Goal: Task Accomplishment & Management: Manage account settings

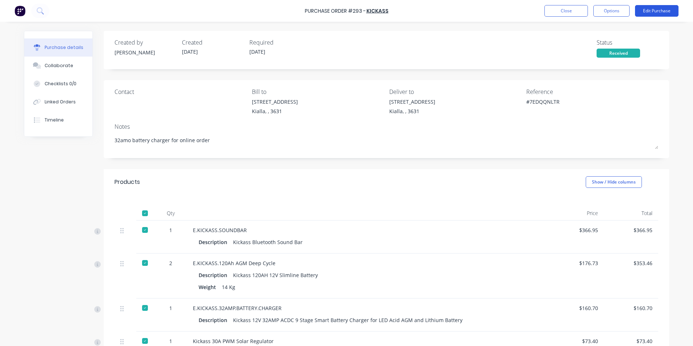
click at [660, 10] on button "Edit Purchase" at bounding box center [656, 11] width 43 height 12
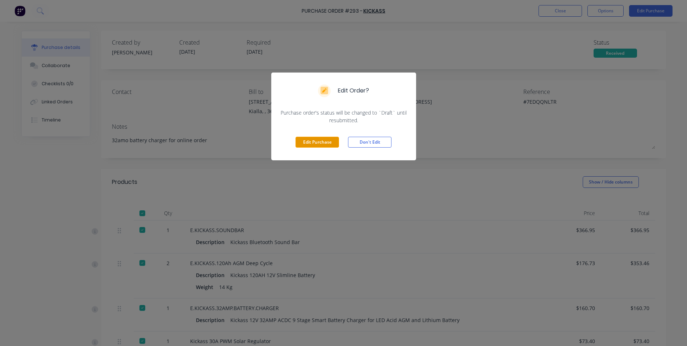
click at [323, 142] on button "Edit Purchase" at bounding box center [317, 142] width 43 height 11
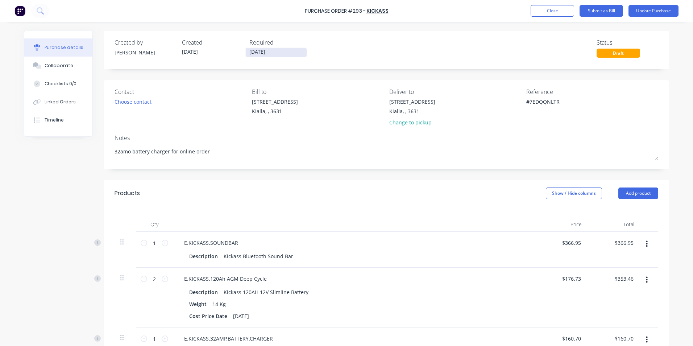
click at [280, 51] on input "[DATE]" at bounding box center [276, 52] width 61 height 9
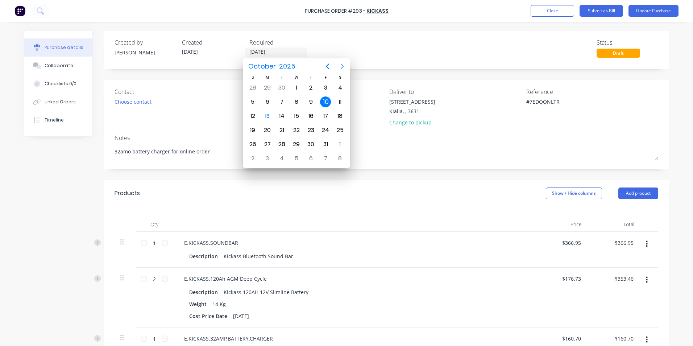
click at [342, 66] on icon "Next page" at bounding box center [342, 66] width 9 height 9
type textarea "x"
click at [255, 116] on div "9" at bounding box center [252, 115] width 11 height 11
type input "[DATE]"
type textarea "x"
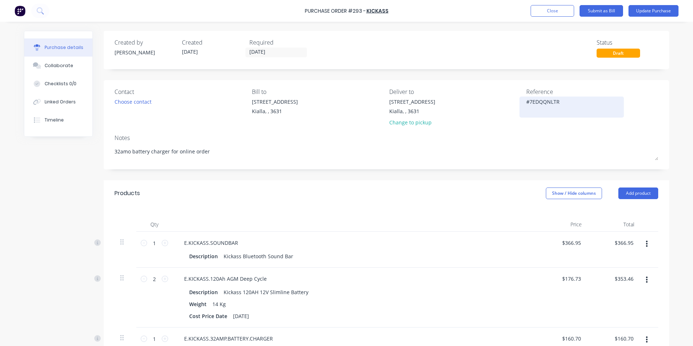
click at [558, 101] on textarea "#7EDQQNLTR" at bounding box center [571, 106] width 91 height 16
type textarea "#"
type textarea "INV0298641"
click at [56, 66] on div "Collaborate" at bounding box center [59, 65] width 29 height 7
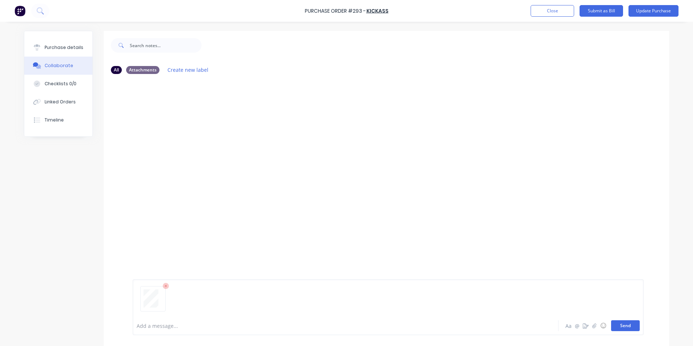
click at [630, 323] on button "Send" at bounding box center [625, 325] width 29 height 11
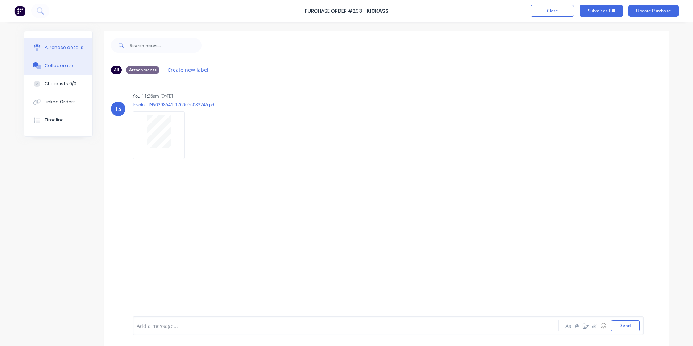
click at [57, 48] on div "Purchase details" at bounding box center [64, 47] width 39 height 7
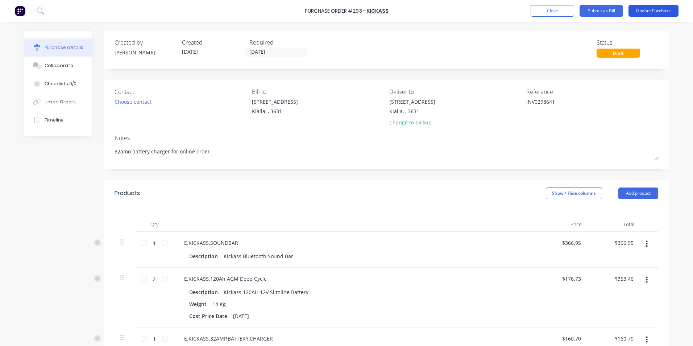
click at [658, 11] on button "Update Purchase" at bounding box center [653, 11] width 50 height 12
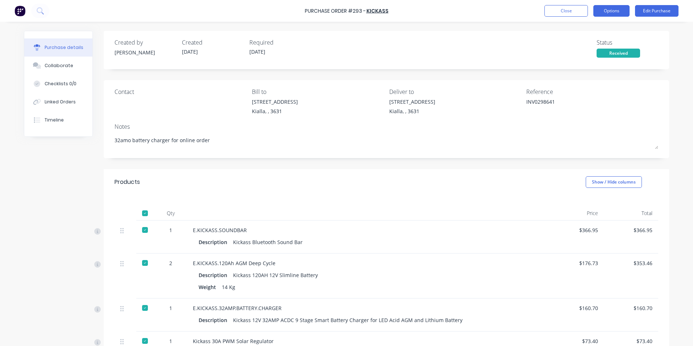
click at [610, 10] on button "Options" at bounding box center [611, 11] width 36 height 12
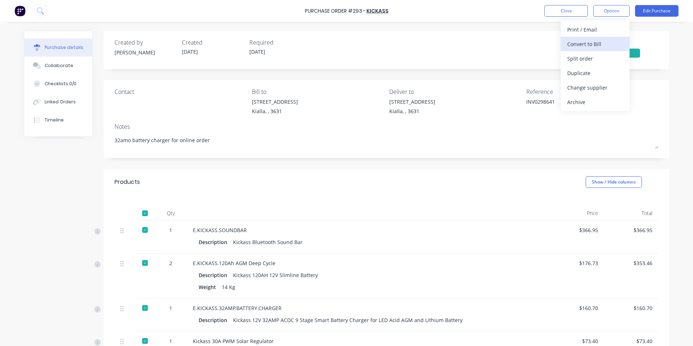
click at [594, 47] on div "Convert to Bill" at bounding box center [595, 44] width 56 height 11
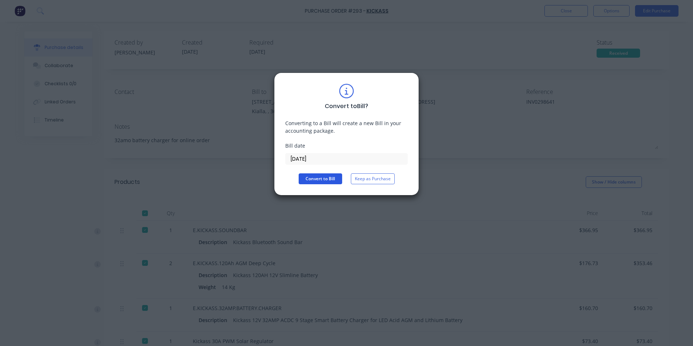
click at [317, 180] on button "Convert to Bill" at bounding box center [320, 178] width 43 height 11
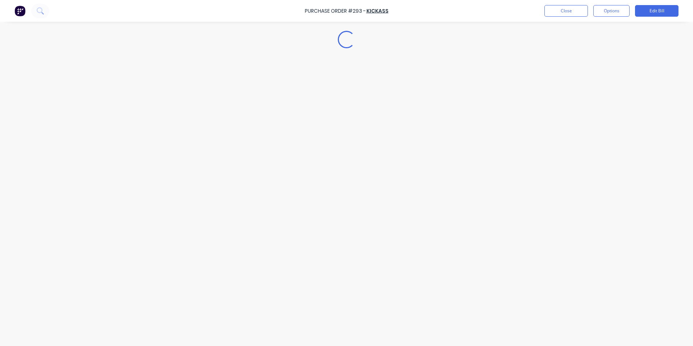
type textarea "x"
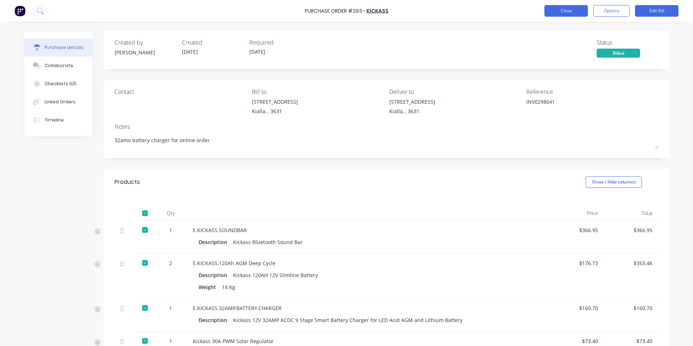
click at [567, 14] on button "Close" at bounding box center [565, 11] width 43 height 12
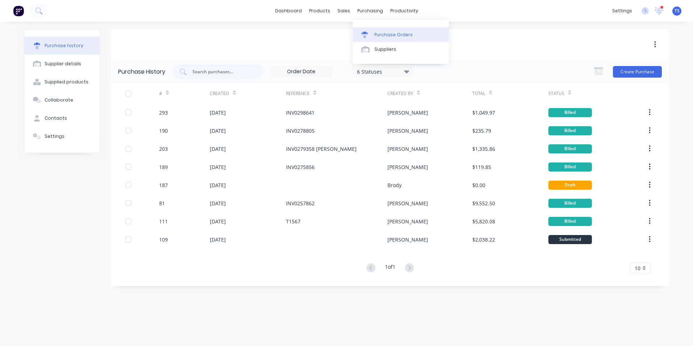
click at [379, 34] on div "Purchase Orders" at bounding box center [393, 35] width 38 height 7
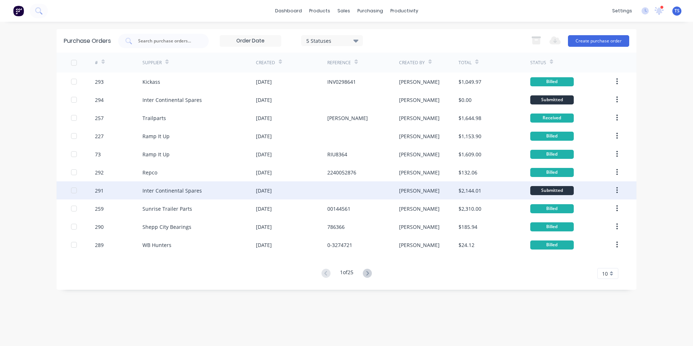
click at [186, 192] on div "Inter Continental Spares" at bounding box center [171, 191] width 59 height 8
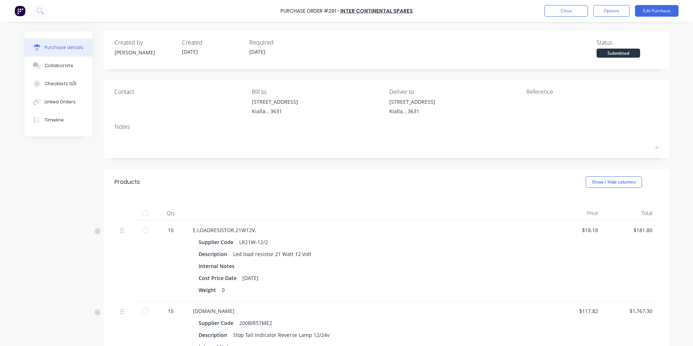
scroll to position [139, 0]
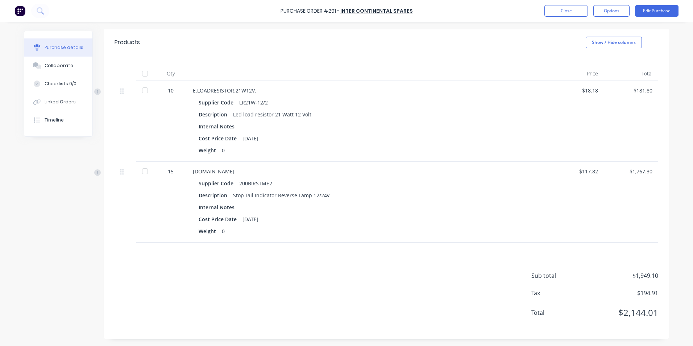
click at [143, 73] on div at bounding box center [145, 73] width 14 height 14
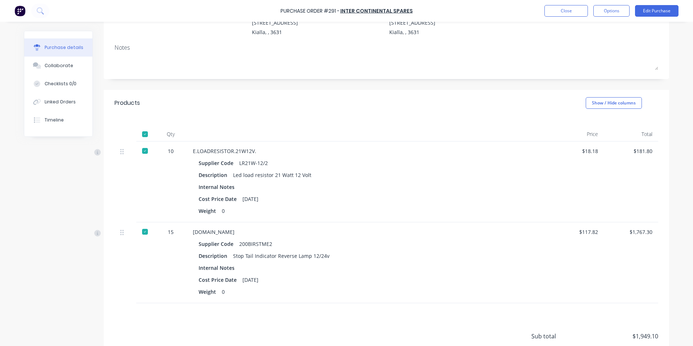
scroll to position [0, 0]
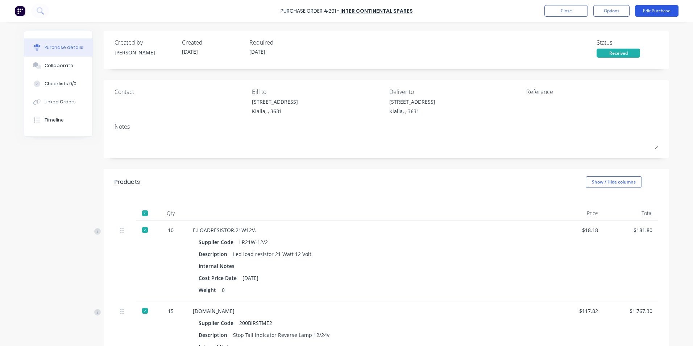
click at [654, 9] on button "Edit Purchase" at bounding box center [656, 11] width 43 height 12
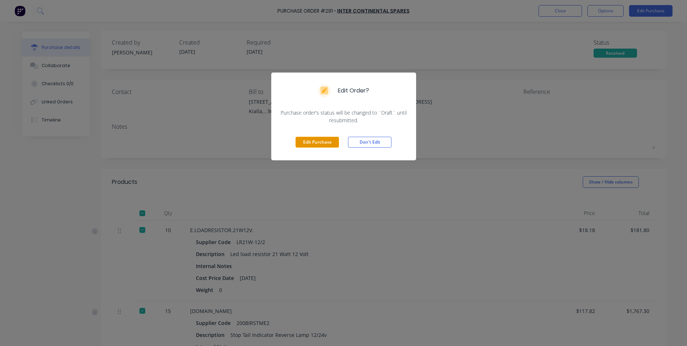
click at [330, 141] on button "Edit Purchase" at bounding box center [317, 142] width 43 height 11
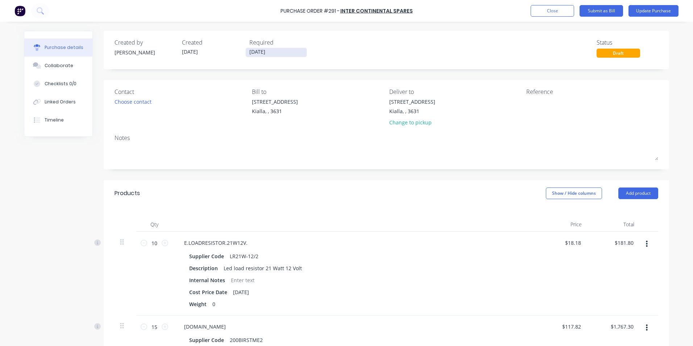
click at [277, 51] on input "[DATE]" at bounding box center [276, 52] width 61 height 9
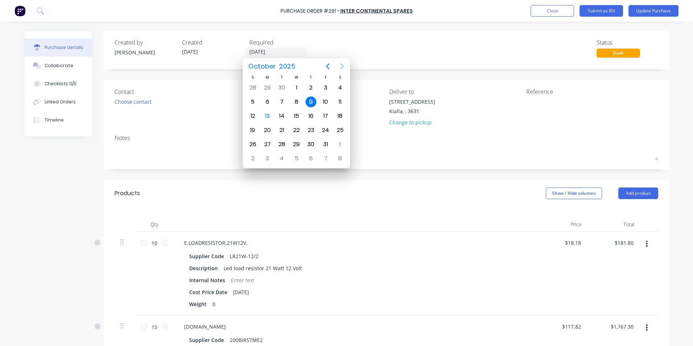
click at [342, 65] on icon "Next page" at bounding box center [342, 66] width 3 height 6
click at [251, 156] on div "30" at bounding box center [252, 158] width 11 height 11
type input "[DATE]"
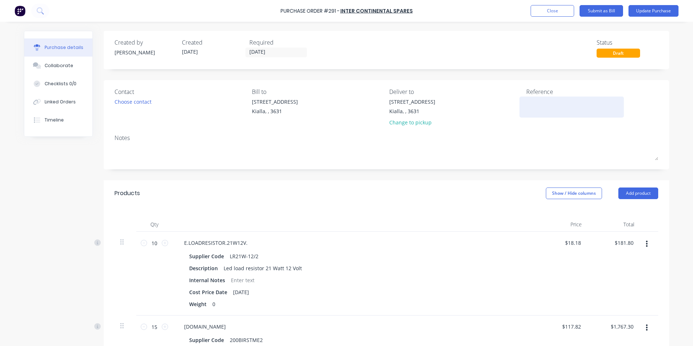
click at [526, 101] on div at bounding box center [571, 107] width 91 height 18
click at [526, 100] on textarea at bounding box center [571, 106] width 91 height 16
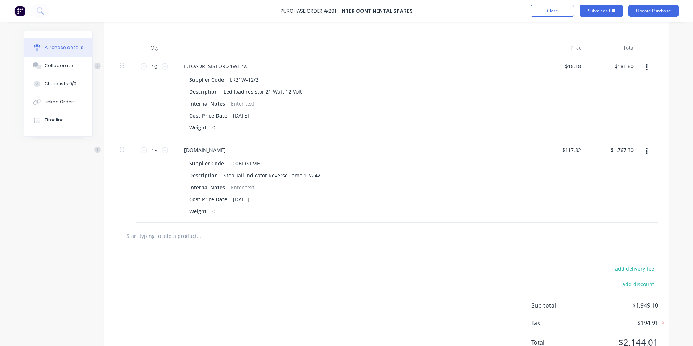
scroll to position [181, 0]
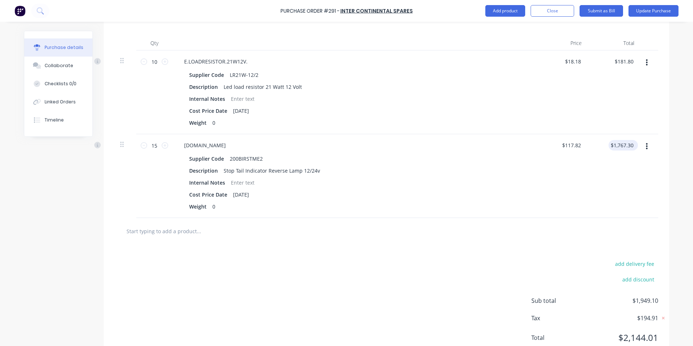
type textarea "31067"
type textarea "x"
type textarea "31067"
click at [630, 145] on input "1767.30" at bounding box center [623, 145] width 22 height 11
type input "1767.29"
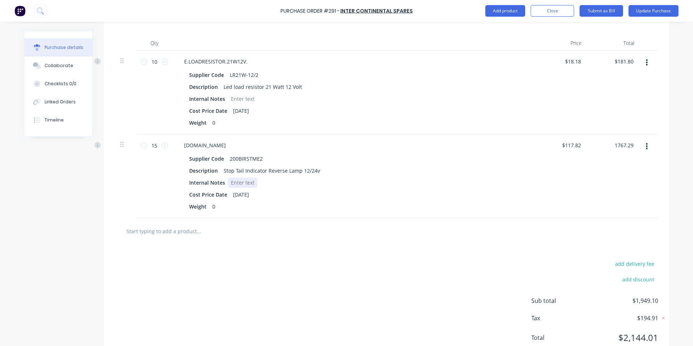
type textarea "x"
type input "$117.8193"
type input "$1,767.29"
click at [473, 187] on div "Internal Notes" at bounding box center [352, 182] width 332 height 11
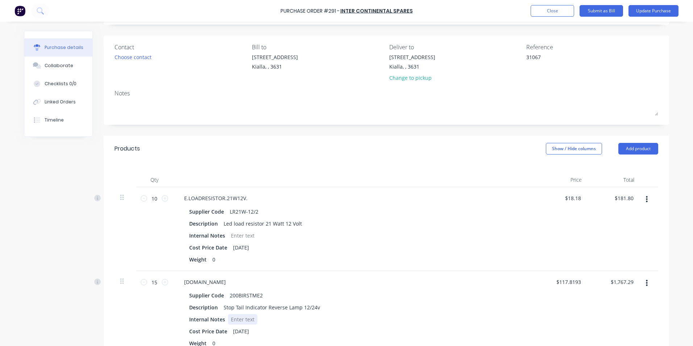
scroll to position [0, 0]
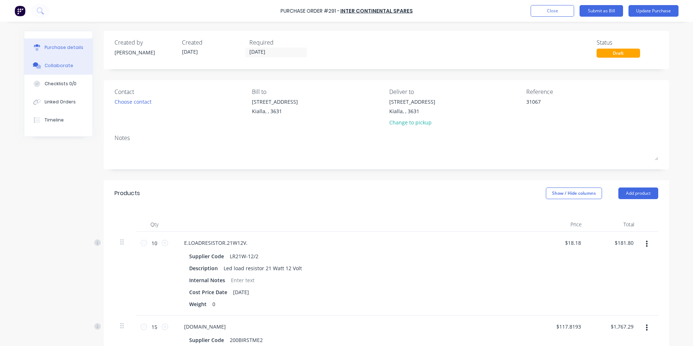
click at [55, 66] on div "Collaborate" at bounding box center [59, 65] width 29 height 7
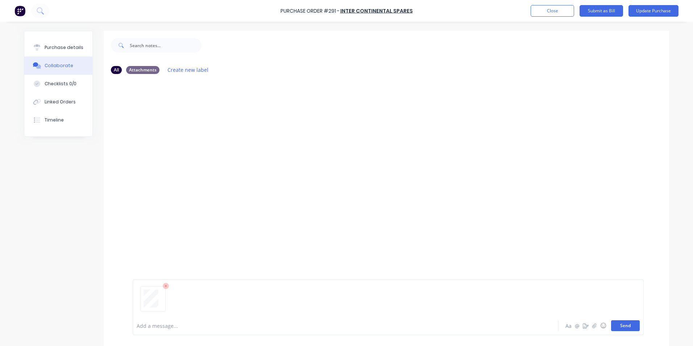
click at [625, 328] on button "Send" at bounding box center [625, 325] width 29 height 11
click at [58, 44] on div "Purchase details" at bounding box center [64, 47] width 39 height 7
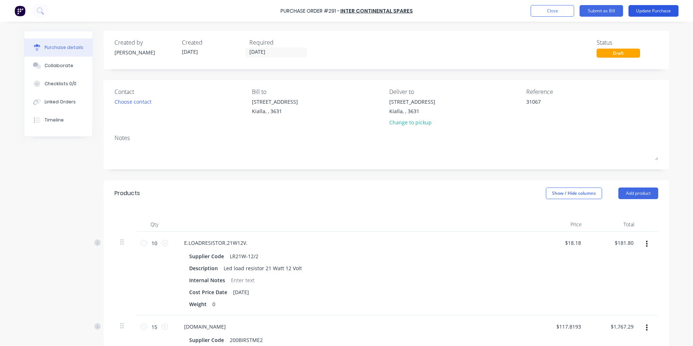
click at [650, 10] on button "Update Purchase" at bounding box center [653, 11] width 50 height 12
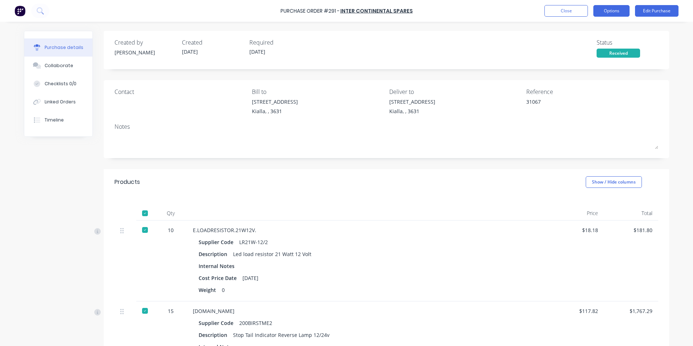
click at [611, 11] on button "Options" at bounding box center [611, 11] width 36 height 12
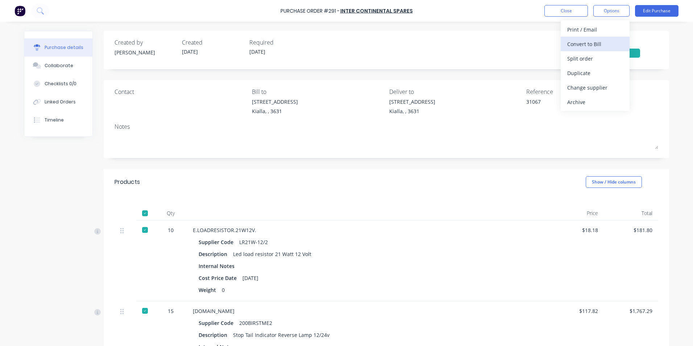
click at [598, 44] on div "Convert to Bill" at bounding box center [595, 44] width 56 height 11
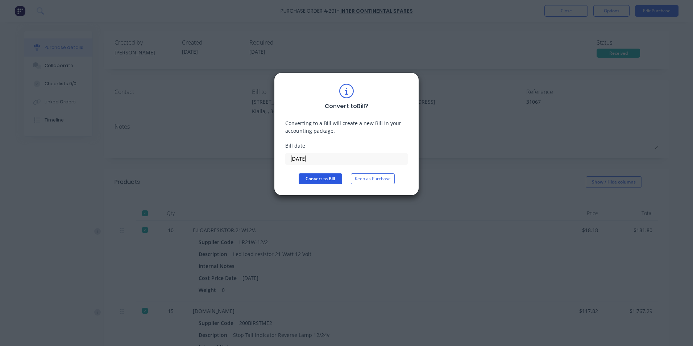
click at [332, 180] on button "Convert to Bill" at bounding box center [320, 178] width 43 height 11
type textarea "x"
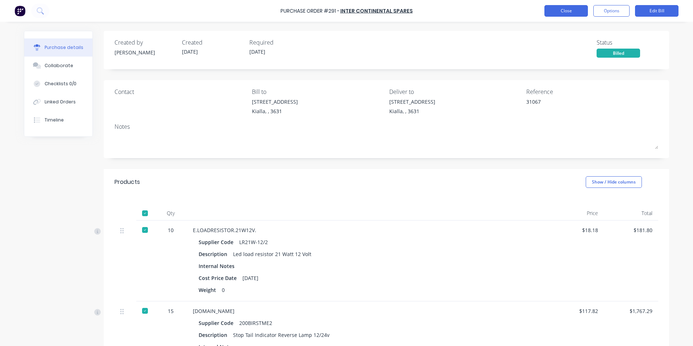
click at [560, 10] on button "Close" at bounding box center [565, 11] width 43 height 12
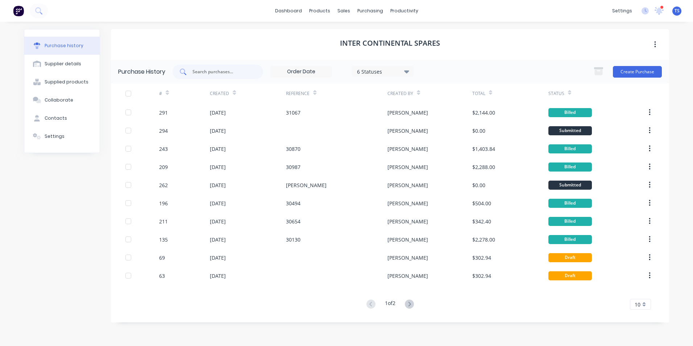
click at [210, 71] on input "text" at bounding box center [222, 71] width 60 height 7
type input "ics"
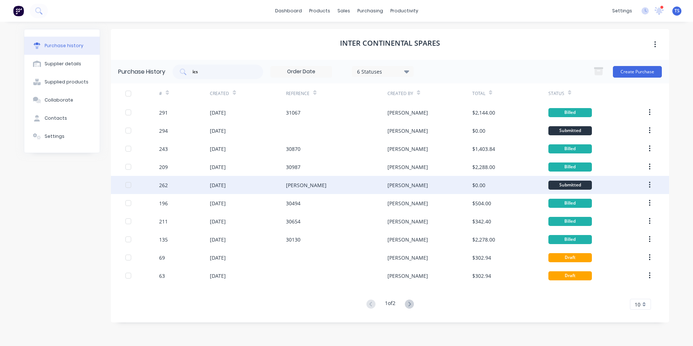
click at [244, 187] on div "[DATE]" at bounding box center [248, 185] width 76 height 18
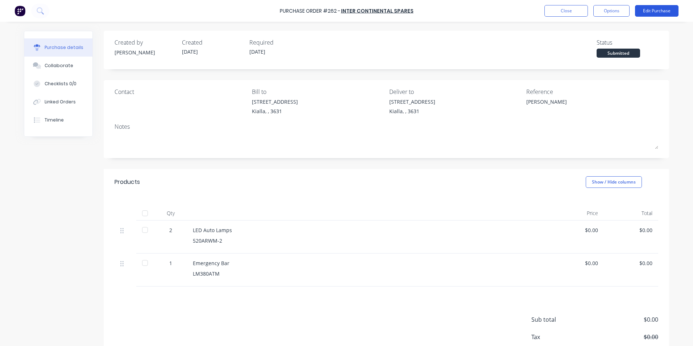
click at [661, 10] on button "Edit Purchase" at bounding box center [656, 11] width 43 height 12
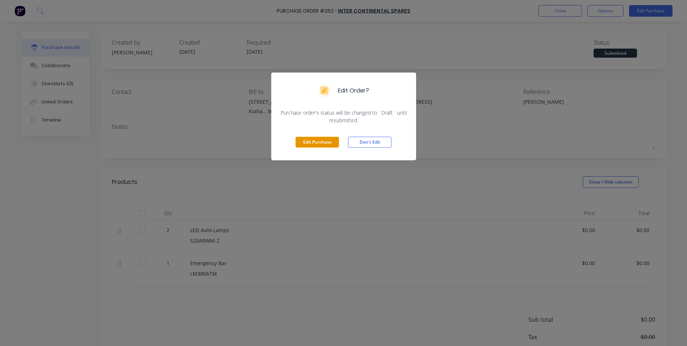
click at [310, 143] on button "Edit Purchase" at bounding box center [317, 142] width 43 height 11
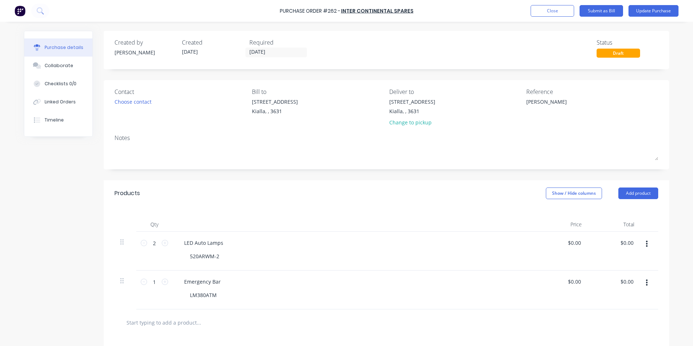
click at [642, 283] on button "button" at bounding box center [646, 282] width 17 height 13
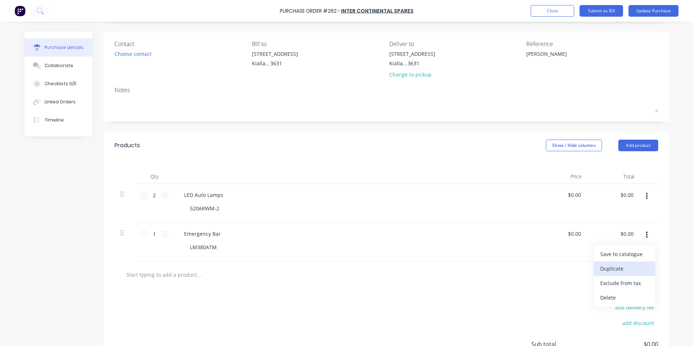
scroll to position [72, 0]
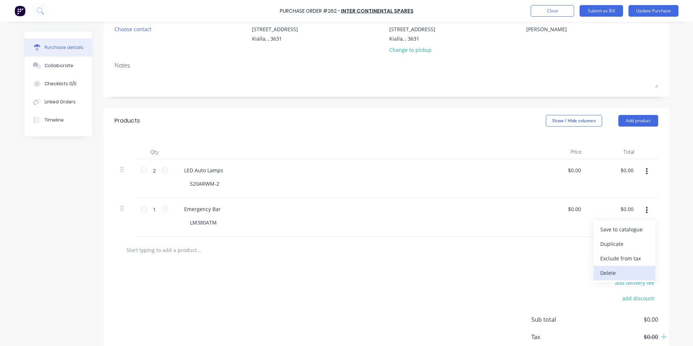
click at [614, 271] on button "Delete" at bounding box center [624, 273] width 62 height 14
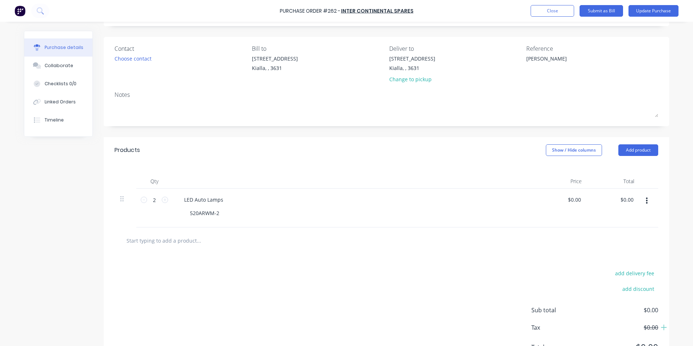
scroll to position [0, 0]
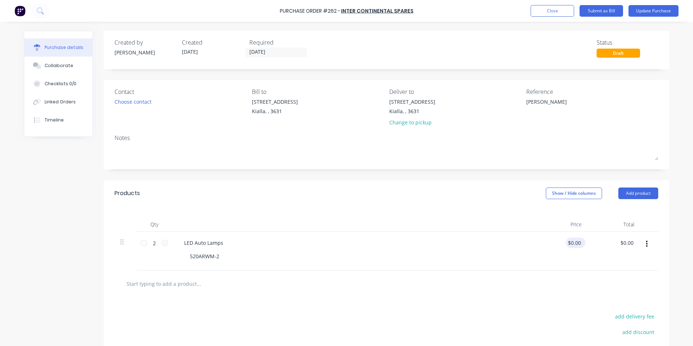
type textarea "x"
click at [578, 242] on input "0.00" at bounding box center [575, 242] width 14 height 11
type input "0"
type textarea "x"
type input "$0.00"
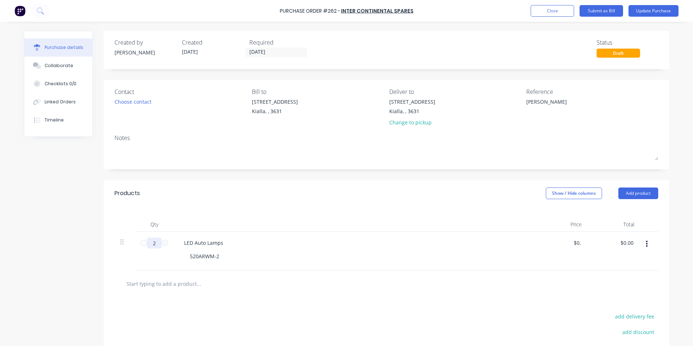
click at [153, 242] on input "2" at bounding box center [154, 242] width 14 height 11
type textarea "x"
type input "1"
type textarea "x"
type input "1"
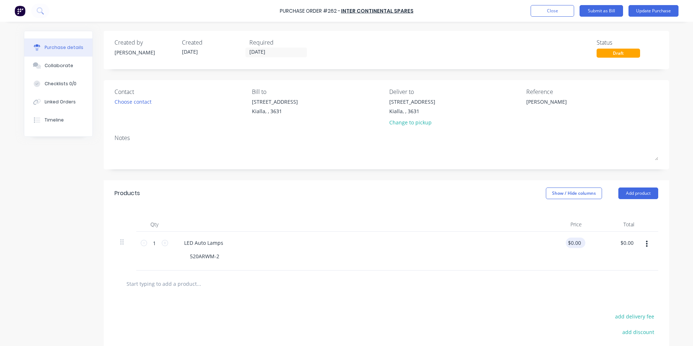
type textarea "x"
click at [577, 242] on input "0.00" at bounding box center [573, 242] width 17 height 11
type input "0"
type input "381.82"
type textarea "x"
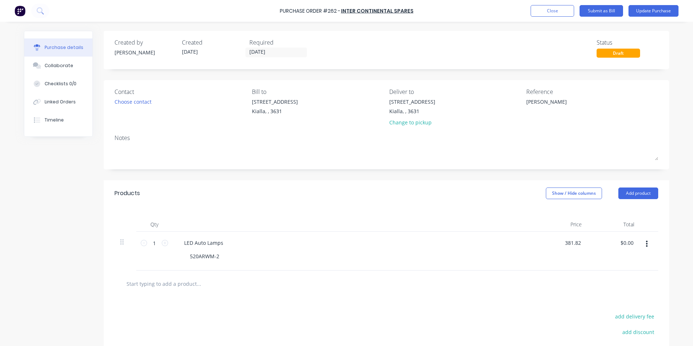
type input "$381.82"
click at [610, 254] on div "$381.82 $381.82" at bounding box center [613, 250] width 53 height 39
click at [549, 101] on textarea "[PERSON_NAME]" at bounding box center [571, 106] width 91 height 16
type textarea "G"
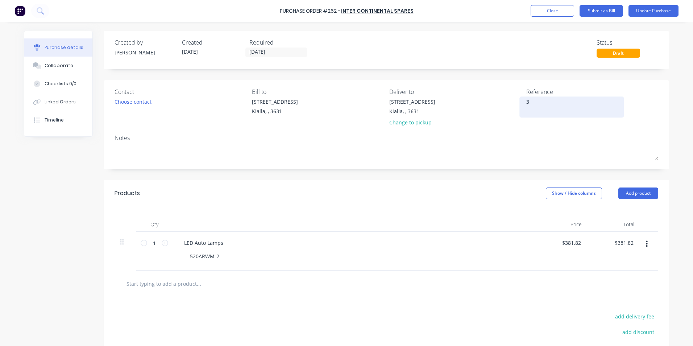
type textarea "31"
type textarea "x"
type textarea "310"
type textarea "x"
type textarea "3106"
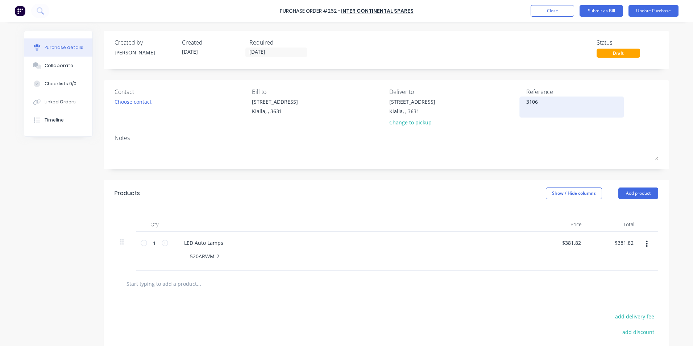
type textarea "x"
type textarea "31068"
type textarea "x"
type textarea "31068"
click at [268, 53] on input "[DATE]" at bounding box center [276, 52] width 61 height 9
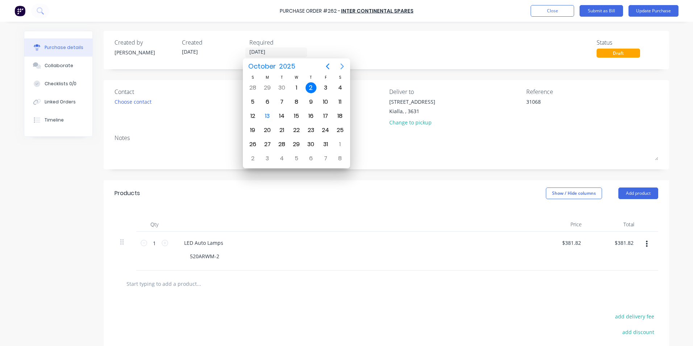
click at [342, 67] on icon "Next page" at bounding box center [342, 66] width 3 height 6
click at [251, 160] on div "30" at bounding box center [252, 158] width 11 height 11
type textarea "x"
type input "[DATE]"
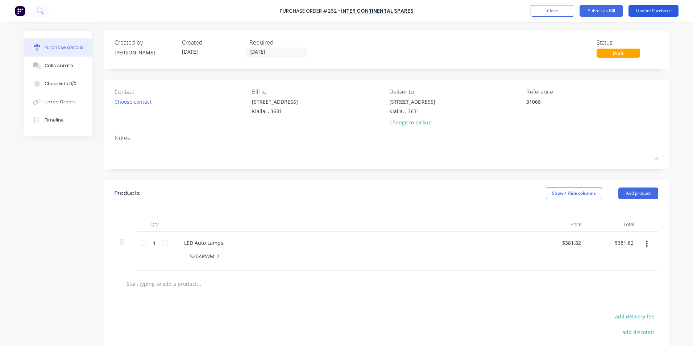
click at [647, 10] on button "Update Purchase" at bounding box center [653, 11] width 50 height 12
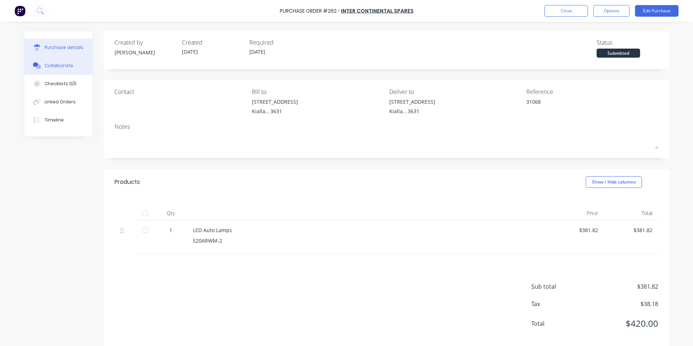
click at [47, 63] on div "Collaborate" at bounding box center [59, 65] width 29 height 7
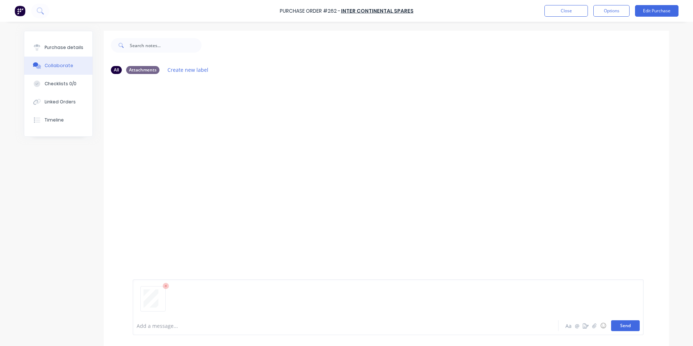
click at [628, 322] on button "Send" at bounding box center [625, 325] width 29 height 11
click at [67, 49] on div "Purchase details" at bounding box center [64, 47] width 39 height 7
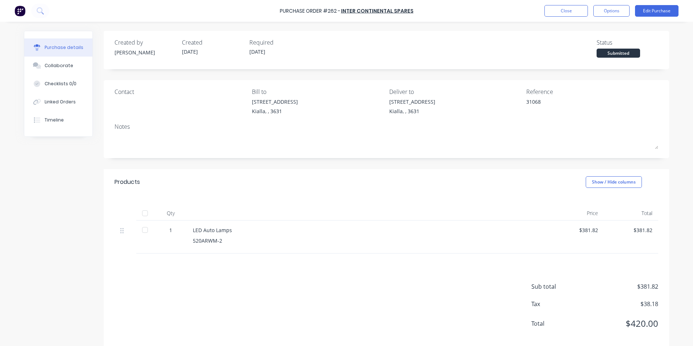
click at [144, 212] on div at bounding box center [145, 213] width 14 height 14
click at [618, 11] on button "Options" at bounding box center [611, 11] width 36 height 12
click at [594, 45] on div "Convert to Bill" at bounding box center [595, 44] width 56 height 11
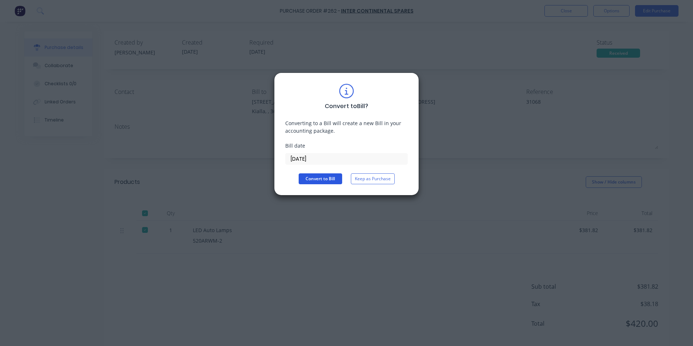
click at [329, 180] on button "Convert to Bill" at bounding box center [320, 178] width 43 height 11
type textarea "x"
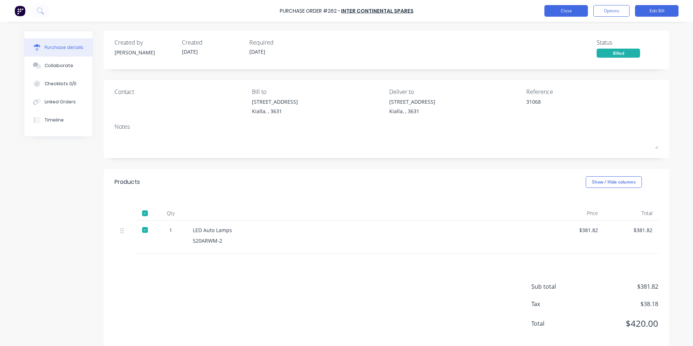
click at [565, 11] on button "Close" at bounding box center [565, 11] width 43 height 12
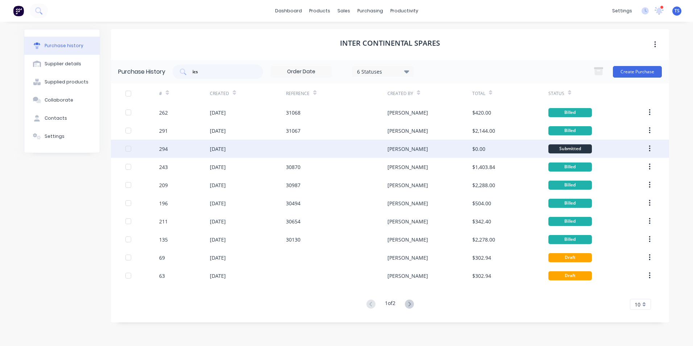
click at [243, 149] on div "[DATE]" at bounding box center [248, 148] width 76 height 18
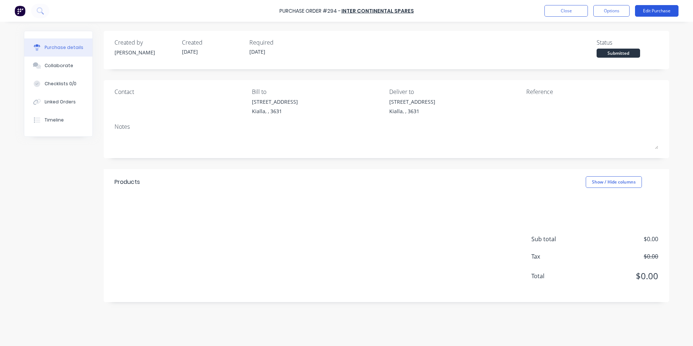
drag, startPoint x: 652, startPoint y: 7, endPoint x: 652, endPoint y: 10, distance: 3.6
click at [652, 10] on button "Edit Purchase" at bounding box center [656, 11] width 43 height 12
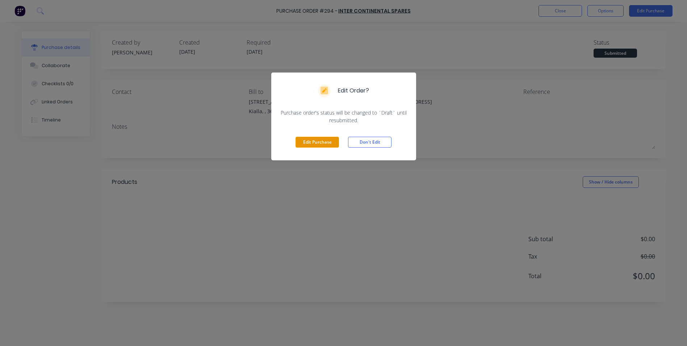
click at [307, 142] on button "Edit Purchase" at bounding box center [317, 142] width 43 height 11
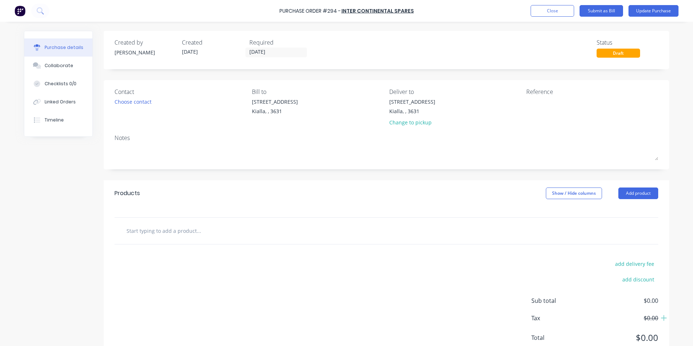
click at [133, 228] on input "text" at bounding box center [198, 230] width 145 height 14
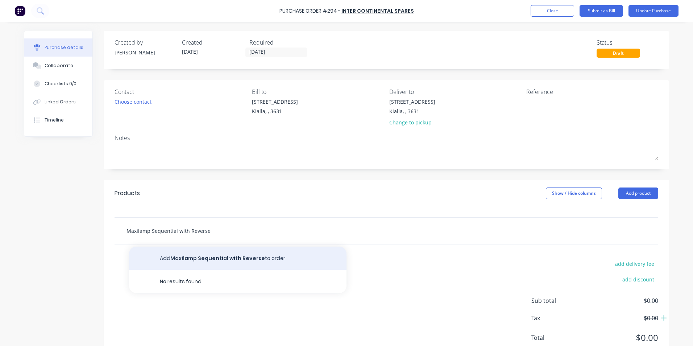
type input "Maxilamp Sequential with Reverse"
click at [214, 260] on button "Add Maxilamp Sequential with Reverse to order" at bounding box center [237, 257] width 217 height 23
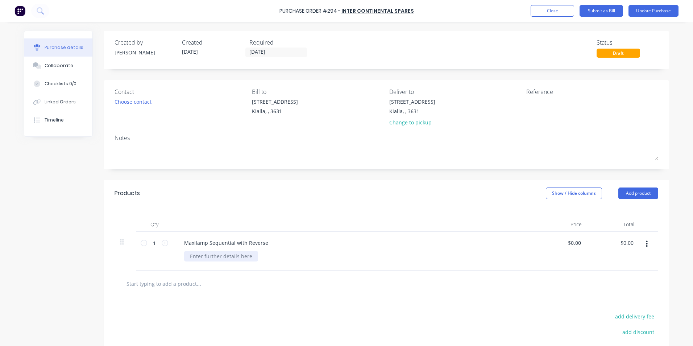
click at [191, 255] on div at bounding box center [221, 256] width 74 height 11
click at [580, 242] on div "$0.00 $0.00" at bounding box center [575, 242] width 20 height 11
drag, startPoint x: 577, startPoint y: 241, endPoint x: 575, endPoint y: 238, distance: 3.9
click at [577, 241] on input "0.00" at bounding box center [575, 242] width 14 height 11
type input "0"
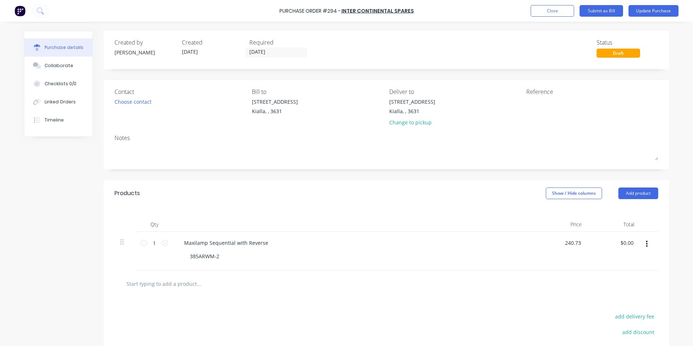
type input "$240.73"
click at [53, 102] on div "Linked Orders" at bounding box center [60, 102] width 31 height 7
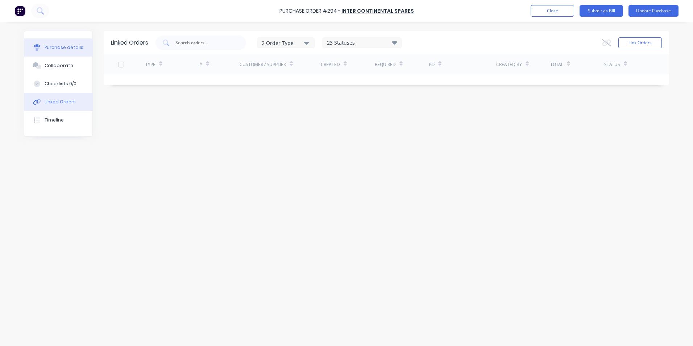
click at [59, 47] on div "Purchase details" at bounding box center [64, 47] width 39 height 7
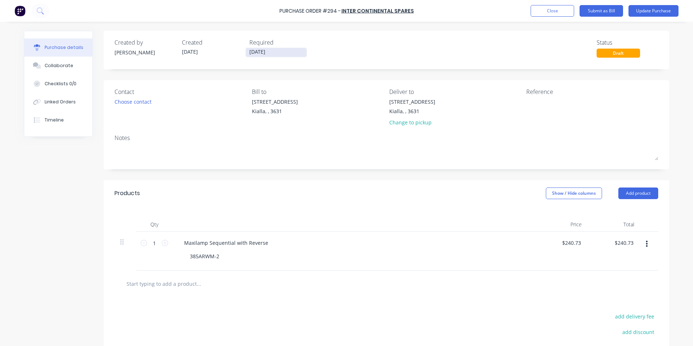
click at [271, 52] on input "[DATE]" at bounding box center [276, 52] width 61 height 9
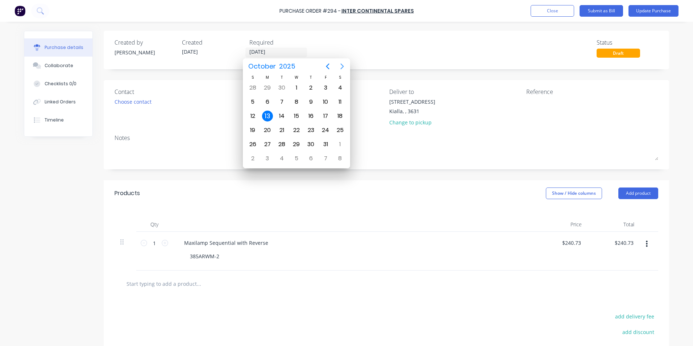
click at [341, 65] on icon "Next page" at bounding box center [342, 66] width 9 height 9
click at [256, 156] on div "30" at bounding box center [252, 158] width 11 height 11
type input "[DATE]"
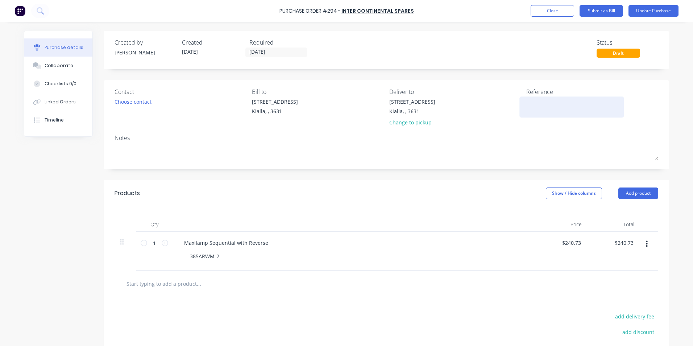
click at [526, 100] on textarea at bounding box center [571, 106] width 91 height 16
type textarea "31050"
type textarea "x"
type textarea "31050"
click at [650, 12] on button "Update Purchase" at bounding box center [653, 11] width 50 height 12
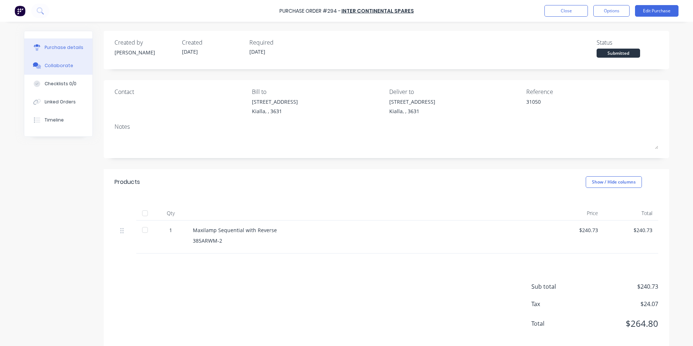
click at [77, 66] on button "Collaborate" at bounding box center [58, 66] width 68 height 18
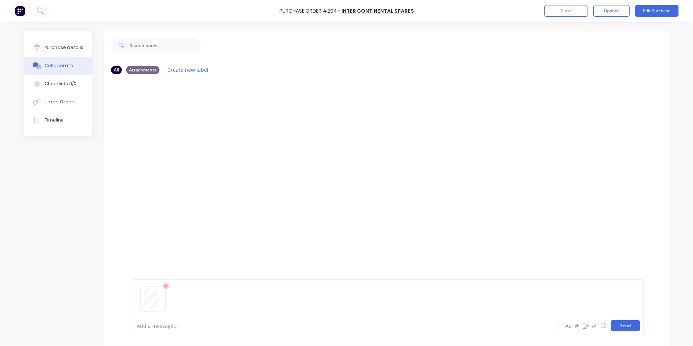
click at [619, 325] on button "Send" at bounding box center [625, 325] width 29 height 11
click at [65, 46] on div "Purchase details" at bounding box center [64, 47] width 39 height 7
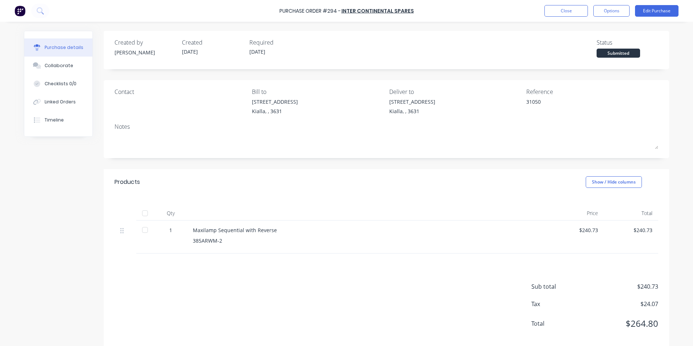
click at [144, 213] on div at bounding box center [145, 213] width 14 height 14
click at [618, 9] on button "Options" at bounding box center [611, 11] width 36 height 12
click at [586, 45] on div "Convert to Bill" at bounding box center [595, 44] width 56 height 11
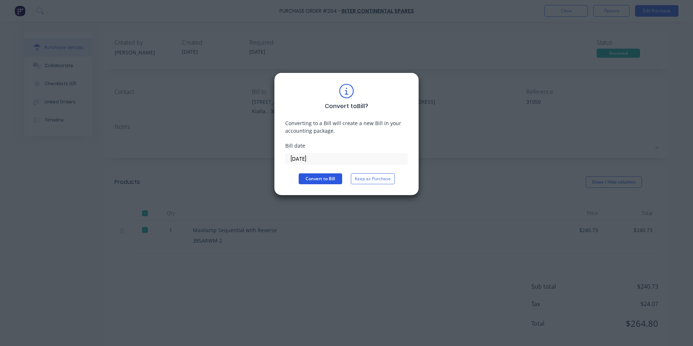
click at [324, 178] on button "Convert to Bill" at bounding box center [320, 178] width 43 height 11
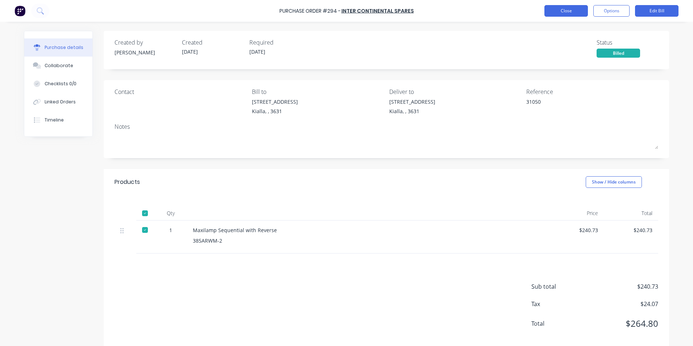
click at [567, 9] on button "Close" at bounding box center [565, 11] width 43 height 12
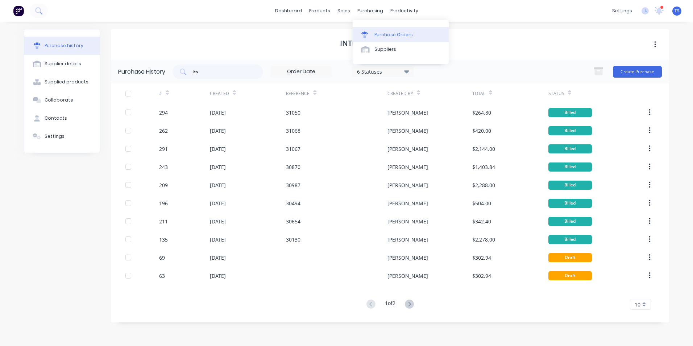
click at [386, 33] on div "Purchase Orders" at bounding box center [393, 35] width 38 height 7
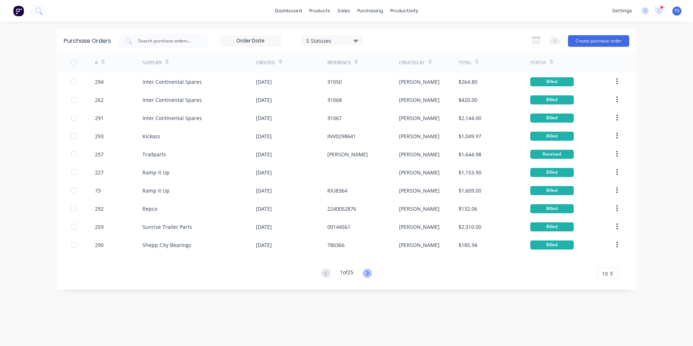
click at [369, 269] on icon at bounding box center [367, 272] width 9 height 9
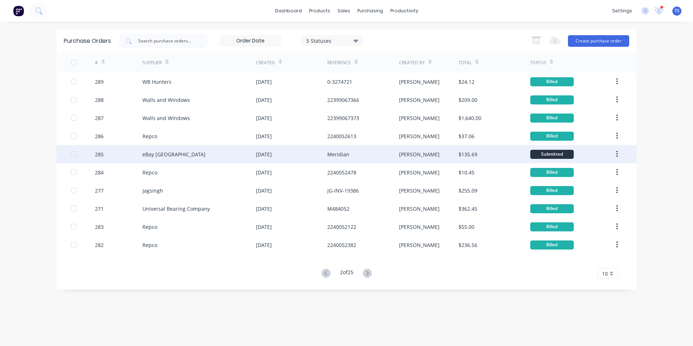
click at [445, 154] on div "[PERSON_NAME]" at bounding box center [429, 154] width 60 height 18
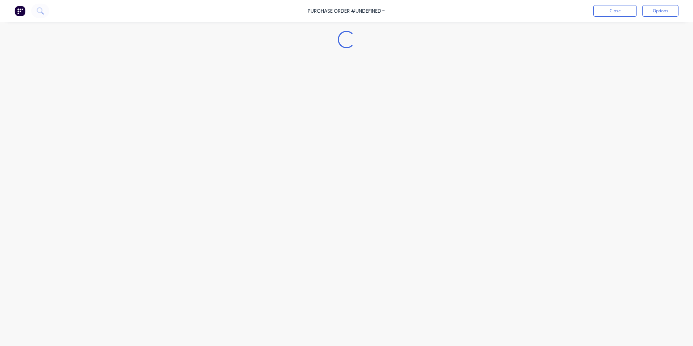
type textarea "x"
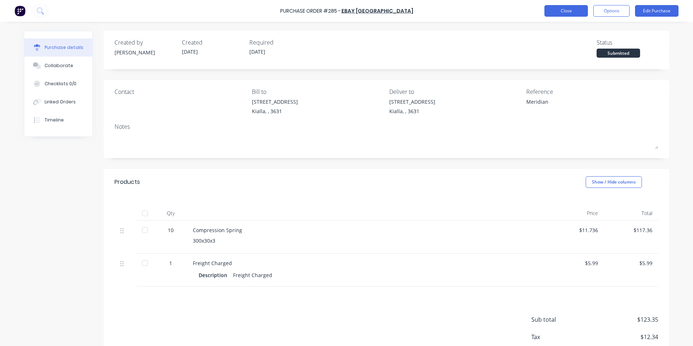
click at [565, 12] on button "Close" at bounding box center [565, 11] width 43 height 12
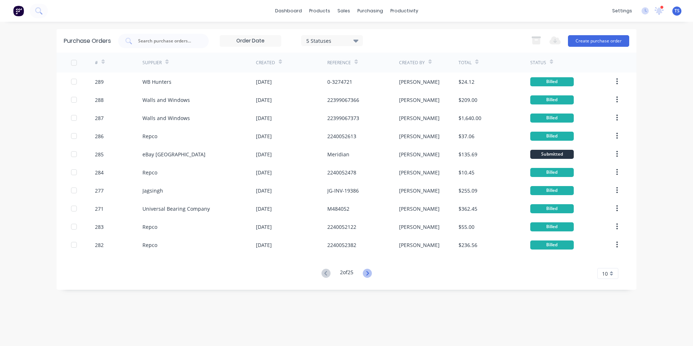
click at [368, 274] on icon at bounding box center [367, 273] width 3 height 4
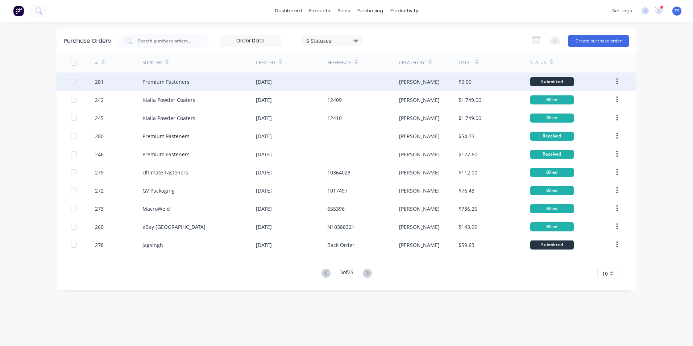
click at [168, 82] on div "Premium Fasteners" at bounding box center [165, 82] width 47 height 8
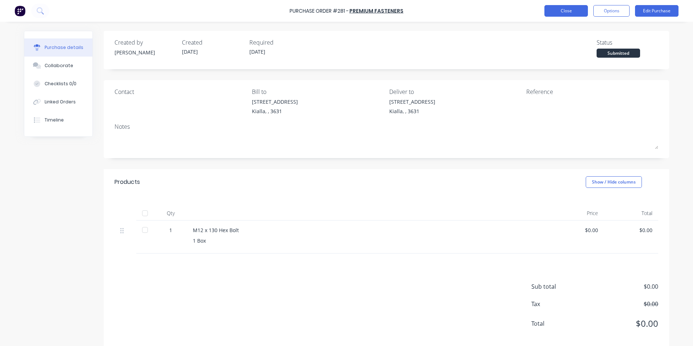
click at [567, 12] on button "Close" at bounding box center [565, 11] width 43 height 12
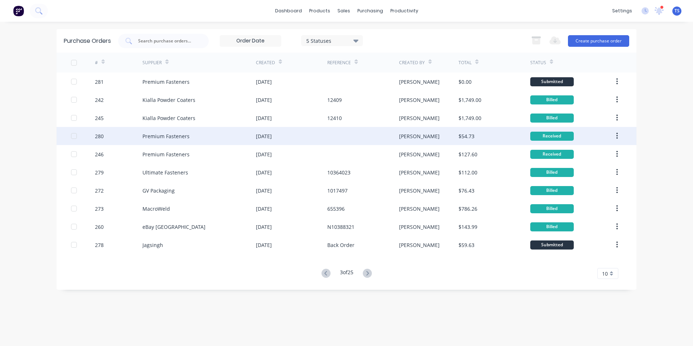
click at [373, 137] on div at bounding box center [362, 136] width 71 height 18
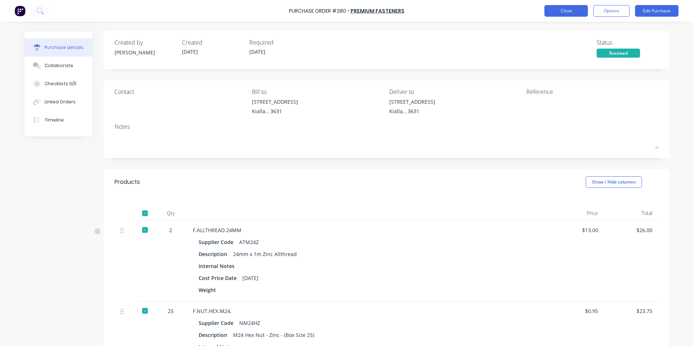
click at [559, 9] on button "Close" at bounding box center [565, 11] width 43 height 12
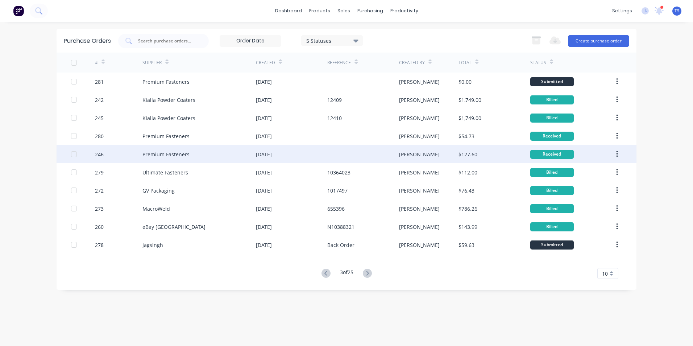
click at [181, 156] on div "Premium Fasteners" at bounding box center [165, 154] width 47 height 8
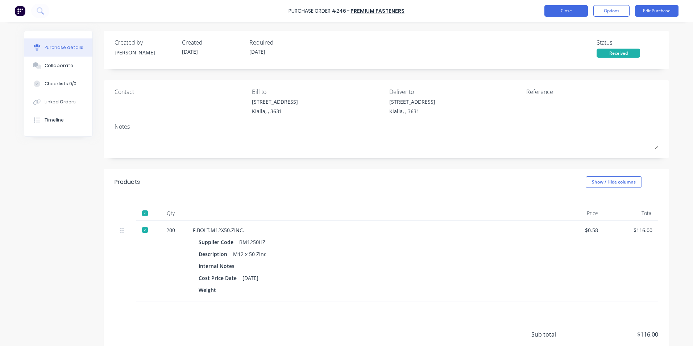
click at [564, 13] on button "Close" at bounding box center [565, 11] width 43 height 12
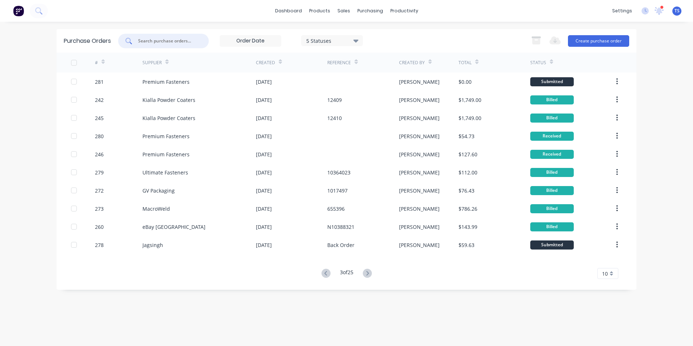
click at [165, 38] on input "text" at bounding box center [167, 40] width 60 height 7
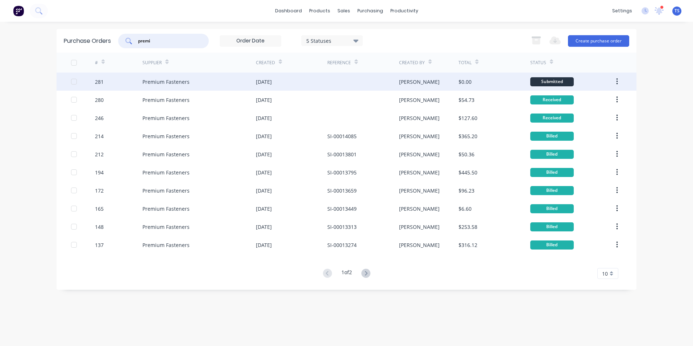
type input "premi"
click at [180, 83] on div "Premium Fasteners" at bounding box center [165, 82] width 47 height 8
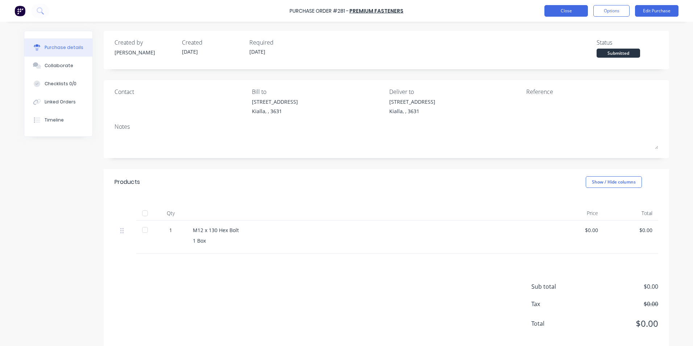
click at [562, 7] on button "Close" at bounding box center [565, 11] width 43 height 12
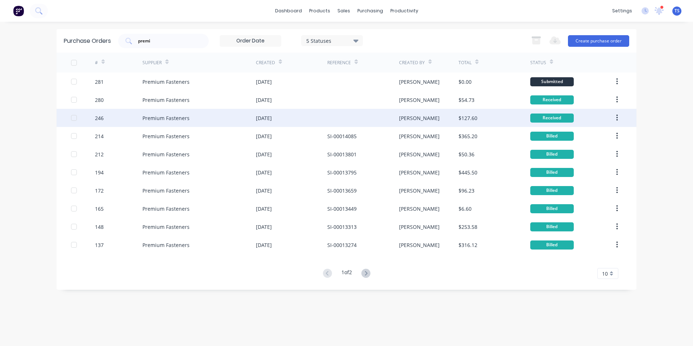
click at [171, 115] on div "Premium Fasteners" at bounding box center [165, 118] width 47 height 8
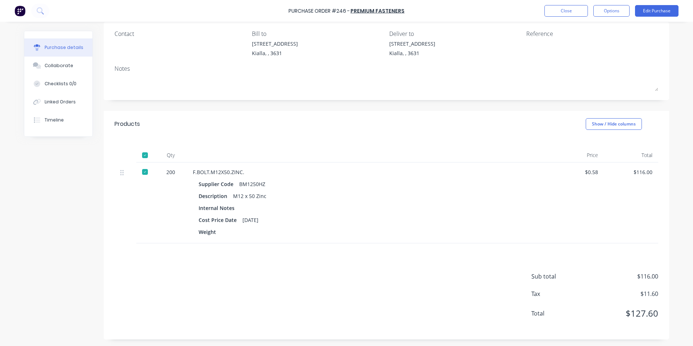
scroll to position [59, 0]
click at [656, 9] on button "Edit Purchase" at bounding box center [656, 11] width 43 height 12
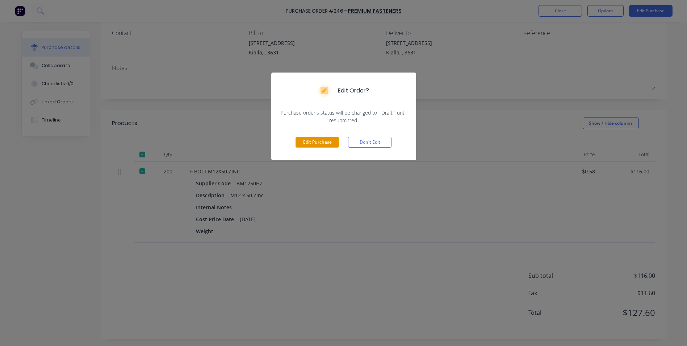
click at [325, 145] on button "Edit Purchase" at bounding box center [317, 142] width 43 height 11
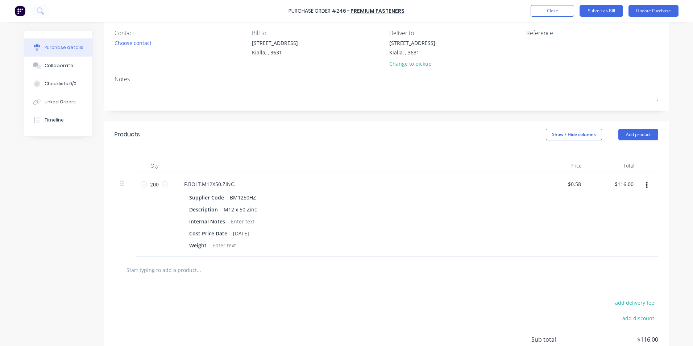
click at [164, 268] on input "text" at bounding box center [198, 269] width 145 height 14
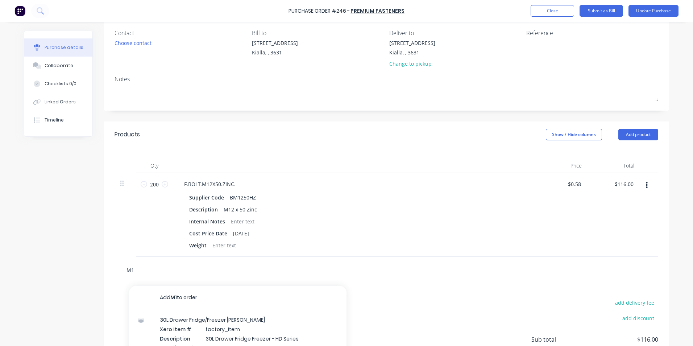
type input "M"
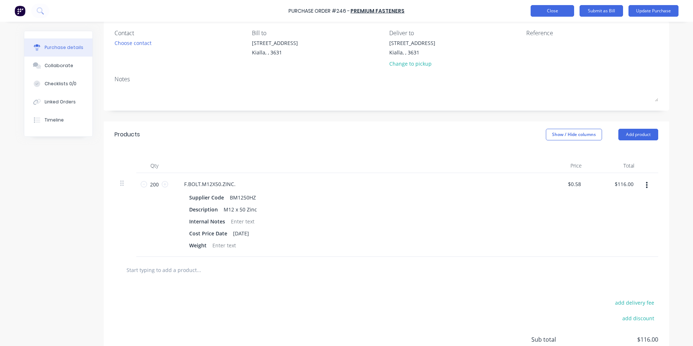
click at [553, 9] on button "Close" at bounding box center [551, 11] width 43 height 12
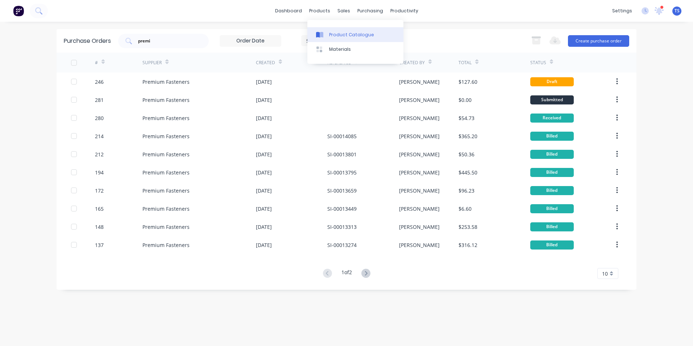
click at [338, 34] on div "Product Catalogue" at bounding box center [351, 35] width 45 height 7
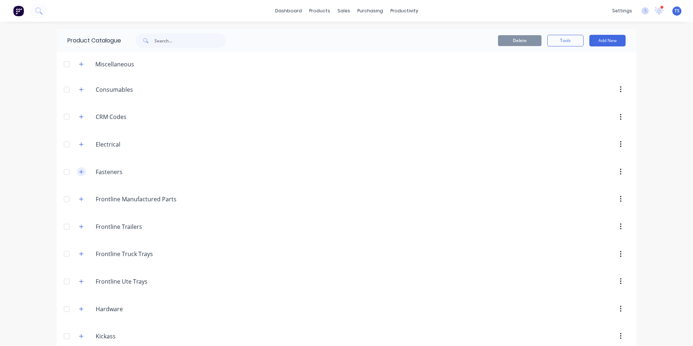
click at [79, 173] on icon "button" at bounding box center [81, 171] width 4 height 5
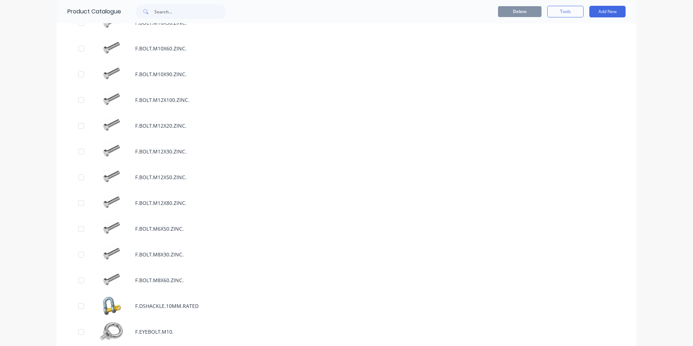
scroll to position [471, 0]
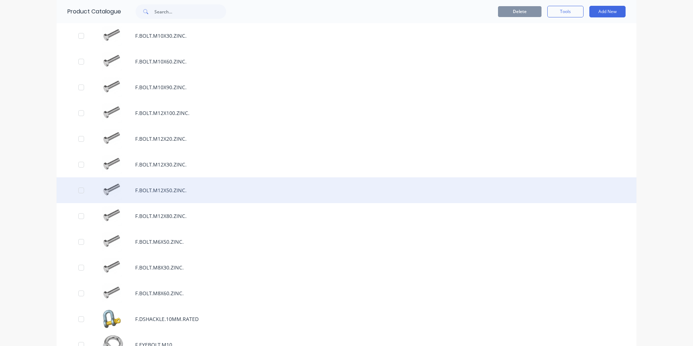
click at [172, 190] on div "F.BOLT.M12X50.ZINC." at bounding box center [347, 190] width 580 height 26
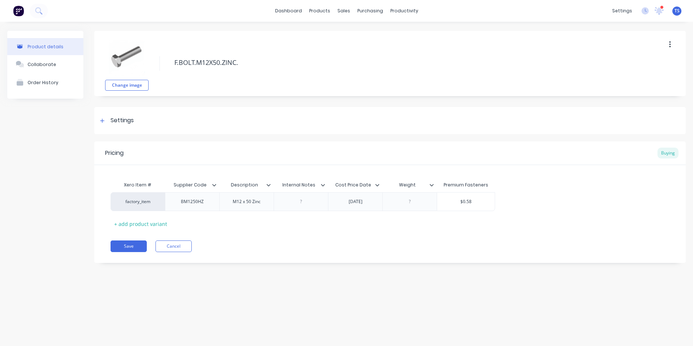
click at [670, 45] on icon "button" at bounding box center [670, 45] width 2 height 8
click at [629, 61] on span "Duplicate" at bounding box center [643, 64] width 54 height 8
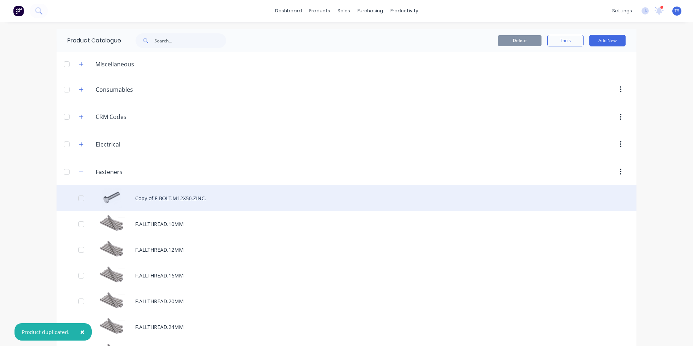
click at [167, 196] on div "Copy of F.BOLT.M12X50.ZINC." at bounding box center [347, 198] width 580 height 26
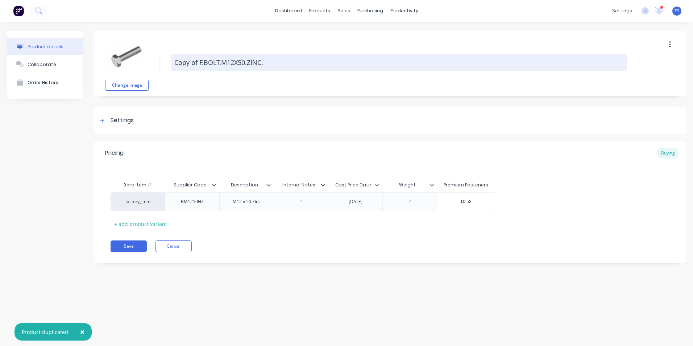
type textarea "x"
type textarea "Copy ofF.BOLT.M12X50.ZINC."
type textarea "x"
type textarea "Copy oF.BOLT.M12X50.ZINC."
type textarea "x"
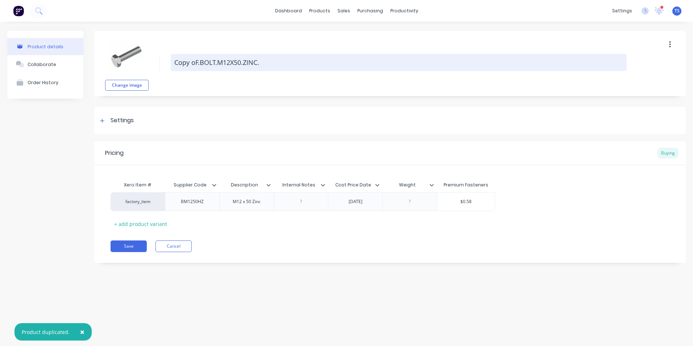
type textarea "Copy F.BOLT.M12X50.ZINC."
type textarea "x"
type textarea "CopyF.BOLT.M12X50.ZINC."
type textarea "x"
type textarea "CopF.BOLT.M12X50.ZINC."
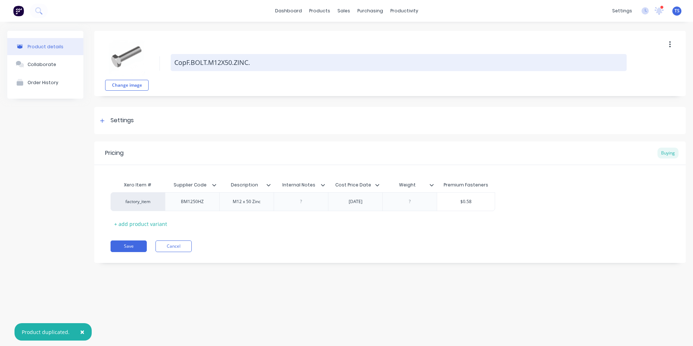
type textarea "x"
type textarea "CoF.BOLT.M12X50.ZINC."
type textarea "x"
type textarea "CF.BOLT.M12X50.ZINC."
type textarea "x"
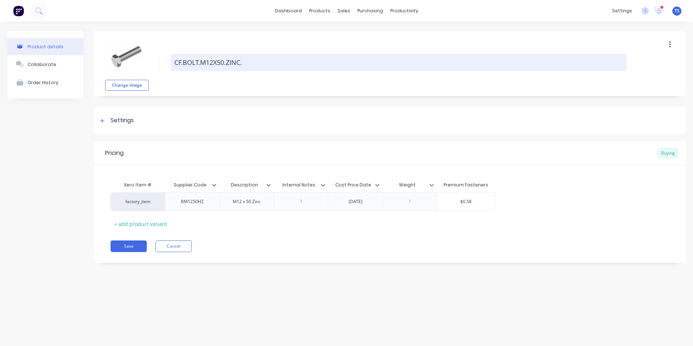
type textarea "F.BOLT.M12X50.ZINC."
type textarea "x"
type textarea "F.BOLT.M1X50.ZINC."
type textarea "x"
type textarea "F.BOLT.M14X50.ZINC."
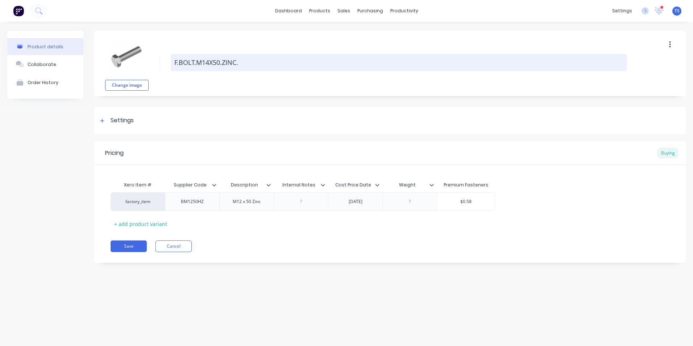
click at [222, 62] on textarea "F.BOLT.M14X50.ZINC." at bounding box center [399, 62] width 456 height 17
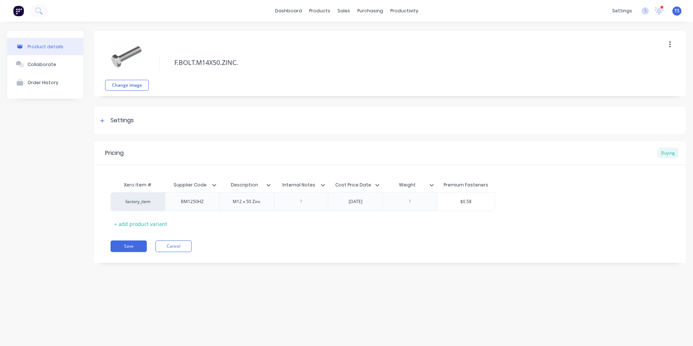
type textarea "x"
type textarea "F.BOLT.M14X50.HZINC."
type textarea "x"
type textarea "F.BOLT.M14X50.HEZINC."
type textarea "x"
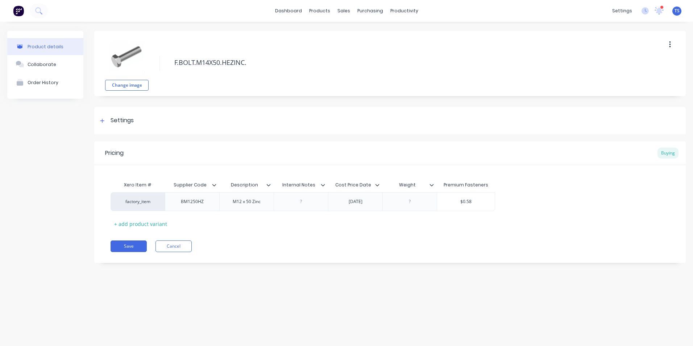
type textarea "F.BOLT.M14X50.HEXZINC."
type textarea "x"
type textarea "F.BOLT.M14X50.HEX ZINC."
type textarea "x"
type textarea "F.BOLT.M14X50.HEXZINC."
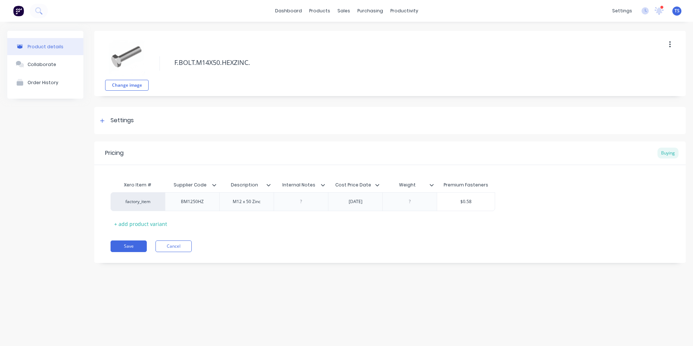
type textarea "x"
type textarea "F.BOLT.M14X50.HEXHZINC."
type textarea "x"
type textarea "F.BOLT.M14X50.HEXHEZINC."
type textarea "x"
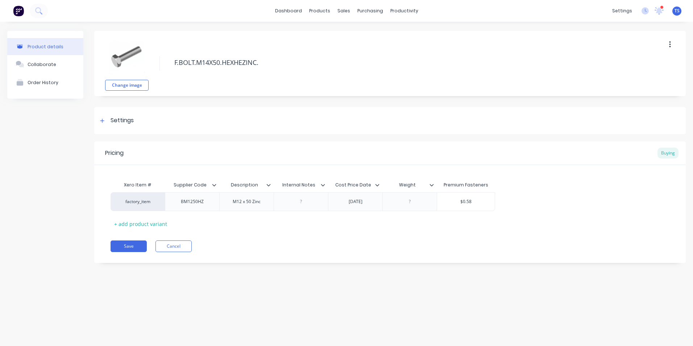
type textarea "F.BOLT.M14X50.HEXHEAZINC."
type textarea "x"
type textarea "F.BOLT.M14X50.HEXHEADZINC."
type textarea "x"
type textarea "F.BOLT.M14X50.HEXHEAD.ZINC."
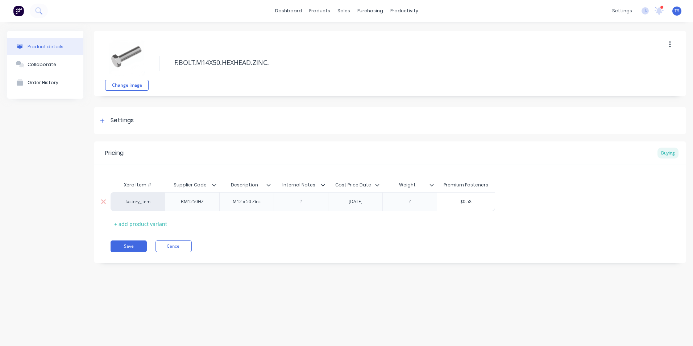
type textarea "x"
type textarea "F.BOLT.M14X50.HEXHEAD.ZINC."
click at [204, 202] on div "BM1250HZ" at bounding box center [192, 201] width 36 height 9
click at [191, 201] on div "BM1250HZ" at bounding box center [192, 201] width 36 height 9
click at [193, 202] on div "BM1250HZ" at bounding box center [192, 201] width 36 height 9
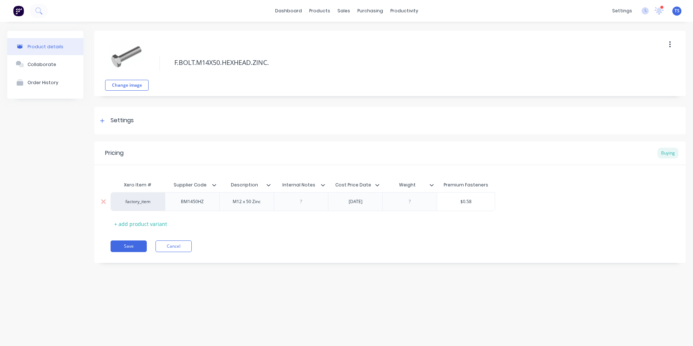
type textarea "x"
click at [241, 203] on div "M12 x 50 Zinc" at bounding box center [246, 201] width 39 height 9
click at [130, 246] on button "Save" at bounding box center [128, 246] width 36 height 12
type textarea "x"
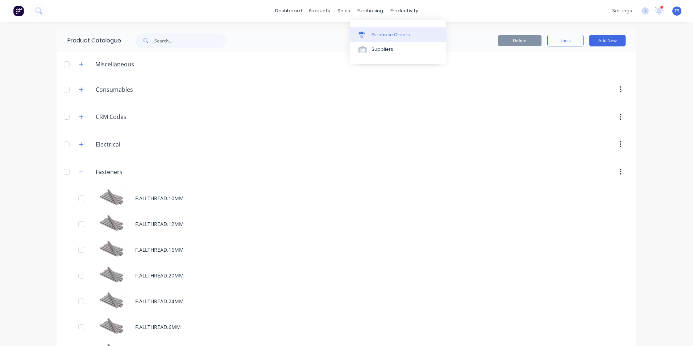
click at [387, 31] on link "Purchase Orders" at bounding box center [398, 34] width 96 height 14
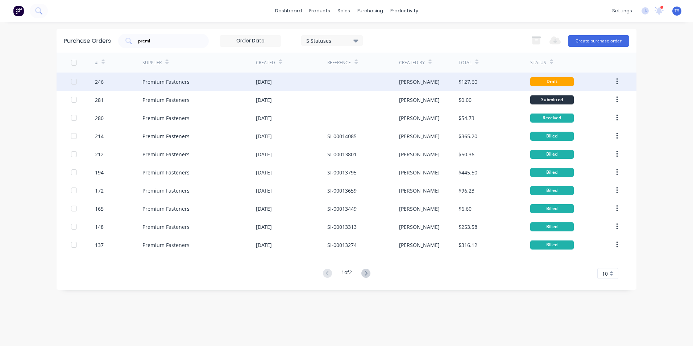
click at [181, 83] on div "Premium Fasteners" at bounding box center [165, 82] width 47 height 8
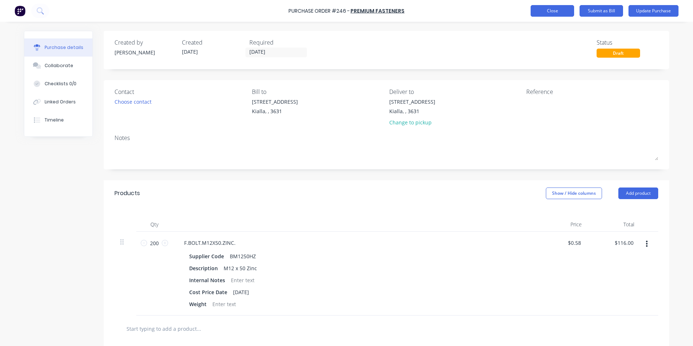
click at [555, 13] on button "Close" at bounding box center [551, 11] width 43 height 12
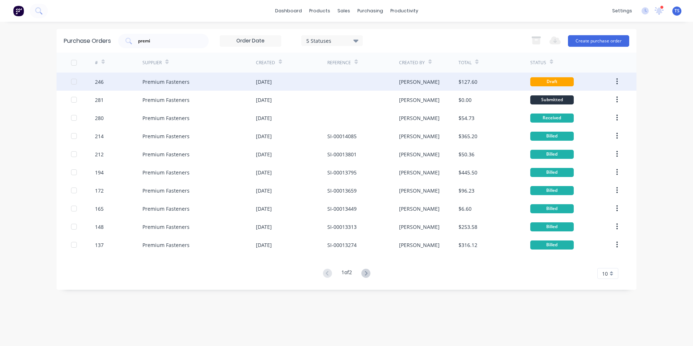
click at [170, 78] on div "Premium Fasteners" at bounding box center [165, 82] width 47 height 8
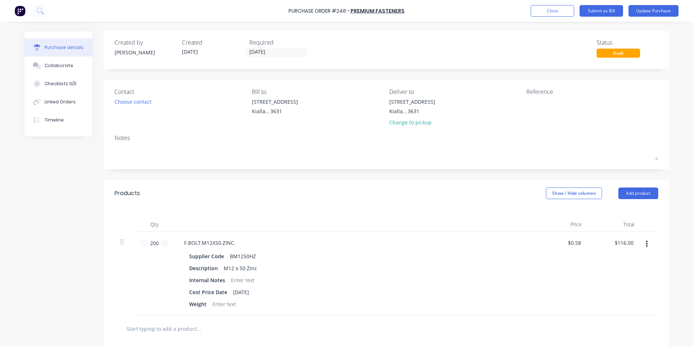
click at [141, 326] on input "text" at bounding box center [198, 328] width 145 height 14
click at [644, 190] on button "Add product" at bounding box center [638, 193] width 40 height 12
click at [627, 213] on div "Product catalogue" at bounding box center [624, 211] width 56 height 11
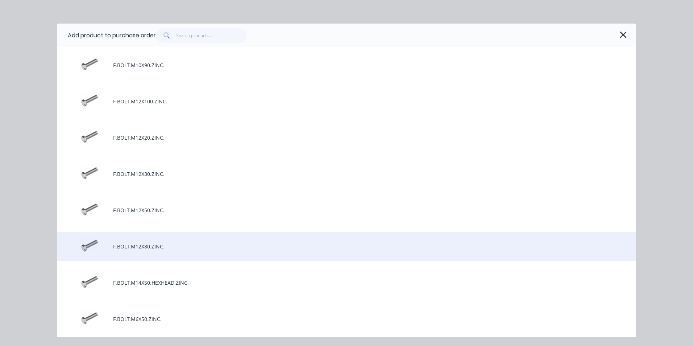
scroll to position [543, 0]
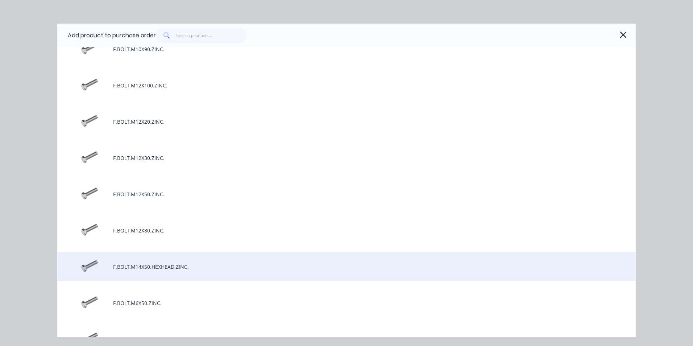
click at [169, 266] on div "F.BOLT.M14X50.HEXHEAD.ZINC." at bounding box center [346, 266] width 579 height 29
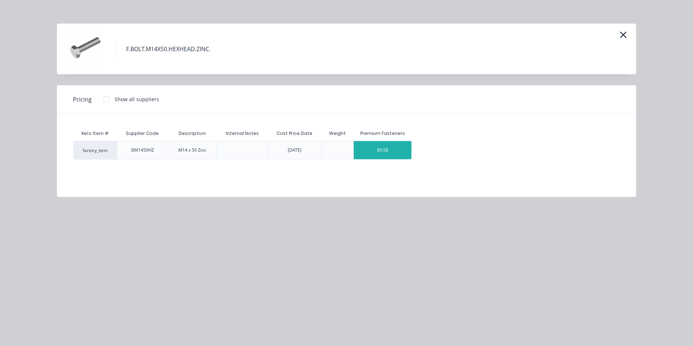
click at [400, 152] on div "$0.58" at bounding box center [383, 150] width 58 height 18
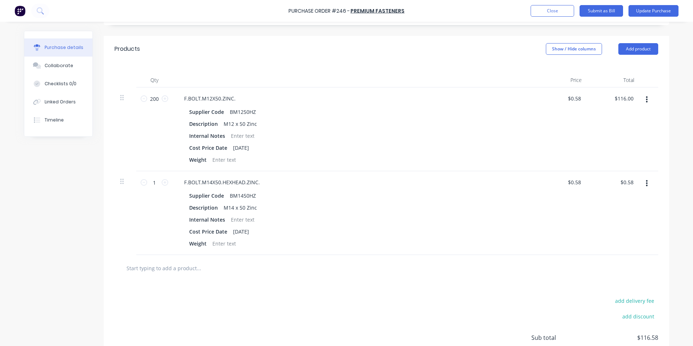
scroll to position [145, 0]
click at [152, 181] on input "1" at bounding box center [154, 181] width 14 height 11
type input "15"
type input "$8.70"
type input "150"
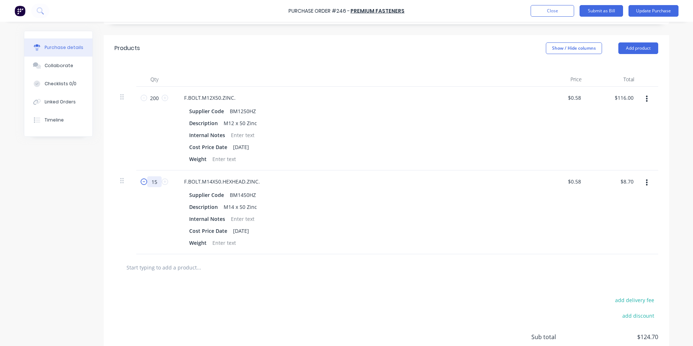
type input "$87.00"
type input "150"
click at [355, 303] on div "add delivery fee add discount Sub total $203.00 Tax $20.30 Total $223.30" at bounding box center [386, 339] width 565 height 119
click at [652, 11] on button "Update Purchase" at bounding box center [653, 11] width 50 height 12
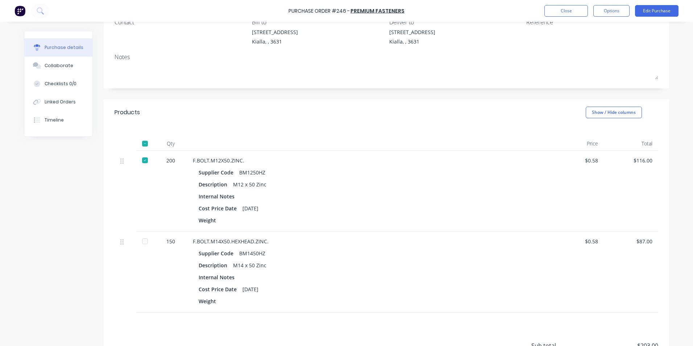
scroll to position [0, 0]
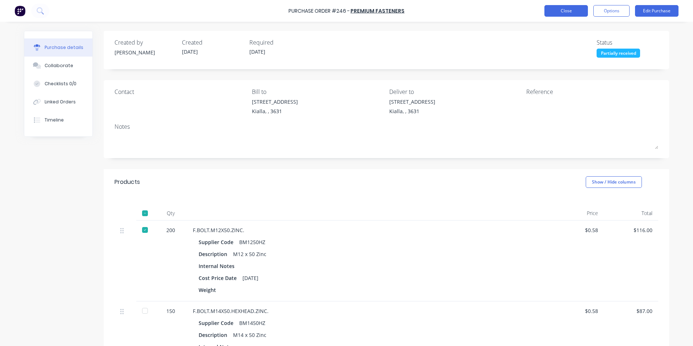
click at [565, 13] on button "Close" at bounding box center [565, 11] width 43 height 12
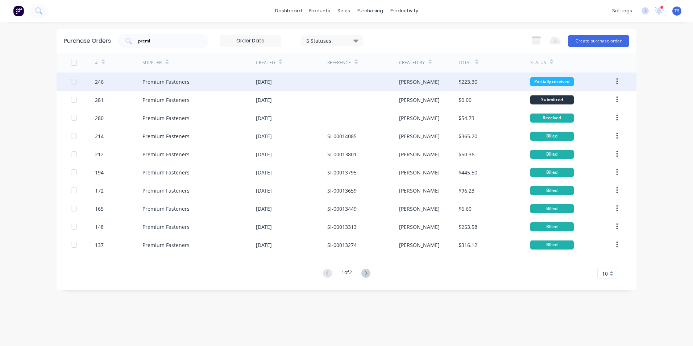
click at [151, 82] on div "Premium Fasteners" at bounding box center [165, 82] width 47 height 8
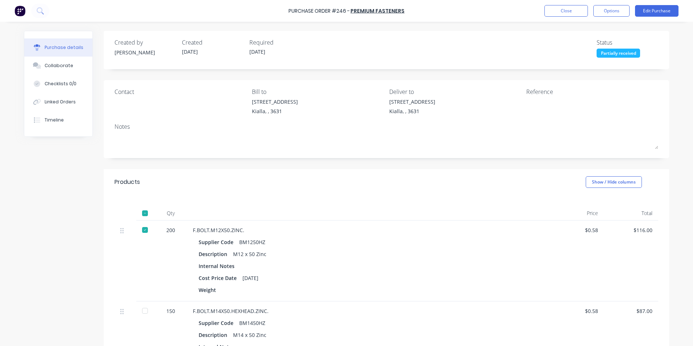
click at [141, 309] on div at bounding box center [145, 310] width 14 height 14
click at [557, 11] on button "Close" at bounding box center [565, 11] width 43 height 12
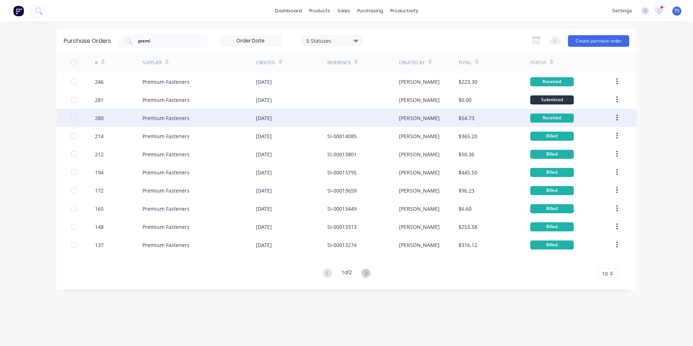
click at [157, 116] on div "Premium Fasteners" at bounding box center [165, 118] width 47 height 8
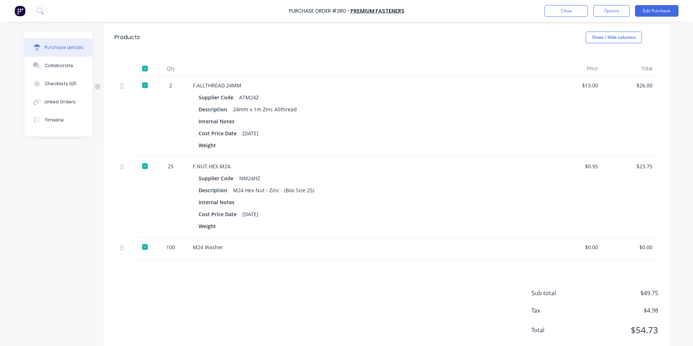
scroll to position [162, 0]
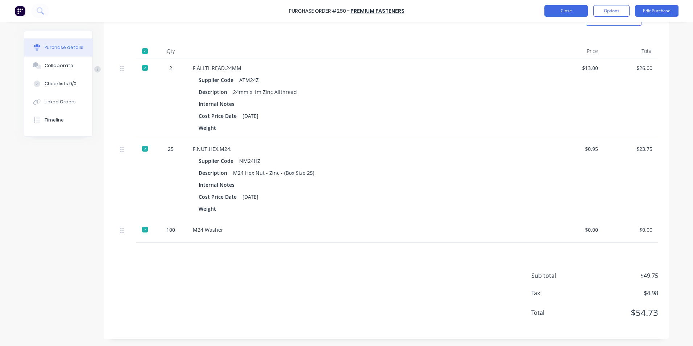
click at [564, 10] on button "Close" at bounding box center [565, 11] width 43 height 12
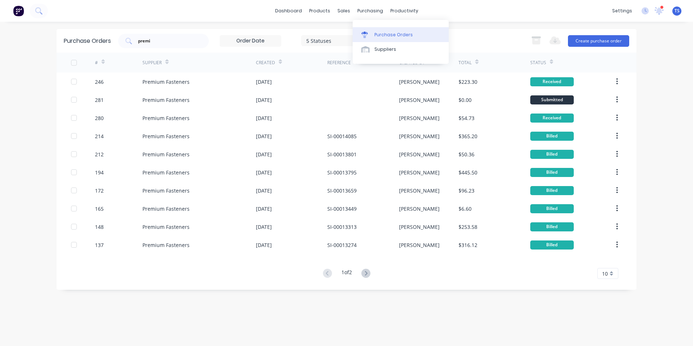
click at [383, 35] on div "Purchase Orders" at bounding box center [393, 35] width 38 height 7
click at [158, 42] on input "premi" at bounding box center [167, 40] width 60 height 7
type input "p"
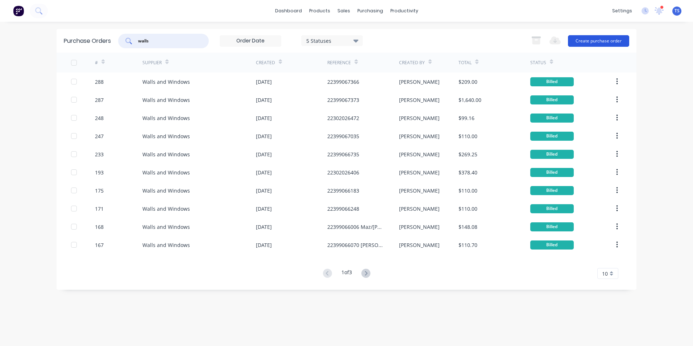
type input "walls"
click at [613, 40] on button "Create purchase order" at bounding box center [598, 41] width 61 height 12
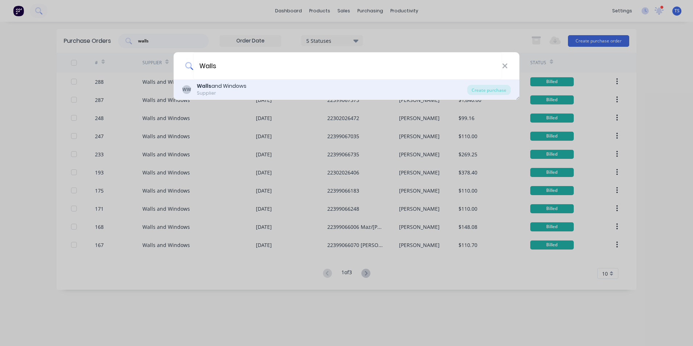
type input "Walls"
click at [320, 85] on div "[PERSON_NAME] and Windows Supplier" at bounding box center [324, 89] width 285 height 14
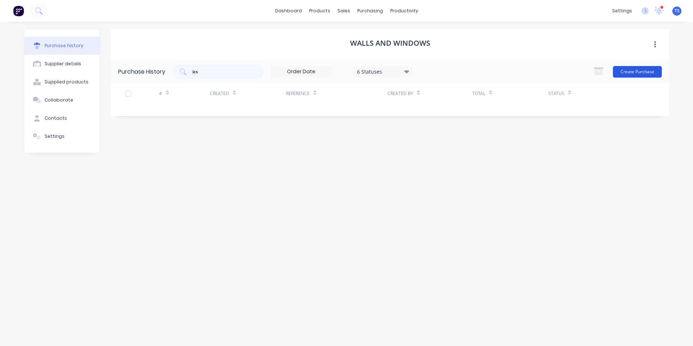
click at [631, 72] on button "Create Purchase" at bounding box center [637, 72] width 49 height 12
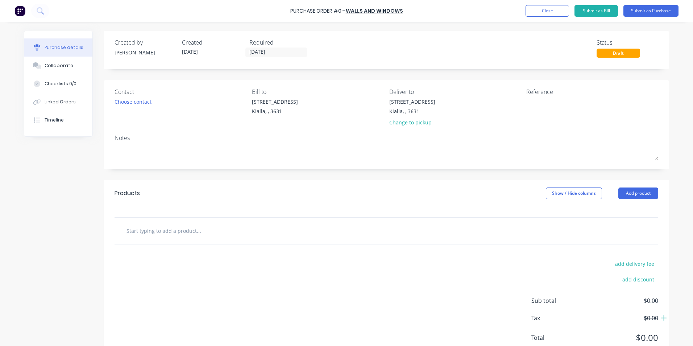
scroll to position [25, 0]
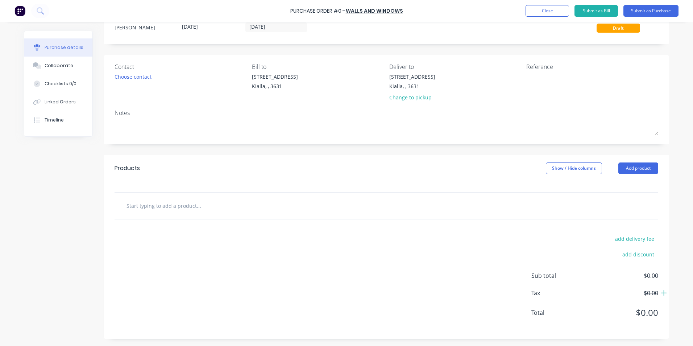
click at [143, 205] on input "text" at bounding box center [198, 205] width 145 height 14
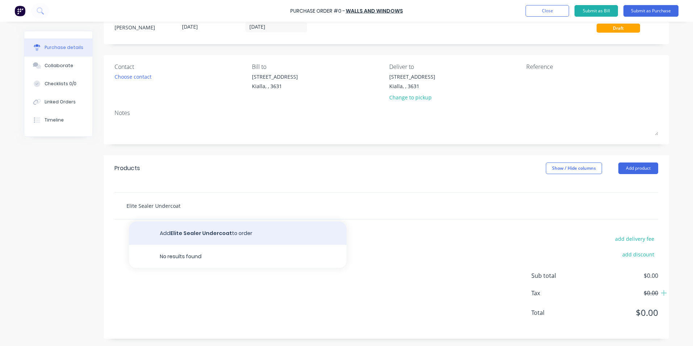
type input "Elite Sealer Undercoat"
click at [192, 235] on button "Add Elite Sealer Undercoat to order" at bounding box center [237, 232] width 217 height 23
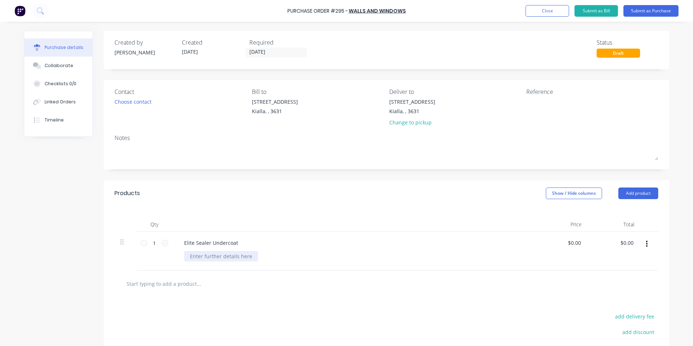
click at [187, 255] on div at bounding box center [221, 256] width 74 height 11
click at [579, 242] on input "0.00" at bounding box center [575, 242] width 14 height 11
type input "0"
type input "$162.92"
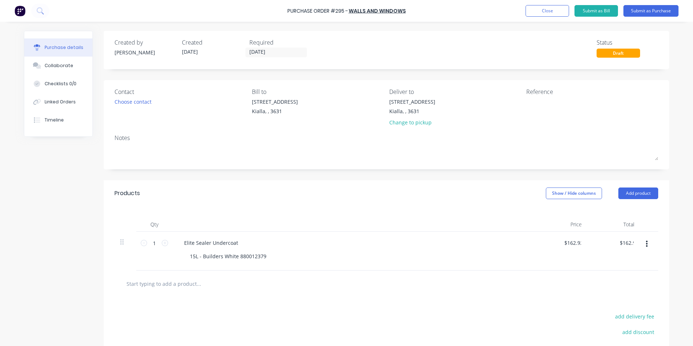
click at [166, 284] on input "text" at bounding box center [198, 283] width 145 height 14
click at [180, 281] on input "text" at bounding box center [198, 283] width 145 height 14
click at [126, 283] on input "elite Ceiling white" at bounding box center [198, 283] width 145 height 14
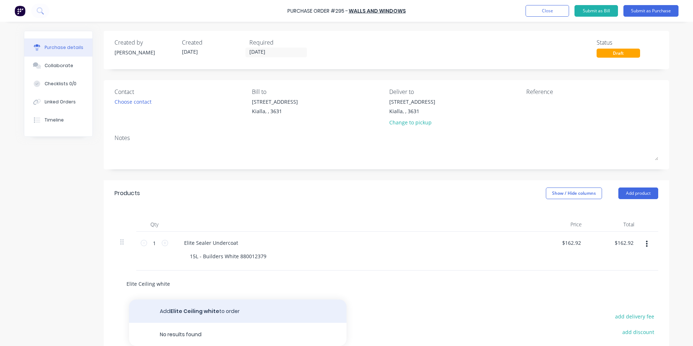
type input "Elite Ceiling white"
click at [200, 311] on button "Add Elite Ceiling white to order" at bounding box center [237, 310] width 217 height 23
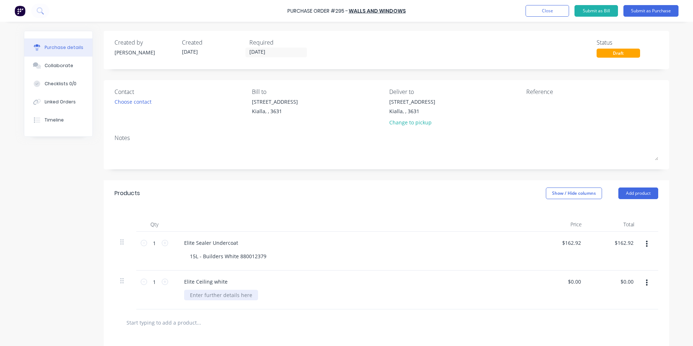
click at [190, 295] on div at bounding box center [221, 294] width 74 height 11
drag, startPoint x: 576, startPoint y: 281, endPoint x: 586, endPoint y: 283, distance: 9.5
click at [578, 281] on input "0.00" at bounding box center [575, 281] width 14 height 11
type input "0"
type input "$139.05"
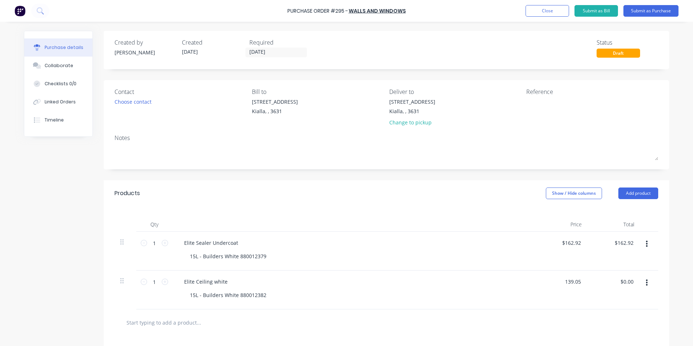
type input "$139.05"
click at [171, 322] on input "text" at bounding box center [198, 322] width 145 height 14
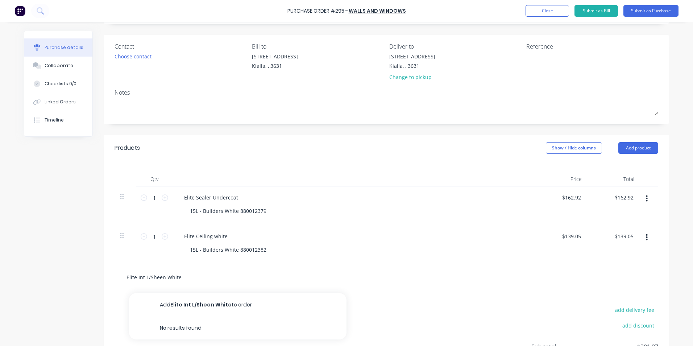
scroll to position [116, 0]
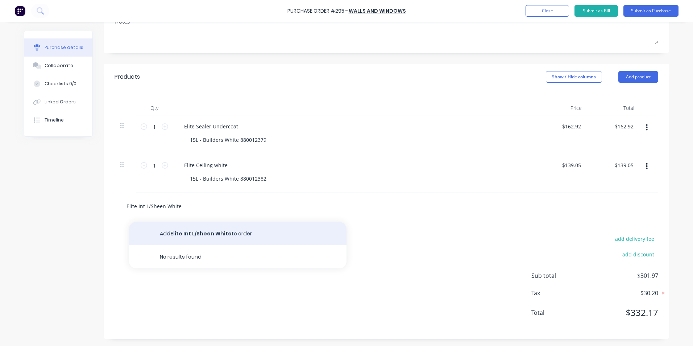
type input "Elite Int L/Sheen White"
click at [199, 233] on button "Add Elite Int L/Sheen White to order" at bounding box center [237, 233] width 217 height 23
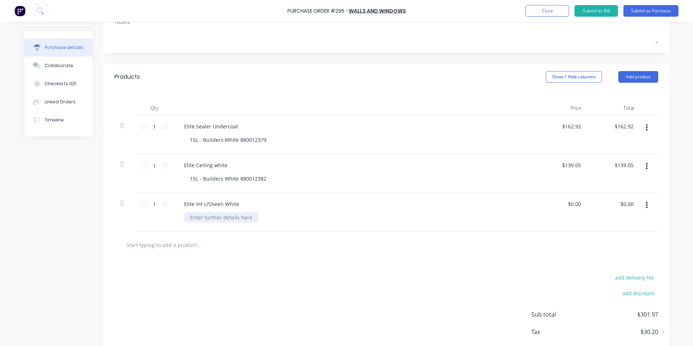
click at [192, 220] on div at bounding box center [221, 217] width 74 height 11
click at [579, 204] on input "0.00" at bounding box center [573, 204] width 17 height 11
type input "$0.00"
click at [630, 204] on input "0.00" at bounding box center [626, 204] width 17 height 11
type input "0"
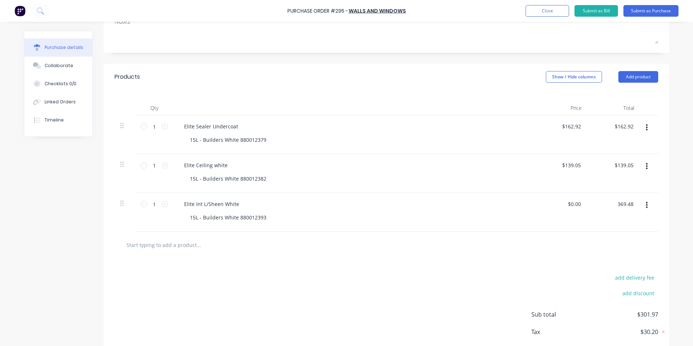
type input "369.48"
type input "$369.48"
click at [147, 218] on div "1 1" at bounding box center [154, 212] width 36 height 39
click at [579, 204] on input "369.48" at bounding box center [573, 204] width 20 height 11
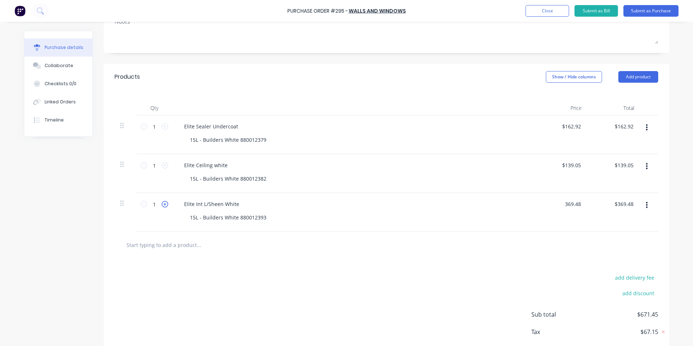
type input "$369.48"
click at [162, 204] on icon at bounding box center [165, 204] width 7 height 7
type input "2"
type input "$738.96"
click at [579, 202] on input "369.48" at bounding box center [573, 204] width 20 height 11
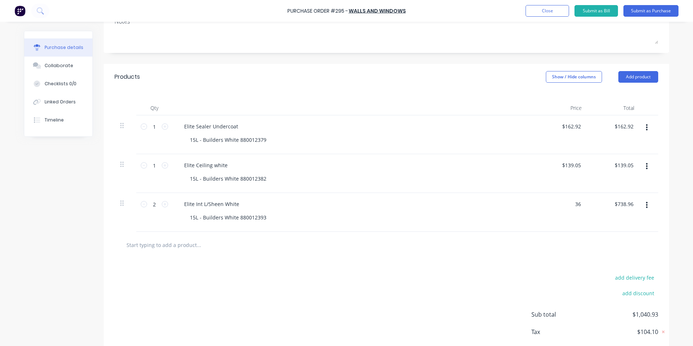
type input "3"
type input "$184.74"
type input "$369.48"
click at [463, 220] on div "15L - Builders White 880012393" at bounding box center [356, 217] width 345 height 11
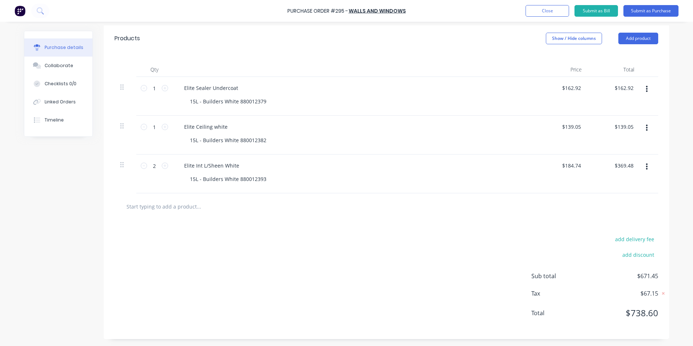
scroll to position [155, 0]
click at [172, 207] on input "text" at bounding box center [198, 206] width 145 height 14
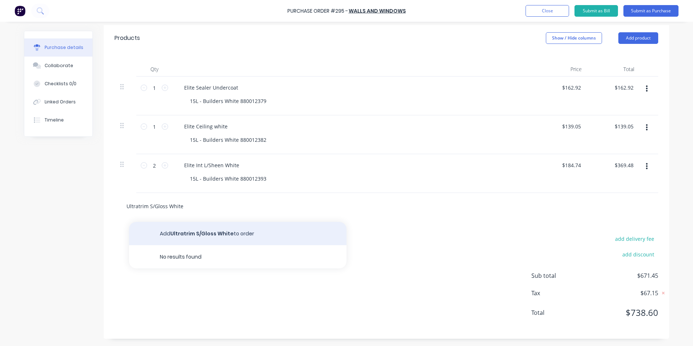
type input "Ultratrim S/Gloss White"
click at [206, 235] on button "Add Ultratrim S/Gloss White to order" at bounding box center [237, 233] width 217 height 23
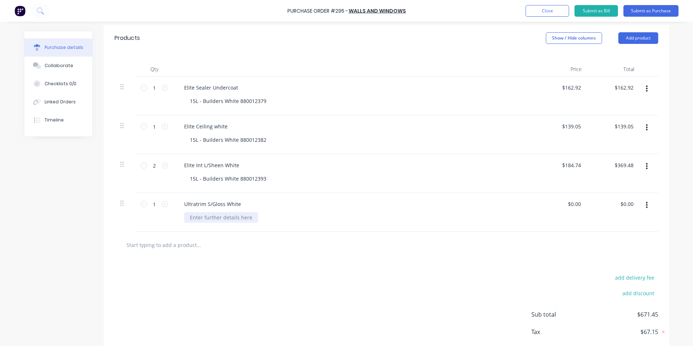
click at [195, 217] on div at bounding box center [221, 217] width 74 height 11
click at [577, 203] on input "0.00" at bounding box center [573, 204] width 17 height 11
type input "0"
type input "$176.55"
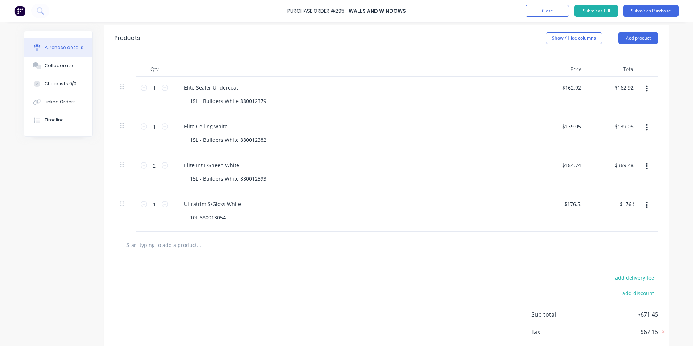
click at [608, 220] on div "$176.55 $0.00" at bounding box center [613, 212] width 53 height 39
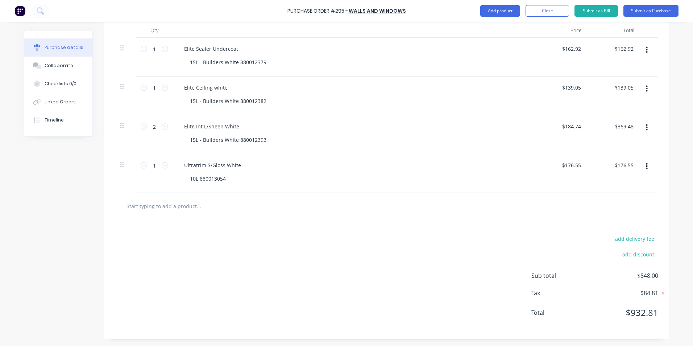
scroll to position [0, 0]
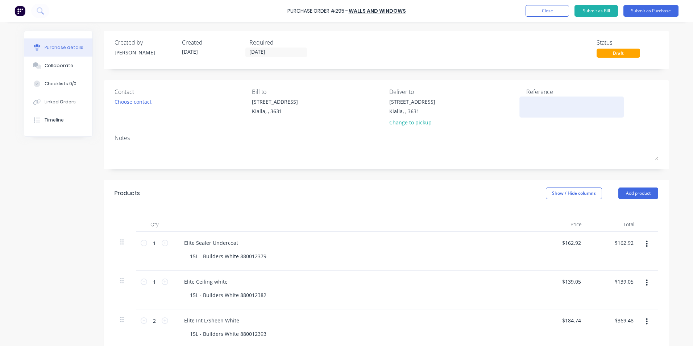
click at [529, 98] on div at bounding box center [571, 107] width 91 height 18
click at [528, 100] on textarea at bounding box center [571, 106] width 91 height 16
type textarea "22399067441"
type textarea "x"
type textarea "22399067441"
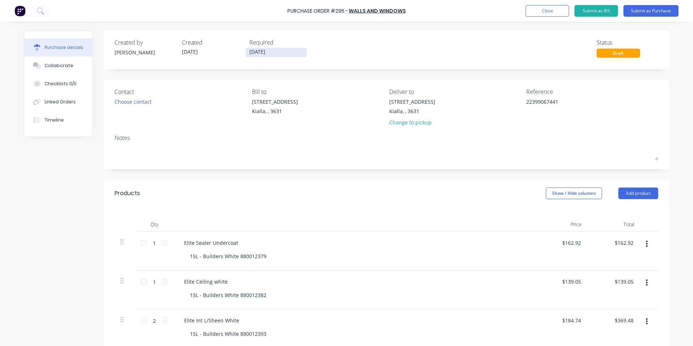
click at [268, 53] on input "[DATE]" at bounding box center [276, 52] width 61 height 9
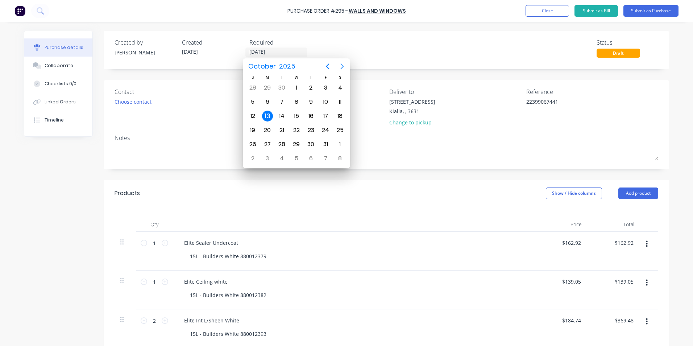
click at [339, 67] on icon "Next page" at bounding box center [342, 66] width 9 height 9
click at [254, 158] on div "30" at bounding box center [252, 158] width 11 height 11
type textarea "x"
type input "[DATE]"
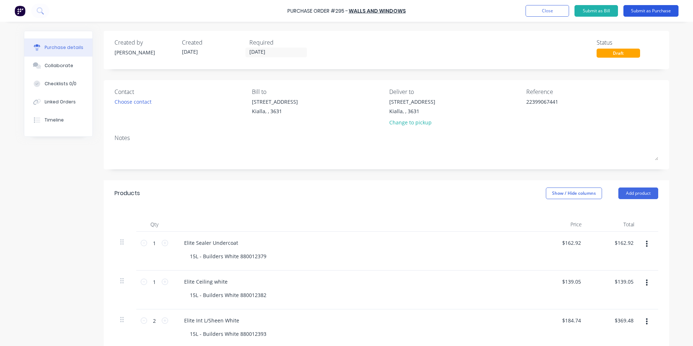
click at [657, 10] on button "Submit as Purchase" at bounding box center [650, 11] width 55 height 12
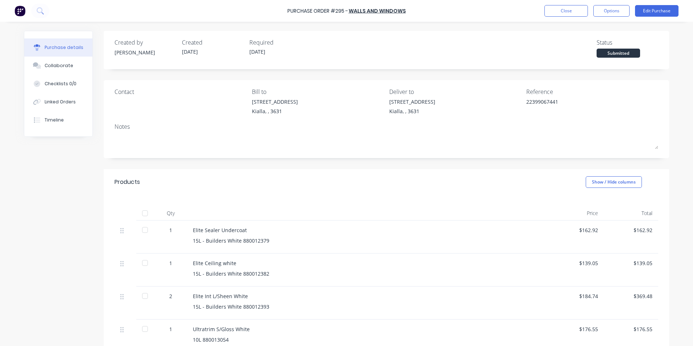
click at [144, 213] on div at bounding box center [145, 213] width 14 height 14
click at [55, 64] on div "Collaborate" at bounding box center [59, 65] width 29 height 7
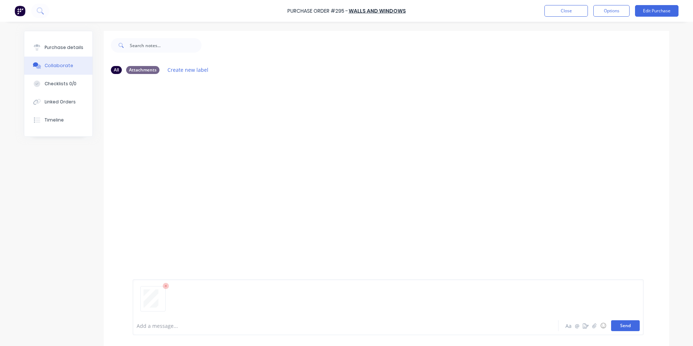
click at [618, 323] on button "Send" at bounding box center [625, 325] width 29 height 11
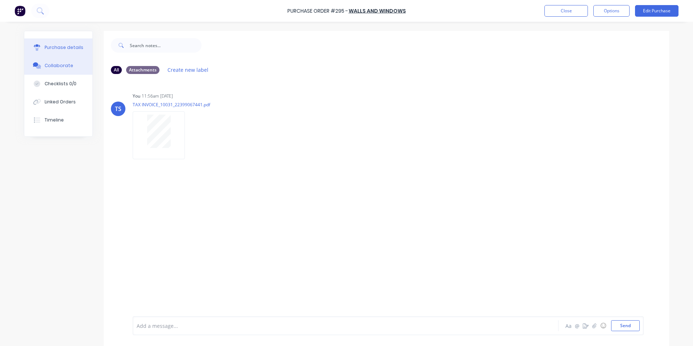
click at [60, 47] on div "Purchase details" at bounding box center [64, 47] width 39 height 7
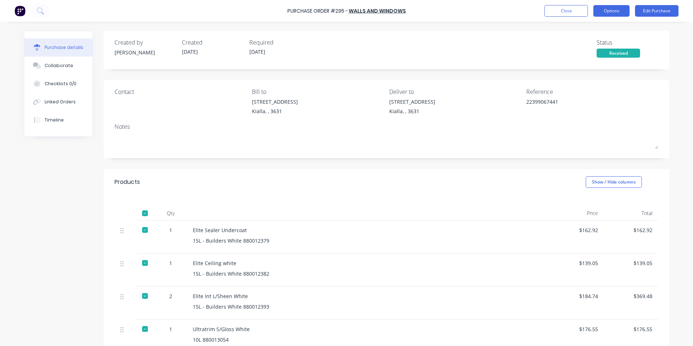
click at [617, 10] on button "Options" at bounding box center [611, 11] width 36 height 12
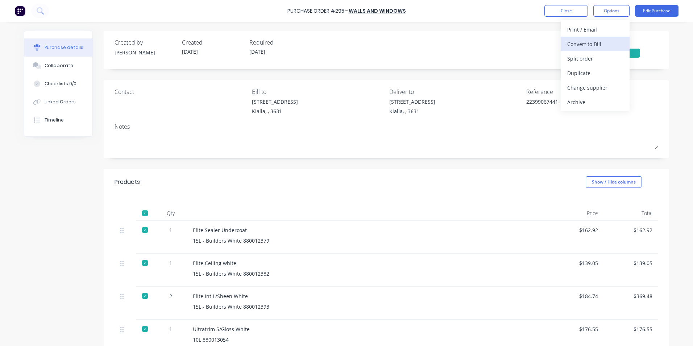
click at [579, 42] on div "Convert to Bill" at bounding box center [595, 44] width 56 height 11
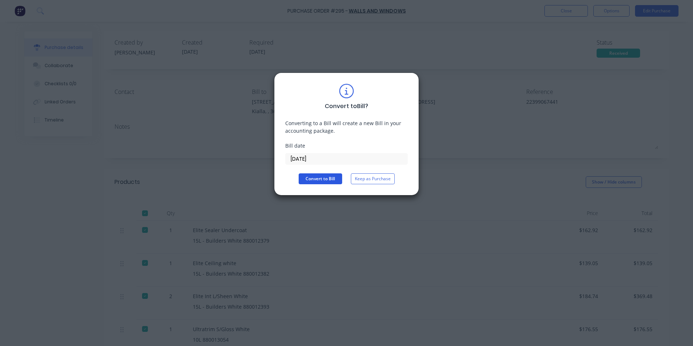
click at [318, 177] on button "Convert to Bill" at bounding box center [320, 178] width 43 height 11
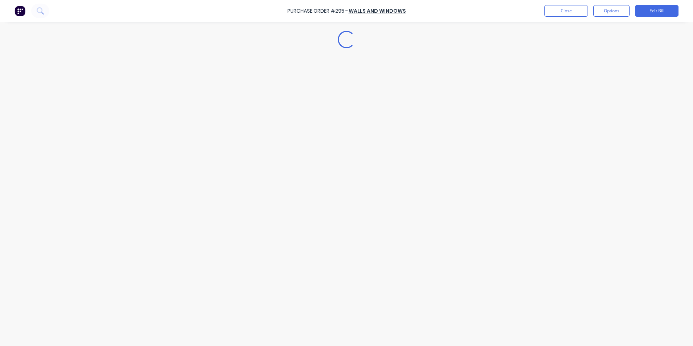
type textarea "x"
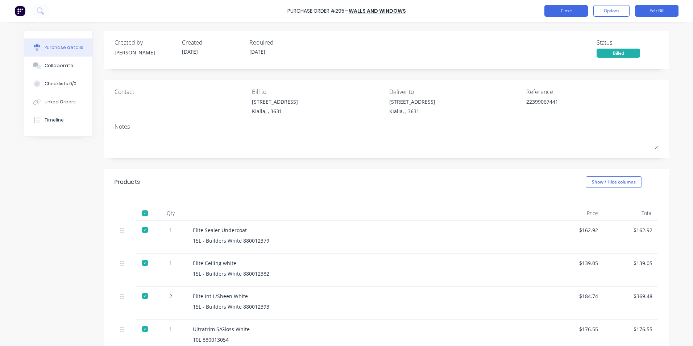
click at [564, 8] on button "Close" at bounding box center [565, 11] width 43 height 12
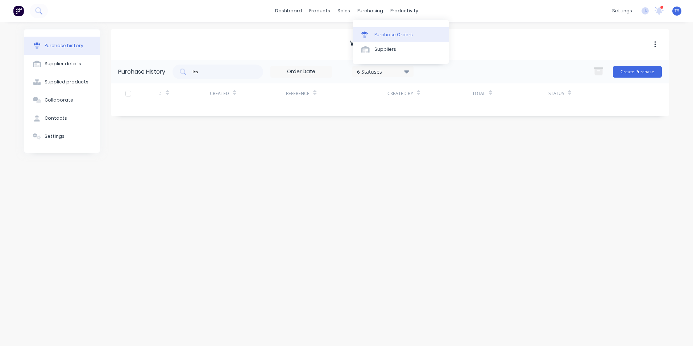
click at [395, 36] on div "Purchase Orders" at bounding box center [393, 35] width 38 height 7
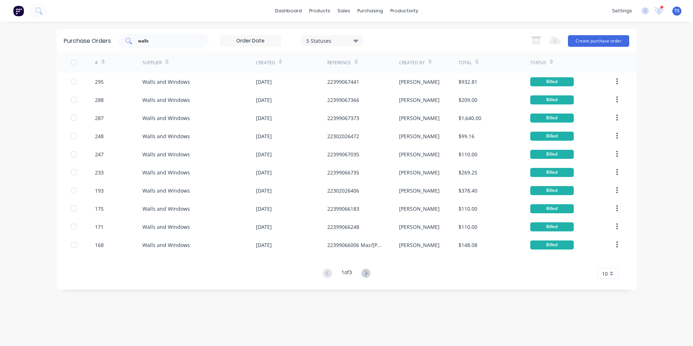
click at [156, 41] on input "walls" at bounding box center [167, 40] width 60 height 7
type input "w"
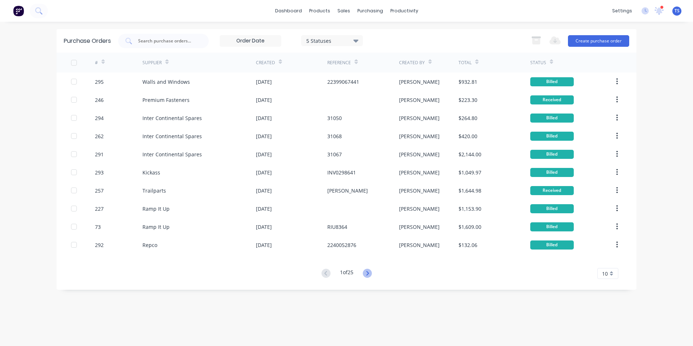
click at [370, 273] on icon at bounding box center [367, 272] width 9 height 9
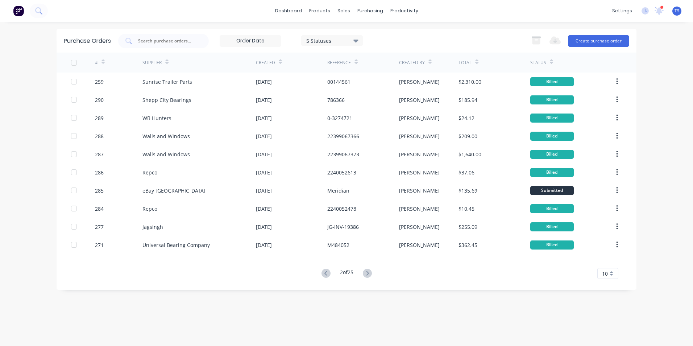
click at [357, 41] on icon at bounding box center [355, 40] width 5 height 3
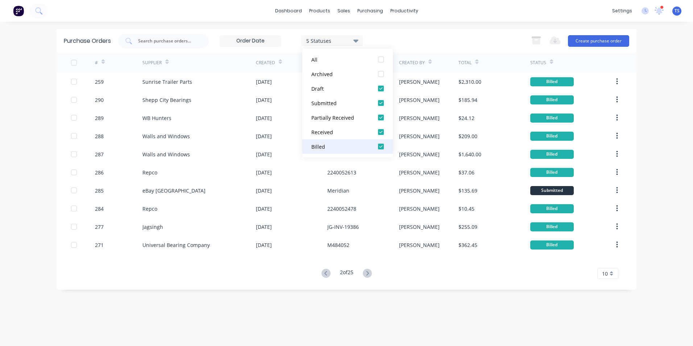
click at [381, 146] on div at bounding box center [380, 146] width 14 height 14
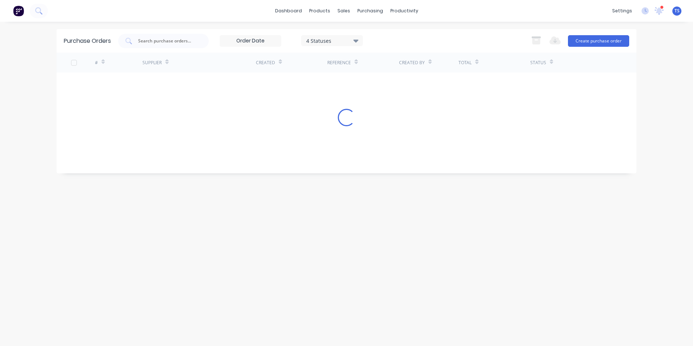
click at [437, 265] on div "Purchase Orders 4 Statuses 4 Statuses Export to Excel (XLSX) Create purchase or…" at bounding box center [347, 183] width 580 height 309
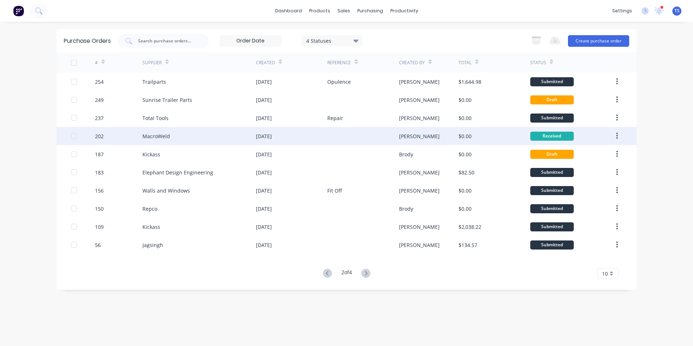
click at [158, 138] on div "MacroWeld" at bounding box center [156, 136] width 28 height 8
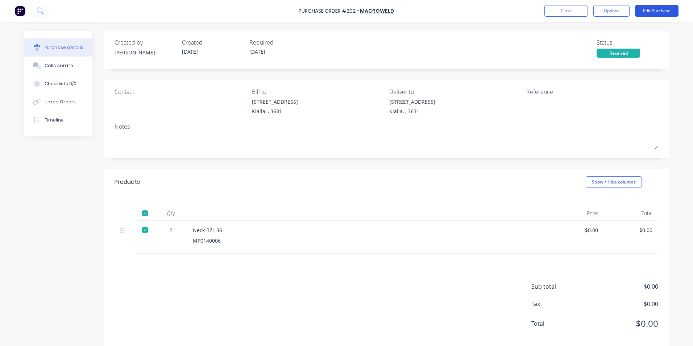
click at [648, 10] on button "Edit Purchase" at bounding box center [656, 11] width 43 height 12
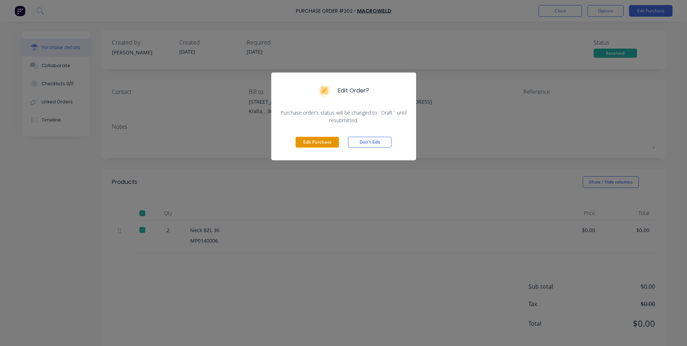
click at [321, 142] on button "Edit Purchase" at bounding box center [317, 142] width 43 height 11
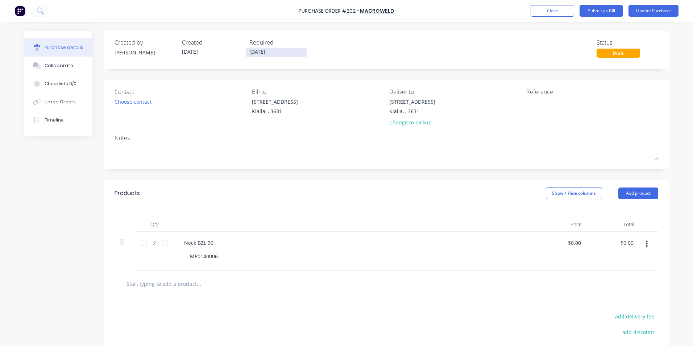
click at [269, 50] on input "[DATE]" at bounding box center [276, 52] width 61 height 9
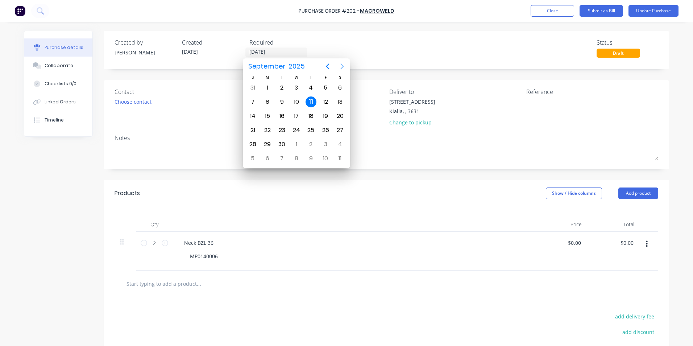
click at [341, 66] on icon "Next page" at bounding box center [342, 66] width 9 height 9
click at [283, 142] on div "28" at bounding box center [281, 144] width 11 height 11
type input "[DATE]"
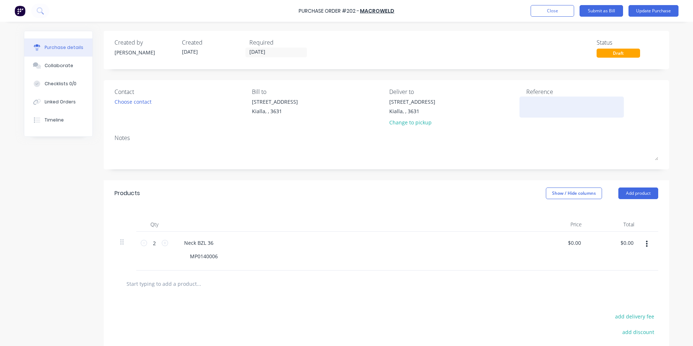
click at [526, 101] on textarea at bounding box center [571, 106] width 91 height 16
type textarea "654999"
type textarea "x"
type textarea "654999"
click at [275, 260] on div "MP0140006" at bounding box center [356, 256] width 345 height 11
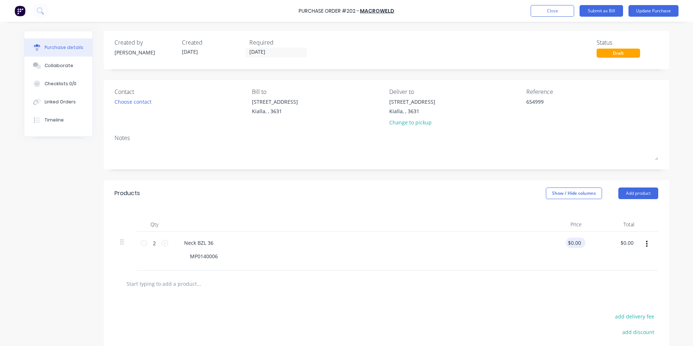
type textarea "x"
type input "0.00"
click at [578, 240] on input "0.00" at bounding box center [575, 242] width 14 height 11
type textarea "x"
type input "$0.00"
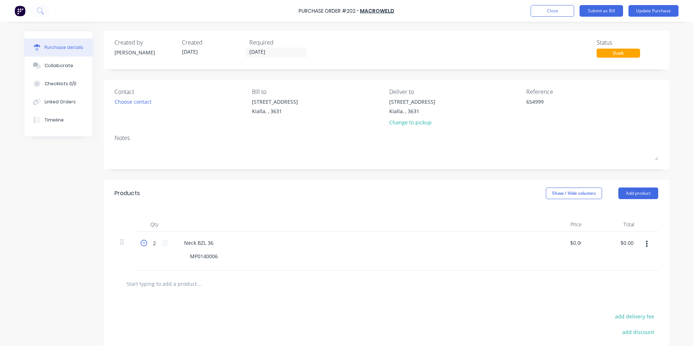
click at [141, 243] on icon at bounding box center [144, 242] width 7 height 7
type textarea "x"
type input "1"
type textarea "x"
click at [577, 243] on input "0.00" at bounding box center [573, 242] width 17 height 11
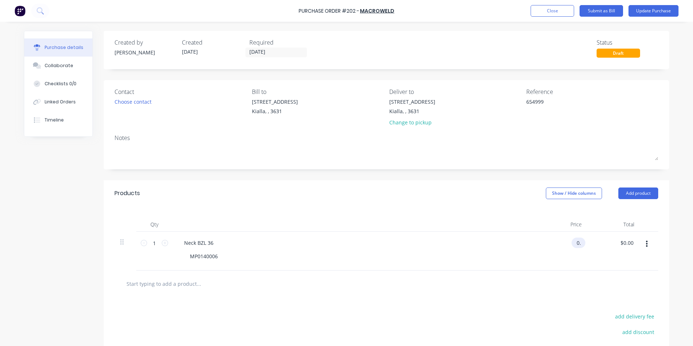
type input "0"
type input "64.50"
type textarea "x"
type input "$64.50"
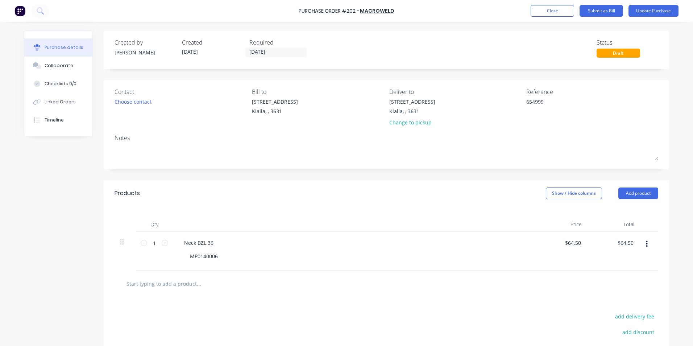
click at [617, 271] on div at bounding box center [385, 283] width 543 height 26
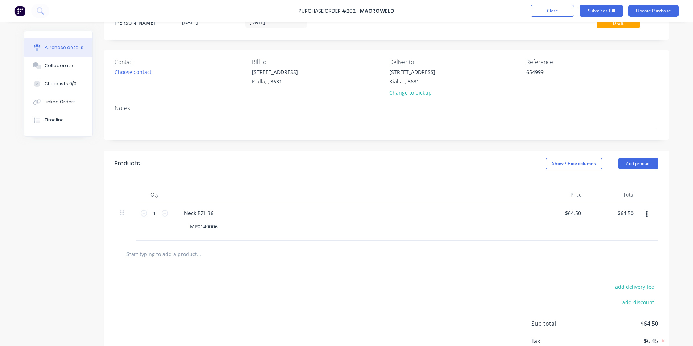
scroll to position [78, 0]
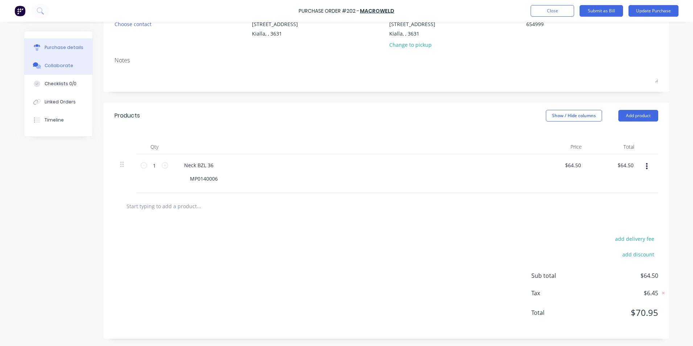
click at [47, 67] on div "Collaborate" at bounding box center [59, 65] width 29 height 7
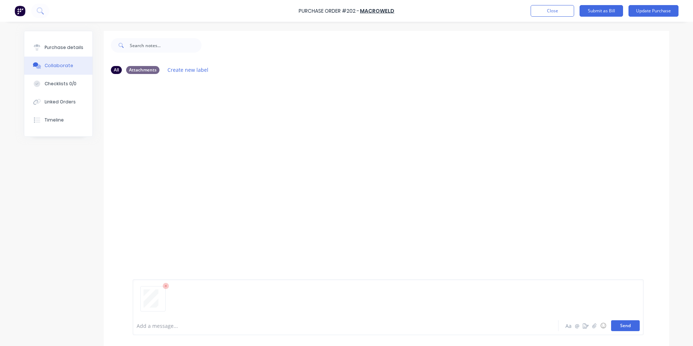
click at [632, 325] on button "Send" at bounding box center [625, 325] width 29 height 11
click at [50, 46] on div "Purchase details" at bounding box center [64, 47] width 39 height 7
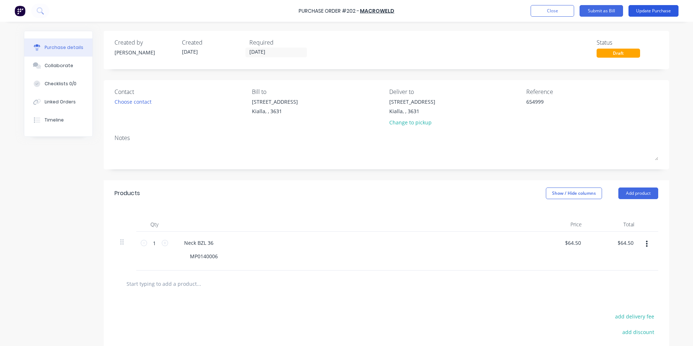
click at [640, 10] on button "Update Purchase" at bounding box center [653, 11] width 50 height 12
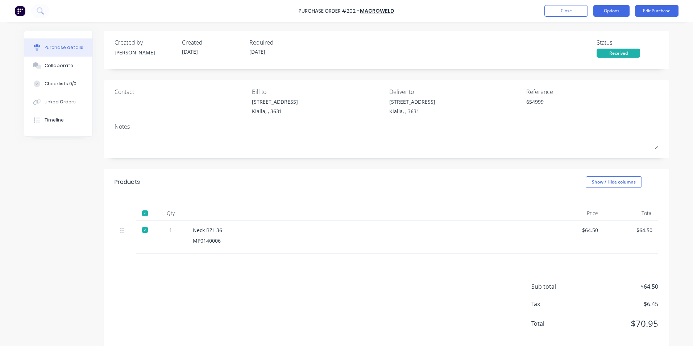
click at [615, 11] on button "Options" at bounding box center [611, 11] width 36 height 12
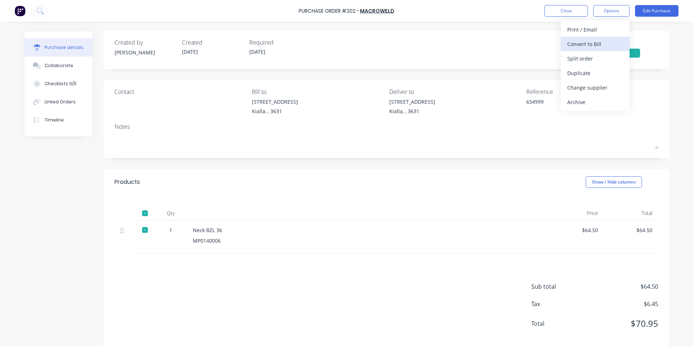
click at [584, 45] on div "Convert to Bill" at bounding box center [595, 44] width 56 height 11
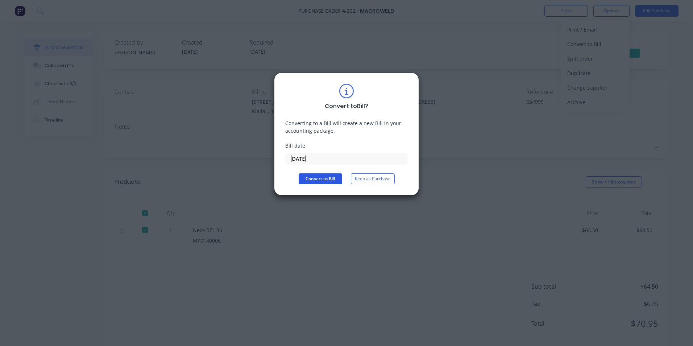
click at [310, 179] on button "Convert to Bill" at bounding box center [320, 178] width 43 height 11
type textarea "x"
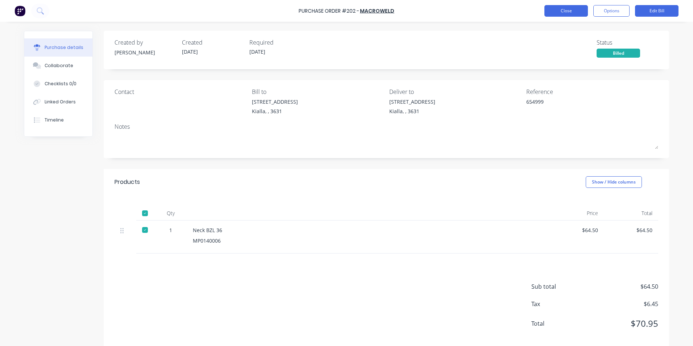
click at [559, 11] on button "Close" at bounding box center [565, 11] width 43 height 12
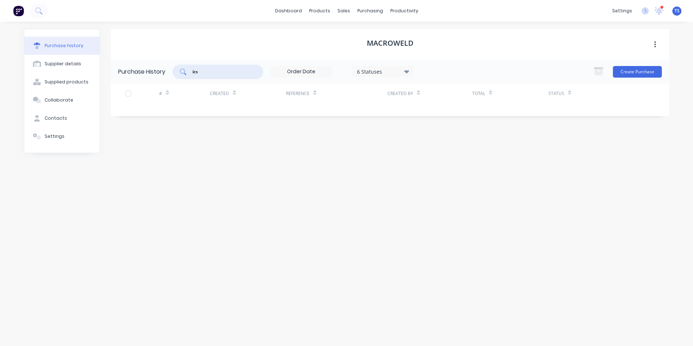
click at [205, 73] on input "ics" at bounding box center [222, 71] width 60 height 7
type input "i"
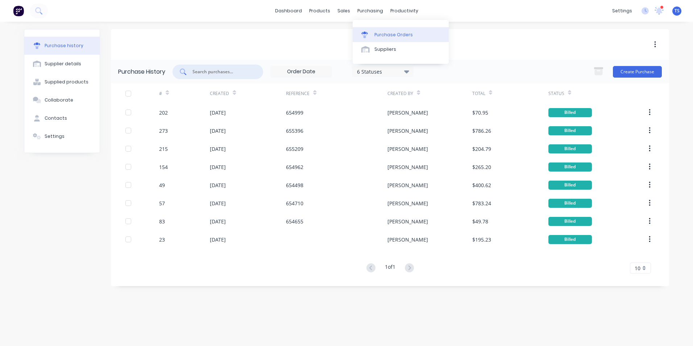
click at [392, 33] on div "Purchase Orders" at bounding box center [393, 35] width 38 height 7
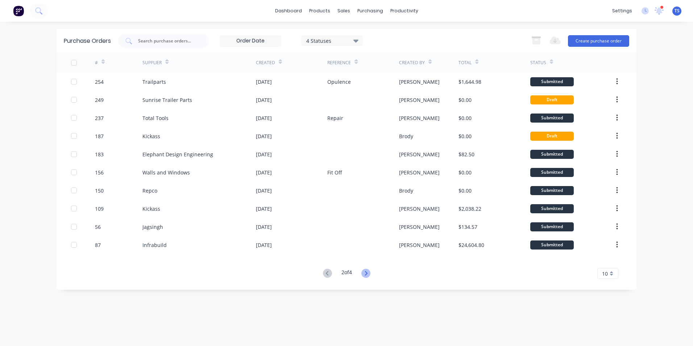
click at [369, 274] on icon at bounding box center [365, 272] width 9 height 9
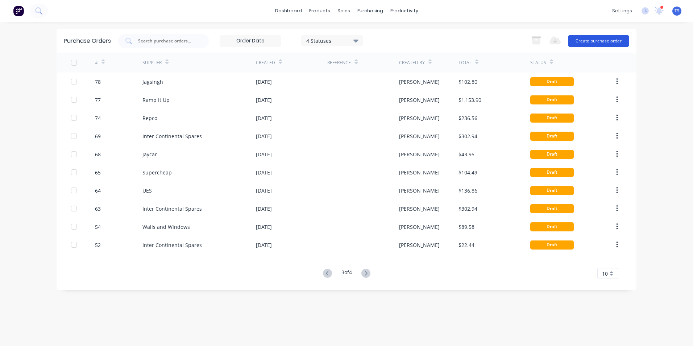
click at [600, 41] on button "Create purchase order" at bounding box center [598, 41] width 61 height 12
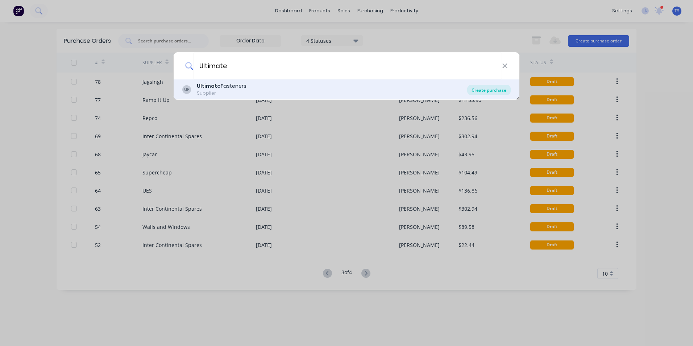
type input "Ultimate"
click at [480, 93] on div "Create purchase" at bounding box center [488, 90] width 43 height 10
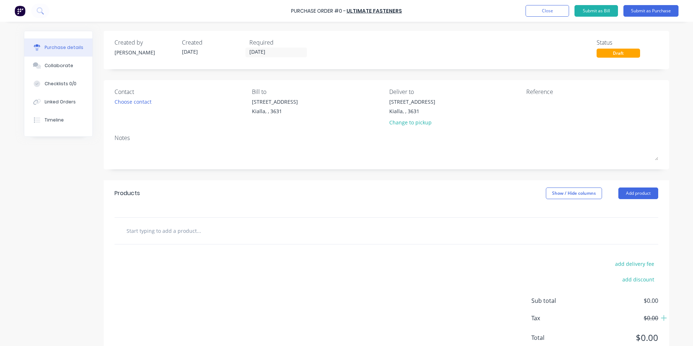
click at [151, 229] on input "text" at bounding box center [198, 230] width 145 height 14
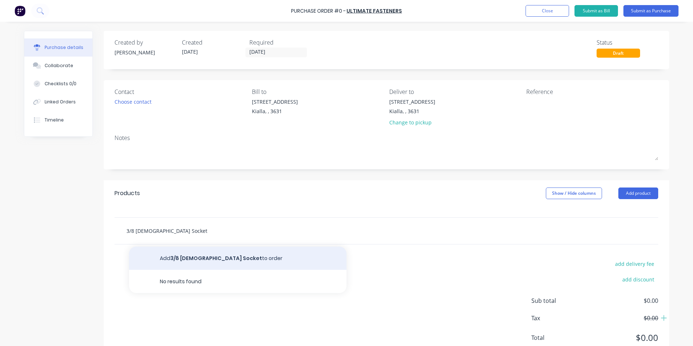
type input "3/8 [DEMOGRAPHIC_DATA] Socket"
click at [196, 257] on button "Add 3/8 [DEMOGRAPHIC_DATA] Socket to order" at bounding box center [237, 257] width 217 height 23
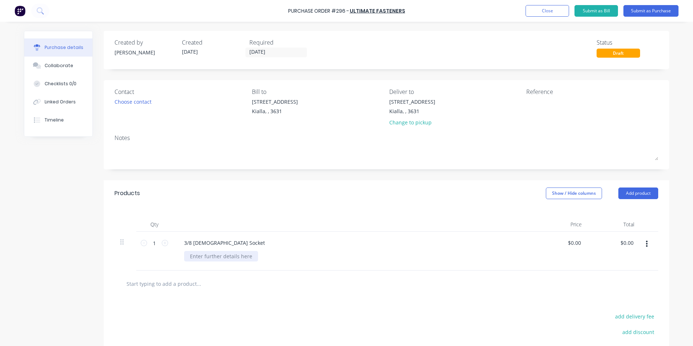
click at [185, 255] on div at bounding box center [221, 256] width 74 height 11
click at [578, 242] on input "0.00" at bounding box center [575, 242] width 14 height 11
type input "0"
type input "$10.00"
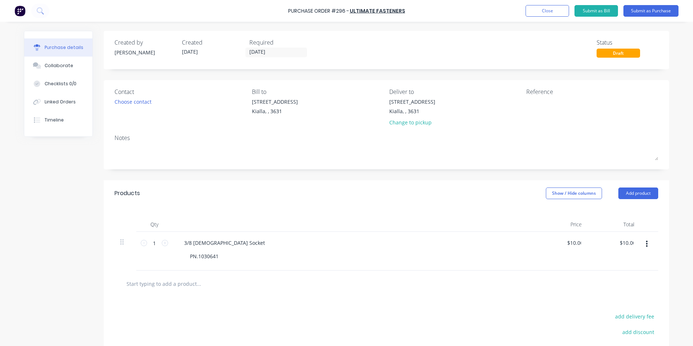
click at [400, 287] on div at bounding box center [386, 283] width 532 height 14
click at [647, 10] on button "Submit as Purchase" at bounding box center [650, 11] width 55 height 12
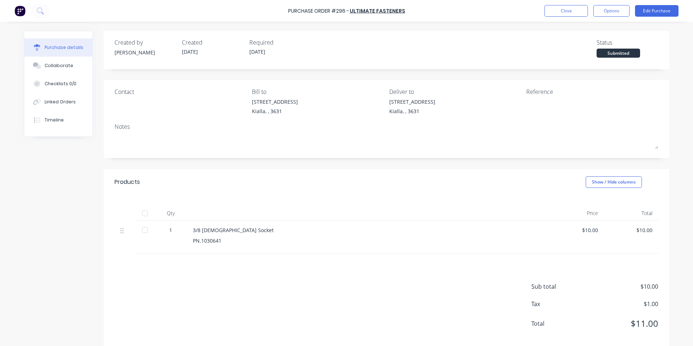
click at [143, 211] on div at bounding box center [145, 213] width 14 height 14
click at [648, 11] on button "Edit Purchase" at bounding box center [656, 11] width 43 height 12
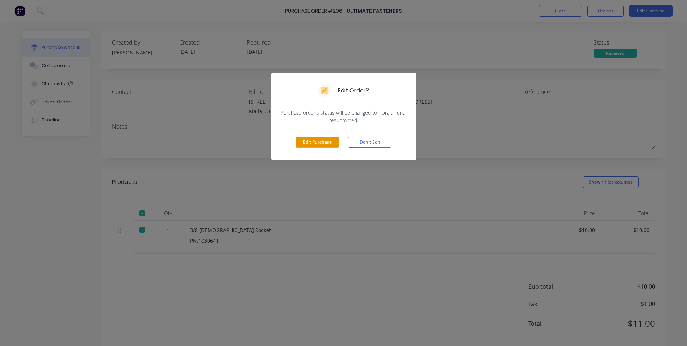
click at [316, 142] on button "Edit Purchase" at bounding box center [317, 142] width 43 height 11
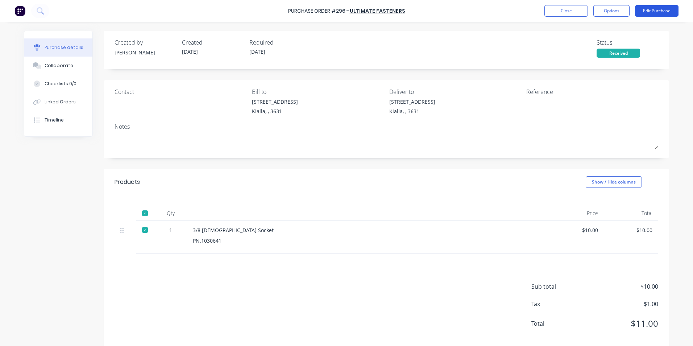
click at [654, 13] on button "Edit Purchase" at bounding box center [656, 11] width 43 height 12
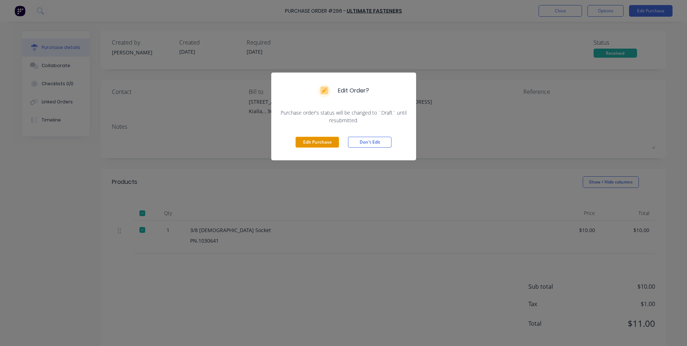
click at [307, 142] on button "Edit Purchase" at bounding box center [317, 142] width 43 height 11
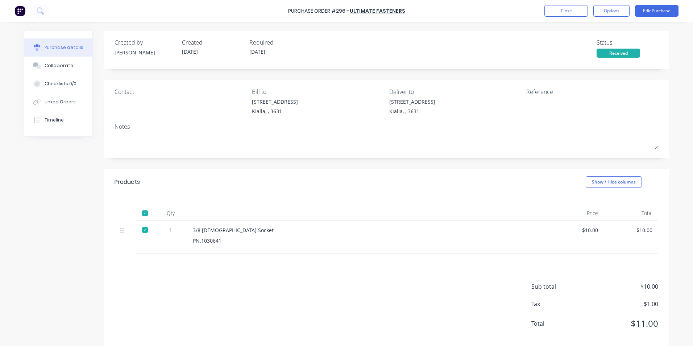
click at [268, 51] on input "[DATE]" at bounding box center [276, 52] width 61 height 9
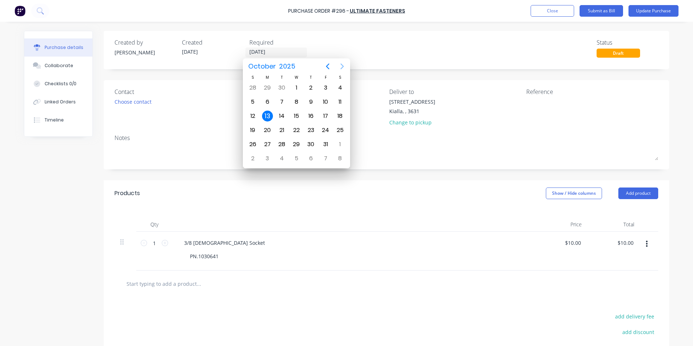
click at [342, 66] on icon "Next page" at bounding box center [342, 66] width 9 height 9
click at [254, 160] on div "30" at bounding box center [252, 158] width 11 height 11
type input "[DATE]"
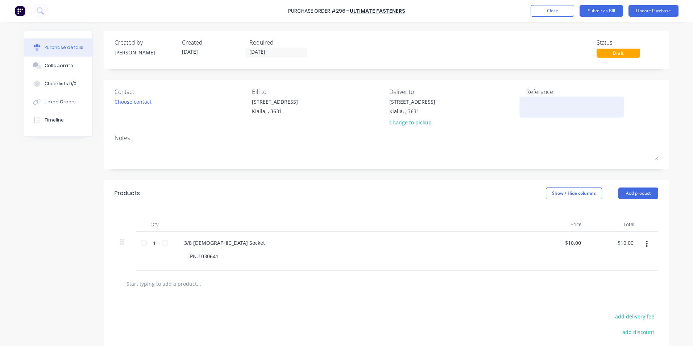
click at [527, 100] on textarea at bounding box center [571, 106] width 91 height 16
type textarea "1036"
type textarea "x"
type textarea "10364"
type textarea "x"
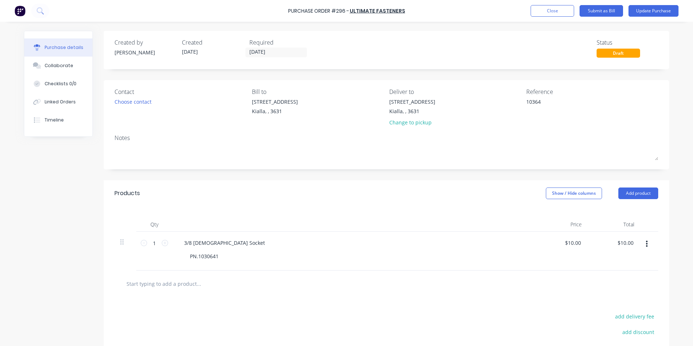
type textarea "103643"
type textarea "x"
type textarea "1036436"
type textarea "x"
type textarea "10364365"
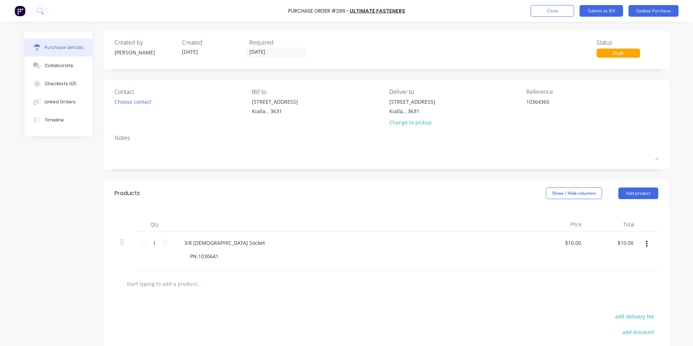
type textarea "x"
type textarea "10364365"
type textarea "x"
type textarea "10364365"
click at [57, 65] on div "Collaborate" at bounding box center [59, 65] width 29 height 7
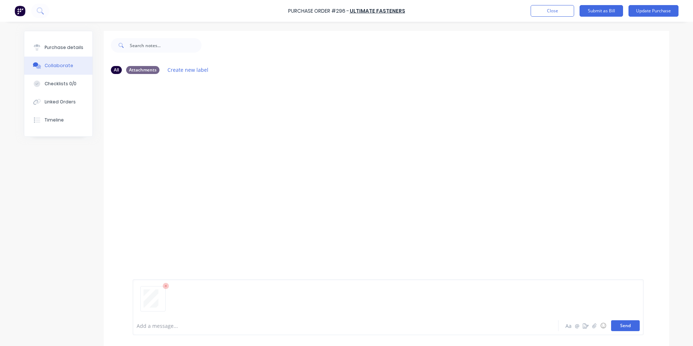
click at [631, 326] on button "Send" at bounding box center [625, 325] width 29 height 11
click at [50, 49] on div "Purchase details" at bounding box center [64, 47] width 39 height 7
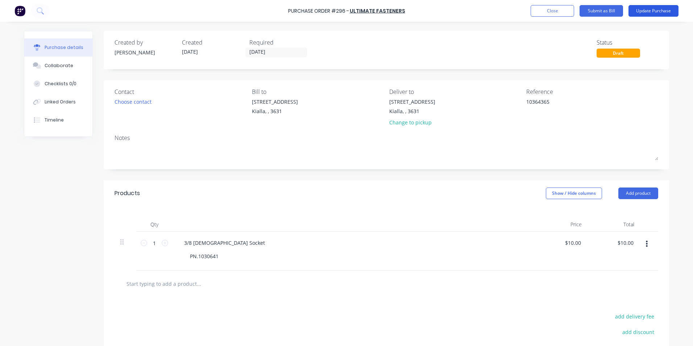
click at [657, 12] on button "Update Purchase" at bounding box center [653, 11] width 50 height 12
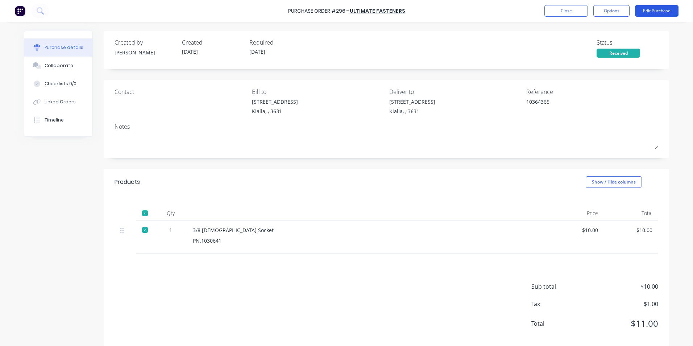
click at [646, 11] on button "Edit Purchase" at bounding box center [656, 11] width 43 height 12
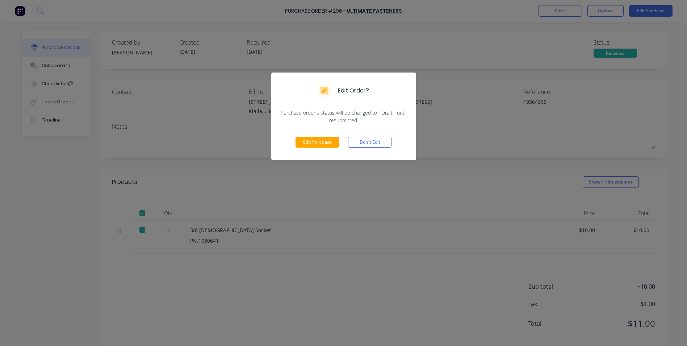
click at [459, 199] on div "Edit Order? Purchase order's status will be changed to `Draft` until resubmitte…" at bounding box center [343, 173] width 687 height 346
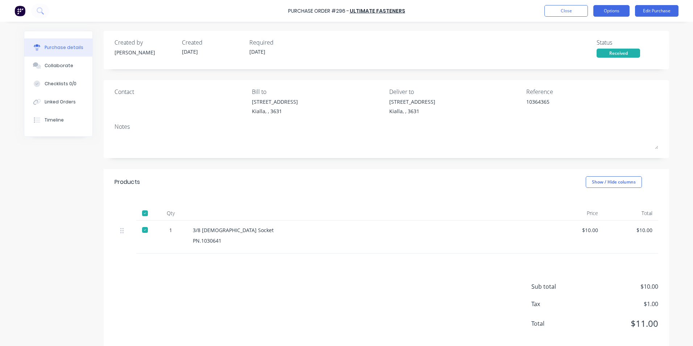
click at [611, 11] on button "Options" at bounding box center [611, 11] width 36 height 12
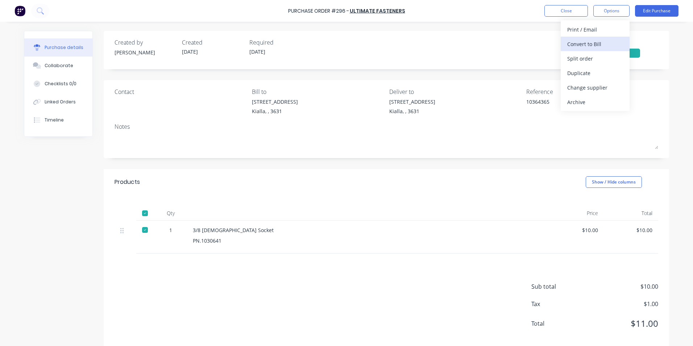
click at [591, 41] on div "Convert to Bill" at bounding box center [595, 44] width 56 height 11
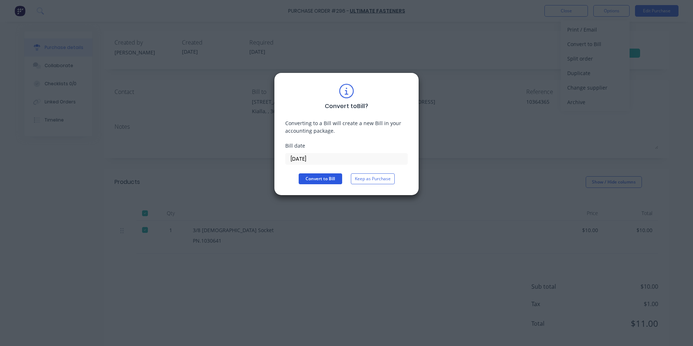
click at [312, 179] on button "Convert to Bill" at bounding box center [320, 178] width 43 height 11
type textarea "x"
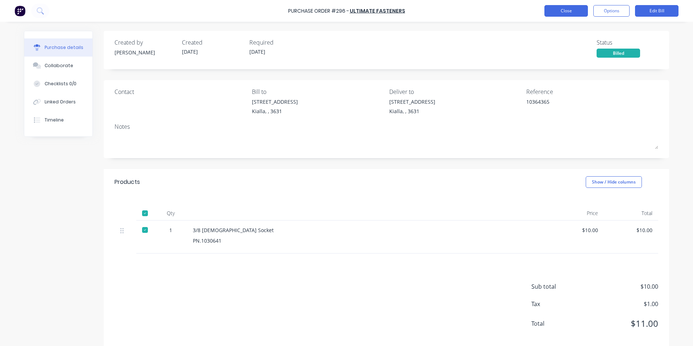
click at [571, 11] on button "Close" at bounding box center [565, 11] width 43 height 12
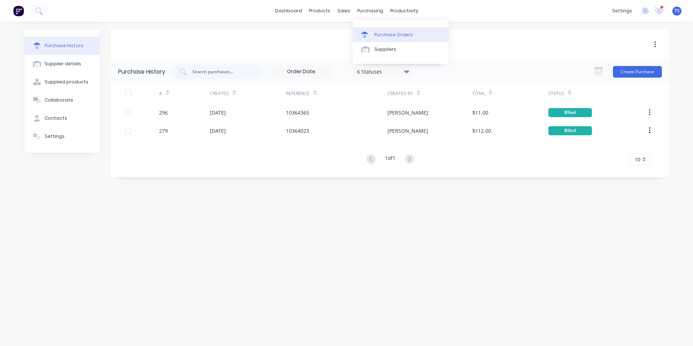
click at [395, 33] on div "Purchase Orders" at bounding box center [393, 35] width 38 height 7
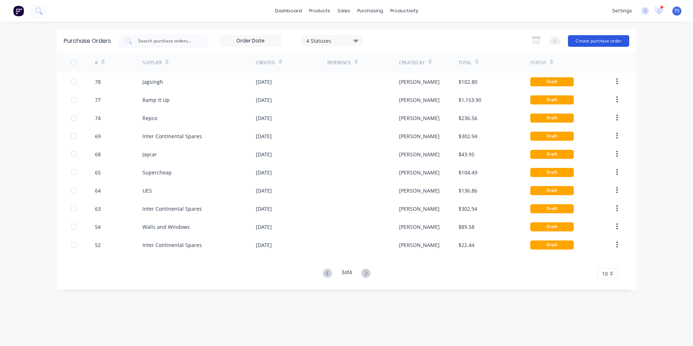
click at [585, 43] on button "Create purchase order" at bounding box center [598, 41] width 61 height 12
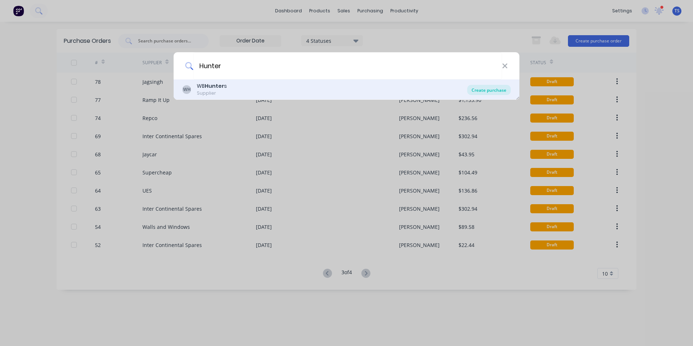
type input "Hunter"
click at [493, 91] on div "Create purchase" at bounding box center [488, 90] width 43 height 10
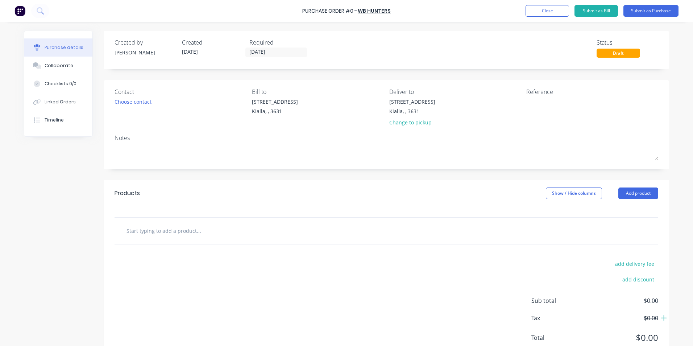
click at [151, 232] on input "text" at bounding box center [198, 230] width 145 height 14
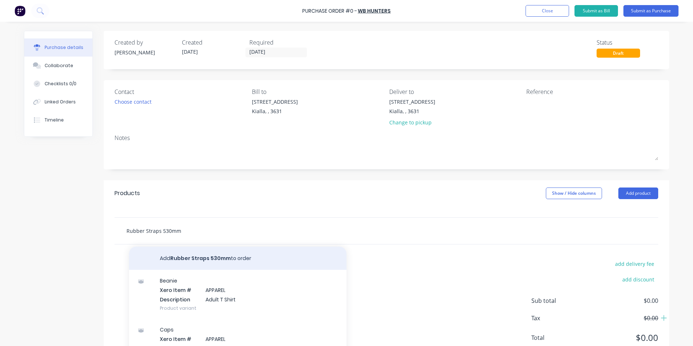
type input "Rubber Straps 530mm"
click at [212, 257] on button "Add Rubber Straps 530mm to order" at bounding box center [237, 257] width 217 height 23
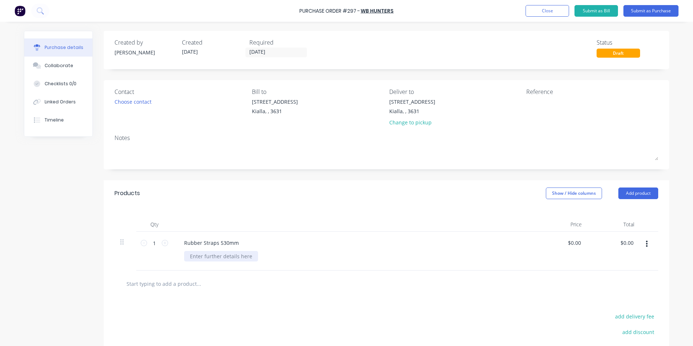
click at [197, 255] on div at bounding box center [221, 256] width 74 height 11
click at [578, 240] on input "0.00" at bounding box center [573, 242] width 17 height 11
type input "0"
type input "$5.91"
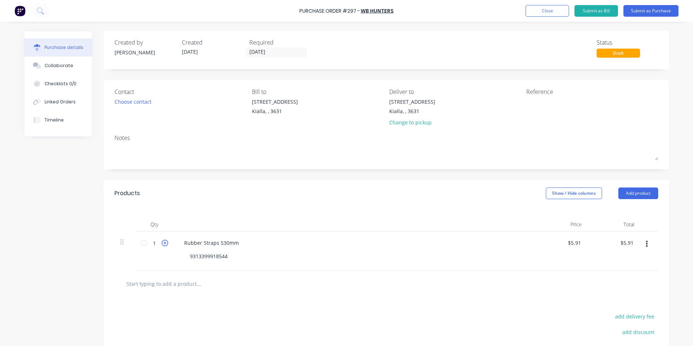
click at [162, 241] on icon at bounding box center [165, 242] width 7 height 7
click at [171, 284] on input "text" at bounding box center [198, 283] width 145 height 14
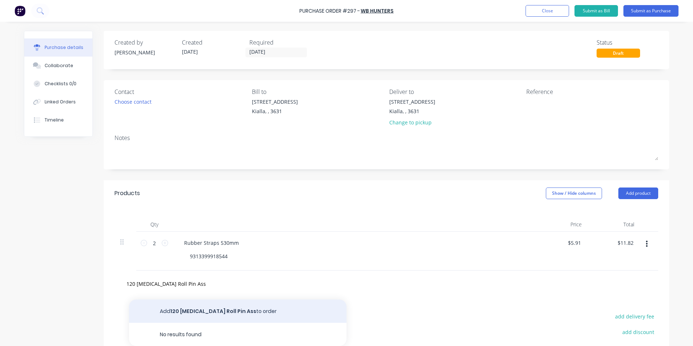
click at [180, 310] on button "Add 120 [MEDICAL_DATA] Roll Pin Ass to order" at bounding box center [237, 310] width 217 height 23
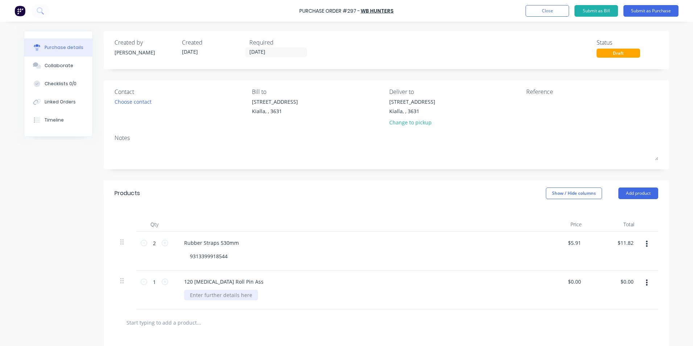
click at [229, 293] on div at bounding box center [221, 294] width 74 height 11
click at [578, 280] on input "0.00" at bounding box center [573, 281] width 17 height 11
click at [631, 242] on input "11.82" at bounding box center [625, 242] width 20 height 11
click at [615, 286] on div "$14.88 $14.88" at bounding box center [625, 281] width 20 height 11
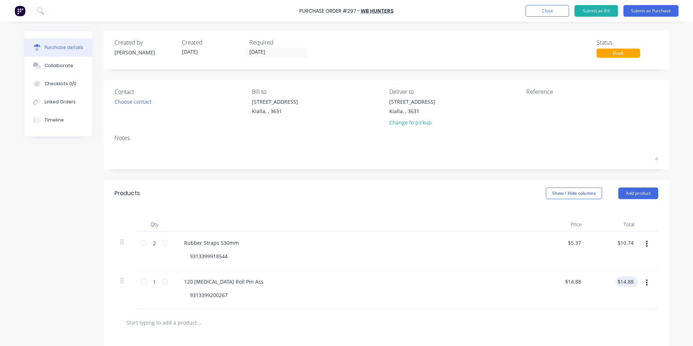
click at [633, 279] on div "$14.88 $14.88" at bounding box center [626, 281] width 22 height 11
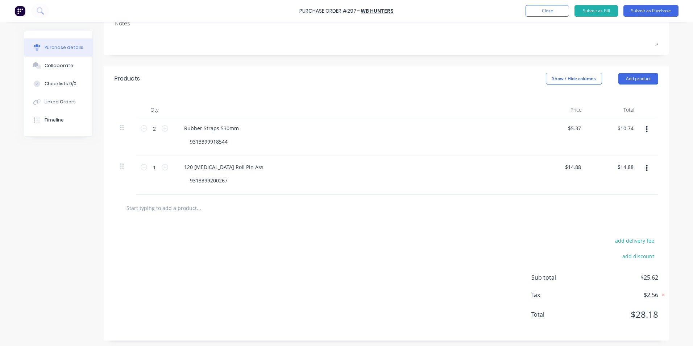
scroll to position [116, 0]
click at [630, 166] on input "14.88" at bounding box center [626, 165] width 17 height 11
click at [404, 258] on div "add delivery fee add discount Sub total $25.62 Tax $2.56 Total $28.18" at bounding box center [386, 278] width 565 height 119
click at [631, 164] on input "13.52" at bounding box center [626, 165] width 17 height 11
click at [334, 269] on div "add delivery fee add discount Sub total $24.26 Tax $2.42 Total $26.68" at bounding box center [386, 278] width 565 height 119
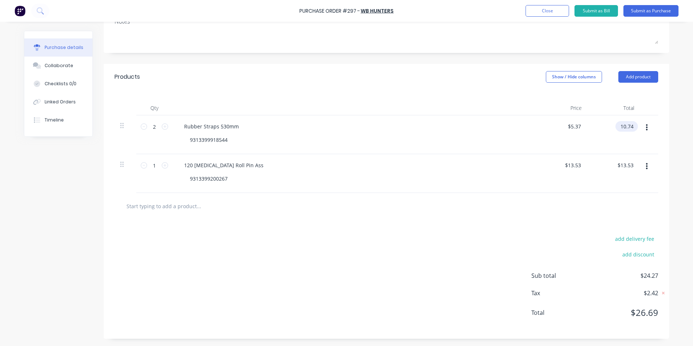
click at [631, 125] on input "10.74" at bounding box center [625, 126] width 20 height 11
click at [316, 266] on div "add delivery fee add discount Sub total $24.27 Tax $2.42 Total $26.69" at bounding box center [386, 278] width 565 height 119
click at [630, 164] on input "13.53" at bounding box center [625, 165] width 20 height 11
click at [441, 257] on div "add delivery fee add discount Sub total $24.28 Tax $2.43 Total $26.71" at bounding box center [386, 278] width 565 height 119
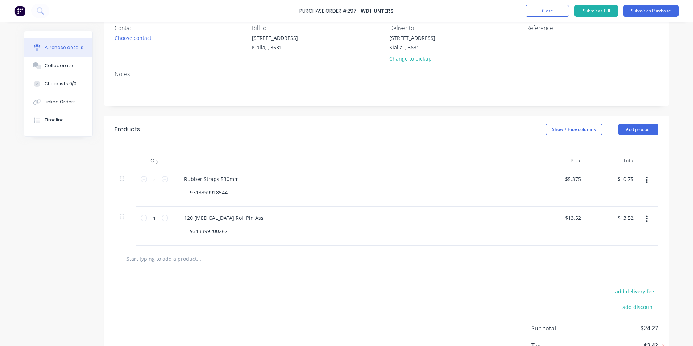
scroll to position [0, 0]
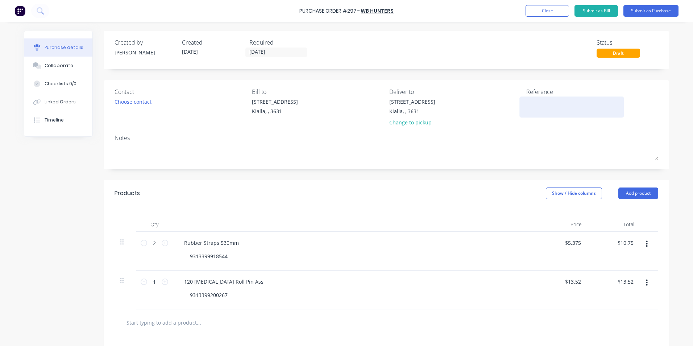
click at [531, 103] on textarea at bounding box center [571, 106] width 91 height 16
click at [275, 52] on input "[DATE]" at bounding box center [276, 52] width 61 height 9
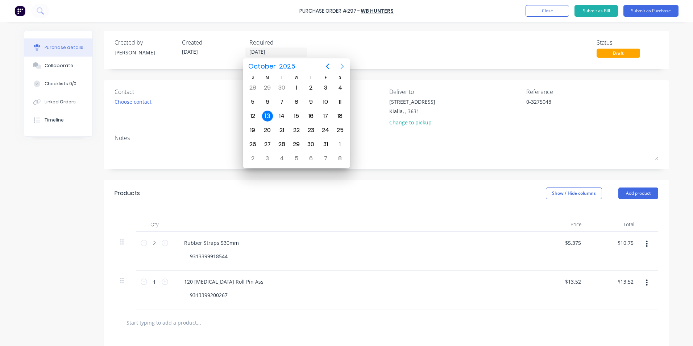
click at [344, 67] on icon "Next page" at bounding box center [342, 66] width 9 height 9
click at [255, 158] on div "30" at bounding box center [252, 158] width 11 height 11
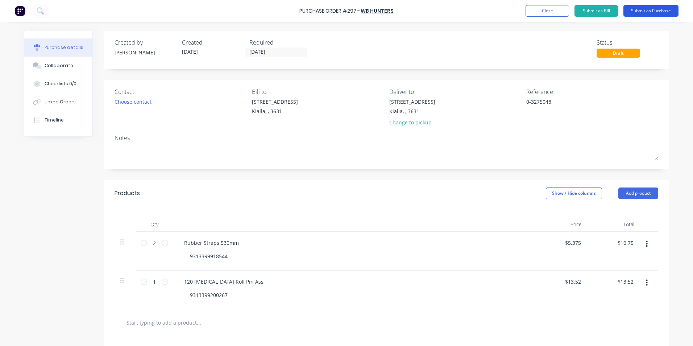
click at [657, 12] on button "Submit as Purchase" at bounding box center [650, 11] width 55 height 12
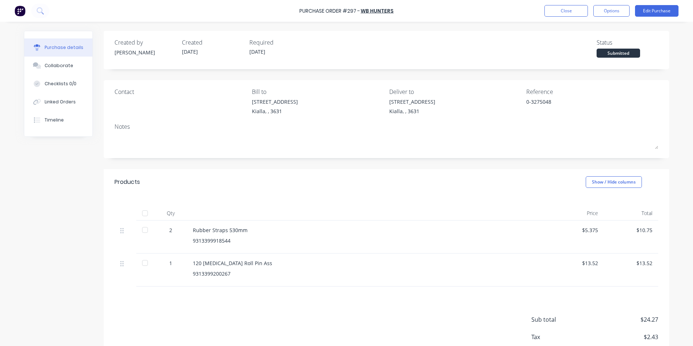
click at [142, 213] on div at bounding box center [145, 213] width 14 height 14
click at [51, 64] on div "Collaborate" at bounding box center [59, 65] width 29 height 7
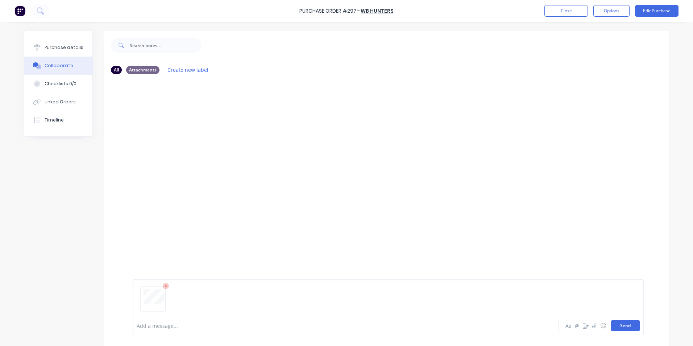
click at [627, 326] on button "Send" at bounding box center [625, 325] width 29 height 11
click at [63, 47] on div "Purchase details" at bounding box center [64, 47] width 39 height 7
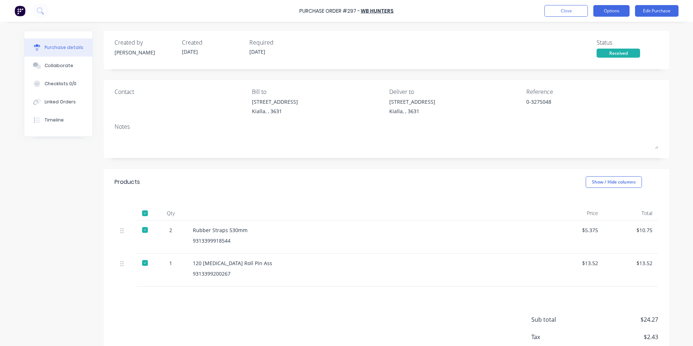
click at [608, 11] on button "Options" at bounding box center [611, 11] width 36 height 12
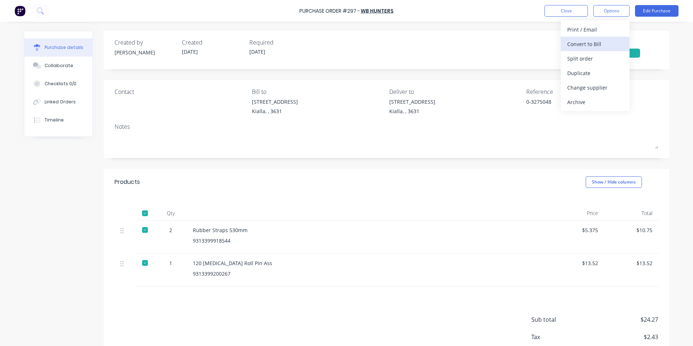
click at [583, 45] on div "Convert to Bill" at bounding box center [595, 44] width 56 height 11
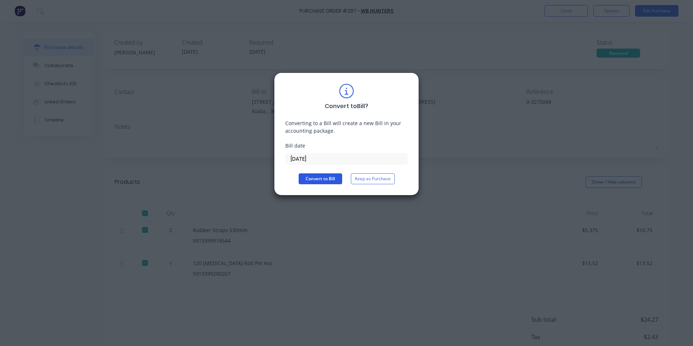
click at [316, 179] on button "Convert to Bill" at bounding box center [320, 178] width 43 height 11
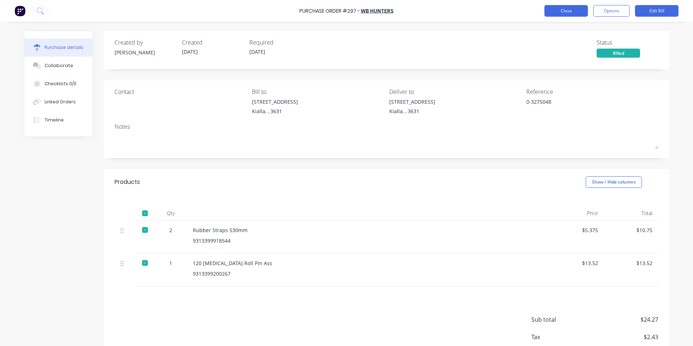
click at [569, 13] on button "Close" at bounding box center [565, 11] width 43 height 12
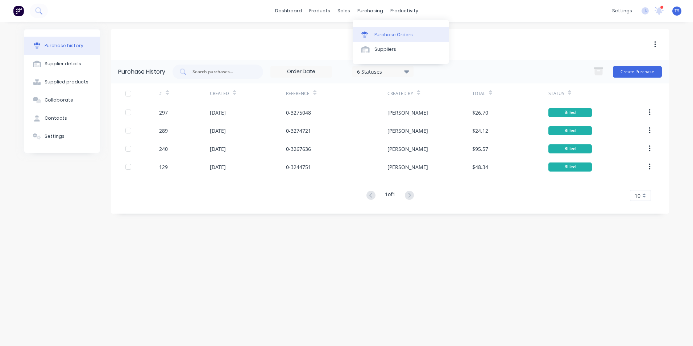
click at [382, 33] on div "Purchase Orders" at bounding box center [393, 35] width 38 height 7
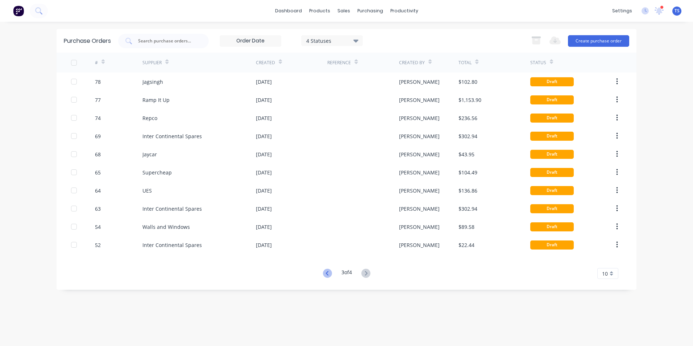
click at [327, 272] on icon at bounding box center [327, 272] width 9 height 9
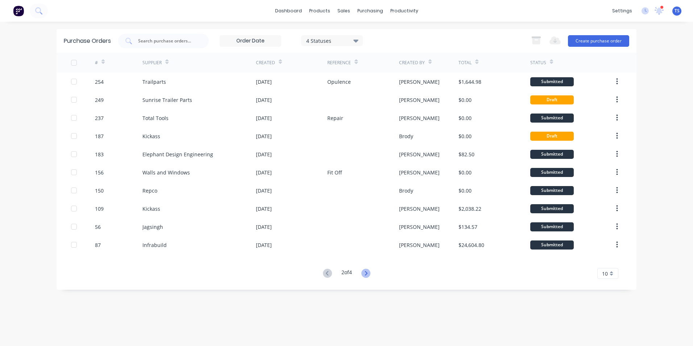
click at [367, 272] on icon at bounding box center [365, 273] width 3 height 4
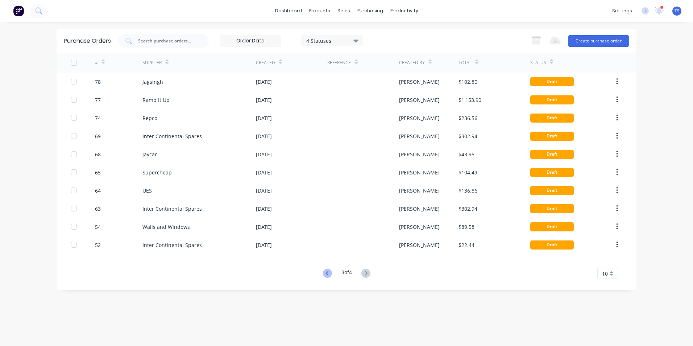
click at [324, 274] on icon at bounding box center [327, 272] width 9 height 9
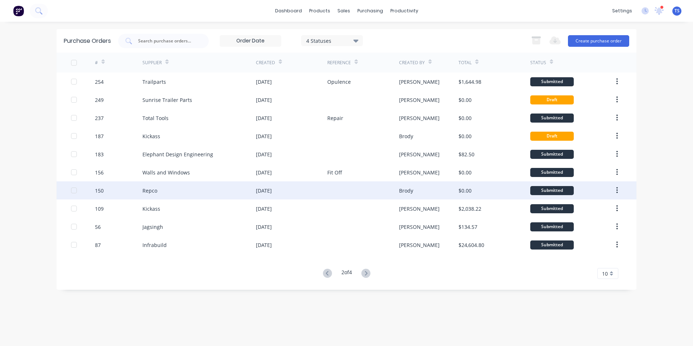
click at [146, 192] on div "Repco" at bounding box center [149, 191] width 15 height 8
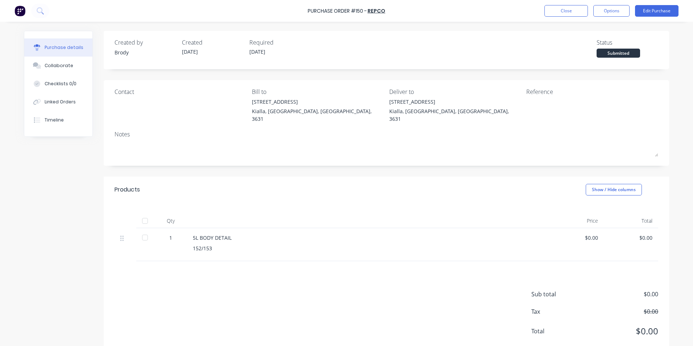
click at [142, 214] on div at bounding box center [145, 220] width 14 height 14
click at [654, 11] on button "Edit Purchase" at bounding box center [656, 11] width 43 height 12
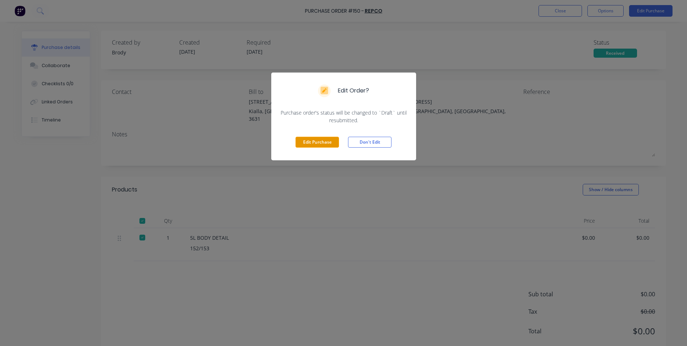
click at [323, 145] on button "Edit Purchase" at bounding box center [317, 142] width 43 height 11
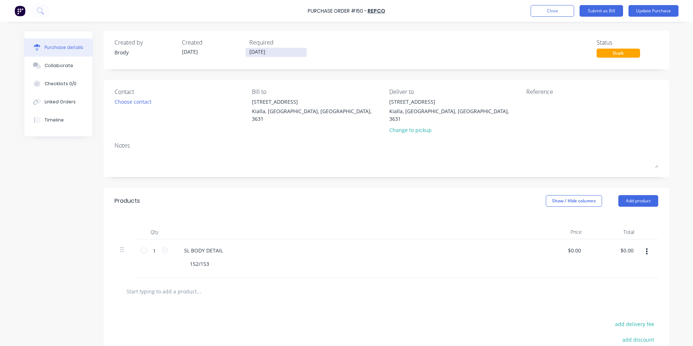
click at [275, 50] on input "[DATE]" at bounding box center [276, 52] width 61 height 9
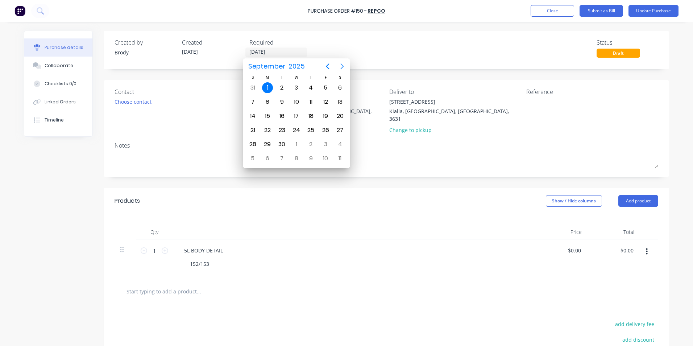
click at [343, 65] on icon "Next page" at bounding box center [342, 66] width 9 height 9
click at [341, 66] on icon "Next page" at bounding box center [342, 66] width 9 height 9
click at [252, 159] on div "30" at bounding box center [252, 158] width 11 height 11
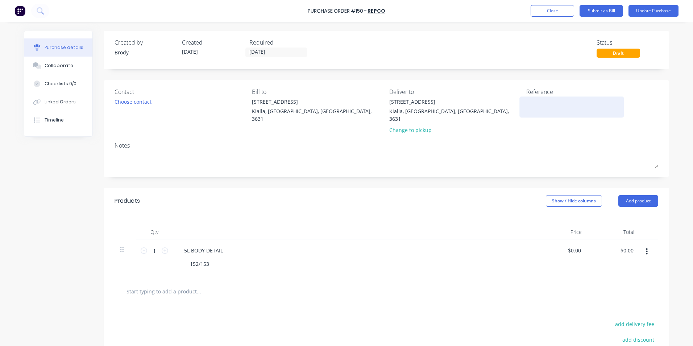
click at [526, 98] on div at bounding box center [571, 107] width 91 height 18
click at [526, 99] on textarea at bounding box center [571, 106] width 91 height 16
click at [579, 245] on input "0.00" at bounding box center [573, 250] width 17 height 11
click at [469, 269] on div "5L BODY DETAIL 152/153" at bounding box center [353, 258] width 362 height 39
click at [152, 284] on input "text" at bounding box center [198, 291] width 145 height 14
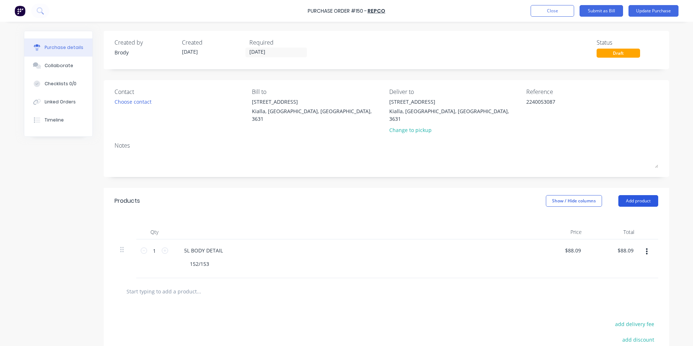
click at [647, 195] on button "Add product" at bounding box center [638, 201] width 40 height 12
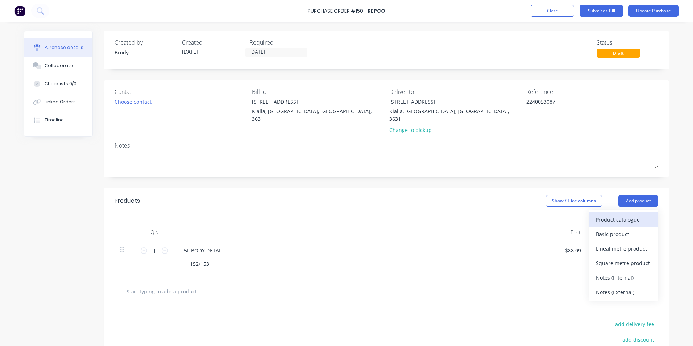
click at [636, 214] on div "Product catalogue" at bounding box center [624, 219] width 56 height 11
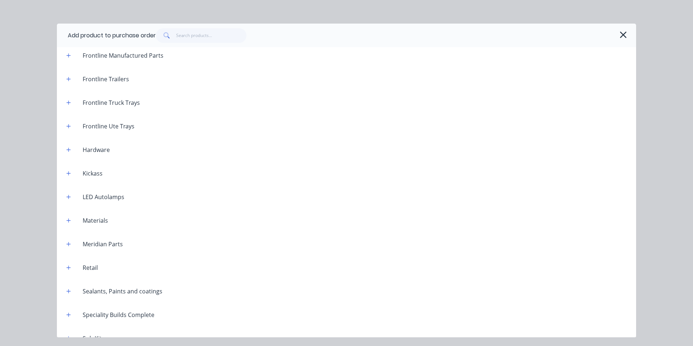
scroll to position [661, 0]
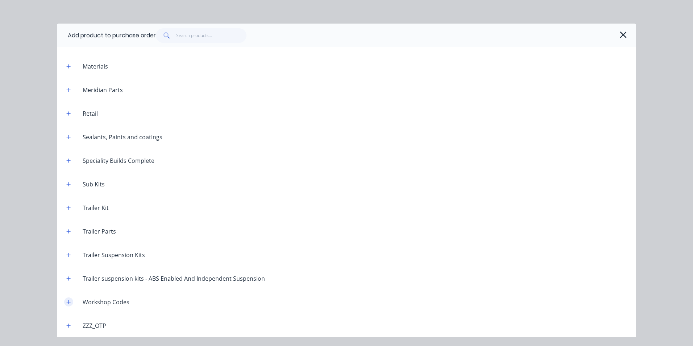
click at [68, 302] on icon "button" at bounding box center [68, 301] width 4 height 5
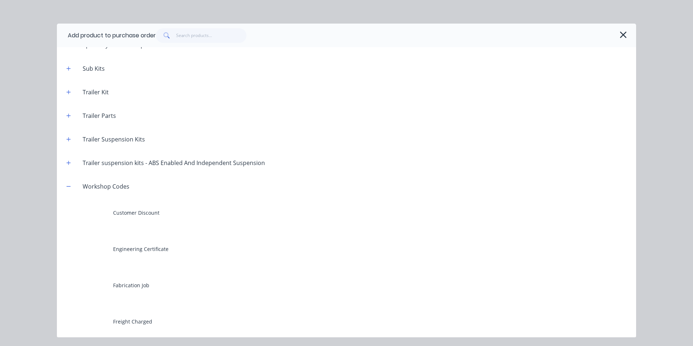
scroll to position [878, 0]
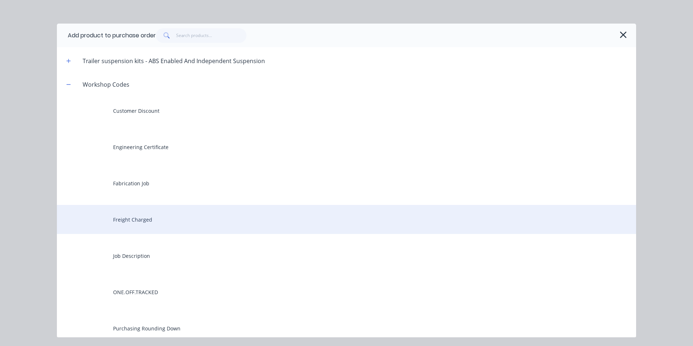
click at [143, 221] on div "Freight Charged" at bounding box center [346, 219] width 579 height 29
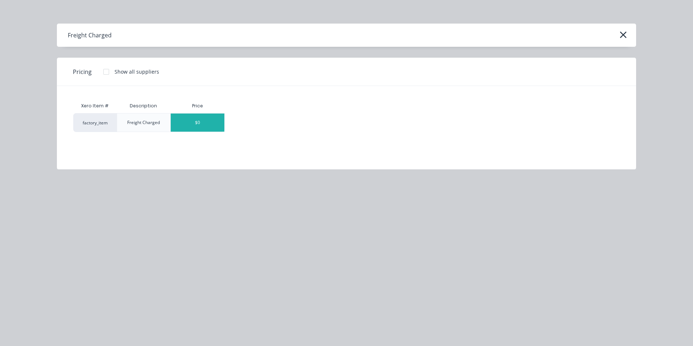
click at [218, 123] on div "$0" at bounding box center [198, 122] width 54 height 18
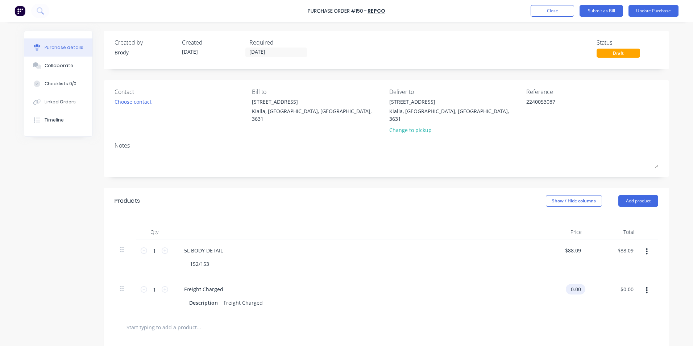
click at [577, 284] on input "0.00" at bounding box center [573, 289] width 17 height 11
click at [601, 300] on div "$18.18 $18.18" at bounding box center [613, 296] width 53 height 36
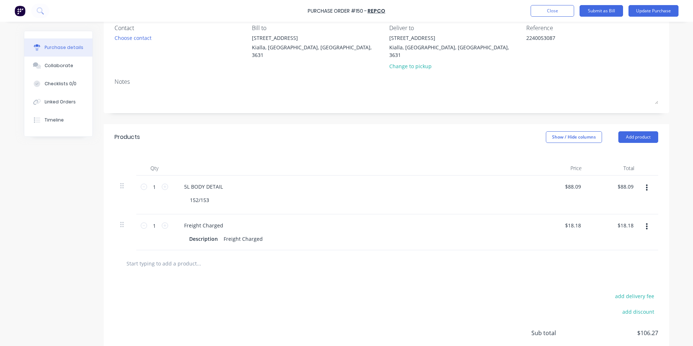
scroll to position [0, 0]
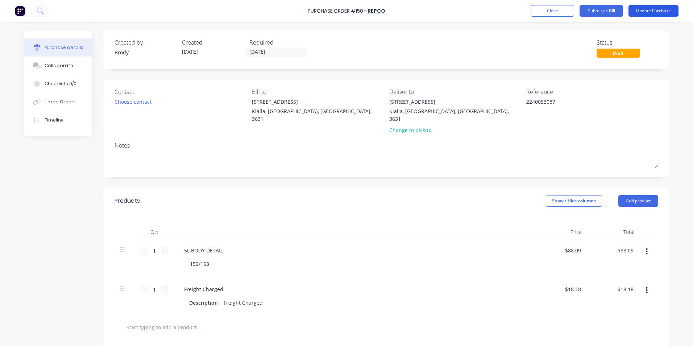
click at [654, 12] on button "Update Purchase" at bounding box center [653, 11] width 50 height 12
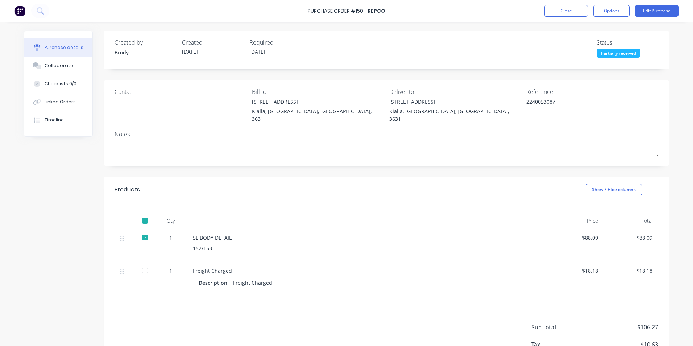
click at [142, 263] on div at bounding box center [145, 270] width 14 height 14
click at [615, 9] on button "Options" at bounding box center [611, 11] width 36 height 12
click at [592, 44] on div "Convert to Bill" at bounding box center [595, 44] width 56 height 11
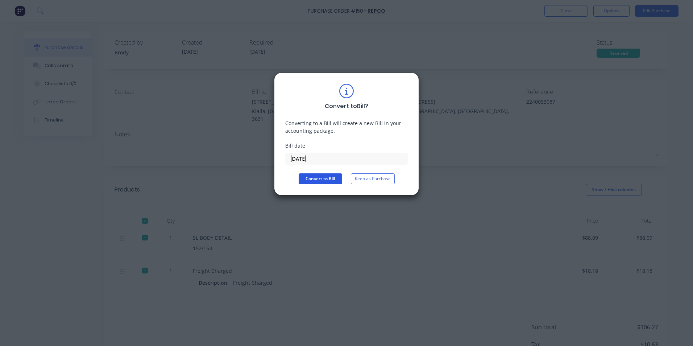
click at [325, 179] on button "Convert to Bill" at bounding box center [320, 178] width 43 height 11
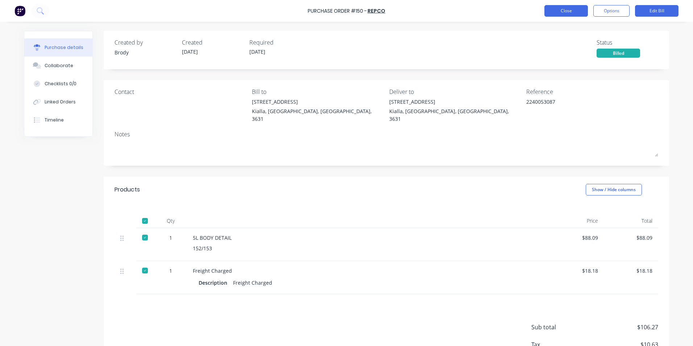
click at [572, 8] on button "Close" at bounding box center [565, 11] width 43 height 12
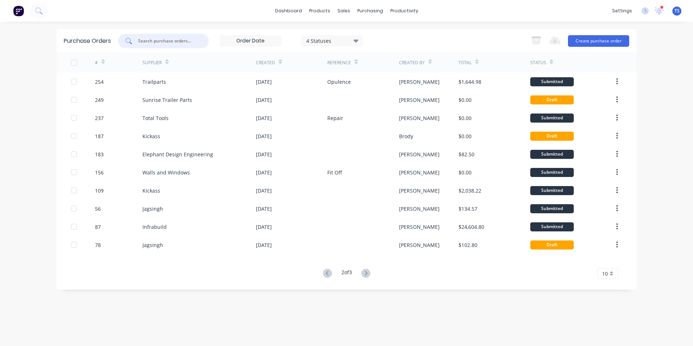
click at [147, 41] on input "text" at bounding box center [167, 40] width 60 height 7
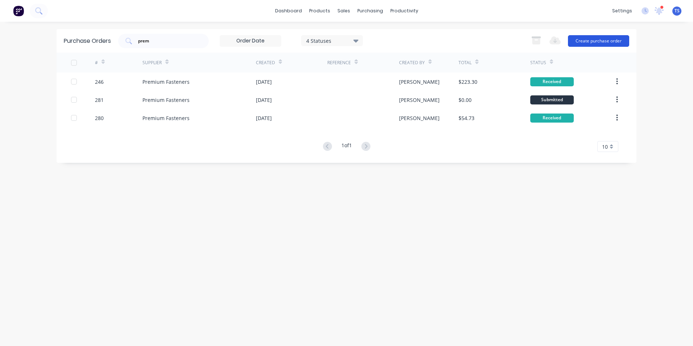
click at [589, 41] on button "Create purchase order" at bounding box center [598, 41] width 61 height 12
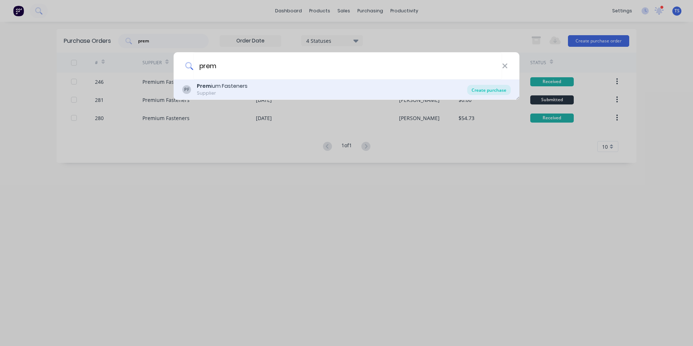
click at [493, 93] on div "Create purchase" at bounding box center [488, 90] width 43 height 10
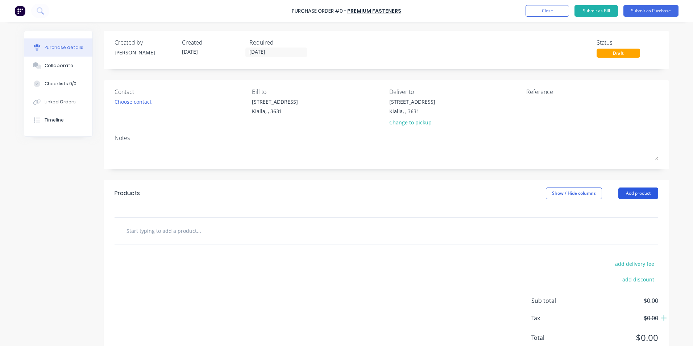
click at [640, 191] on button "Add product" at bounding box center [638, 193] width 40 height 12
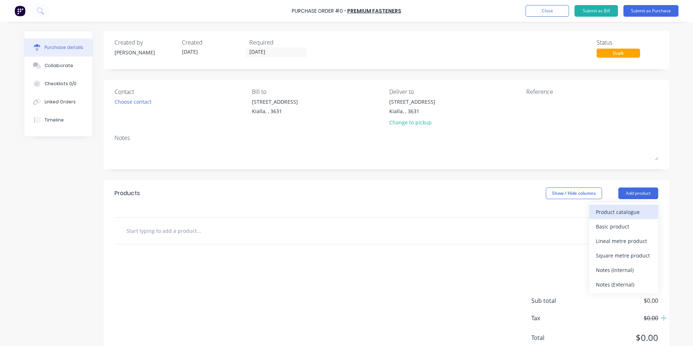
click at [613, 212] on div "Product catalogue" at bounding box center [624, 211] width 56 height 11
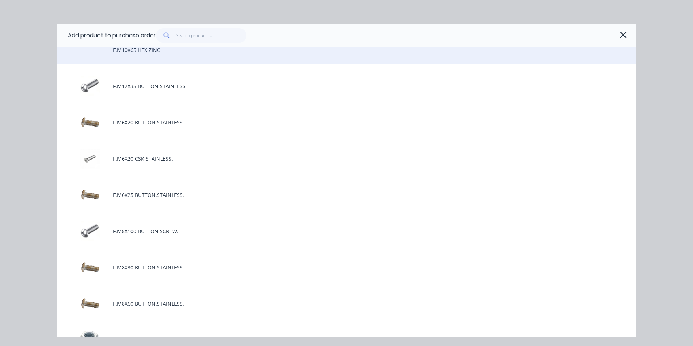
scroll to position [1159, 0]
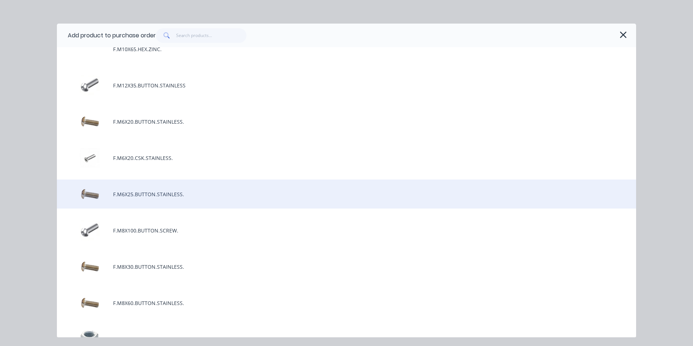
click at [142, 193] on div "F.M6X25.BUTTON.STAINLESS." at bounding box center [346, 193] width 579 height 29
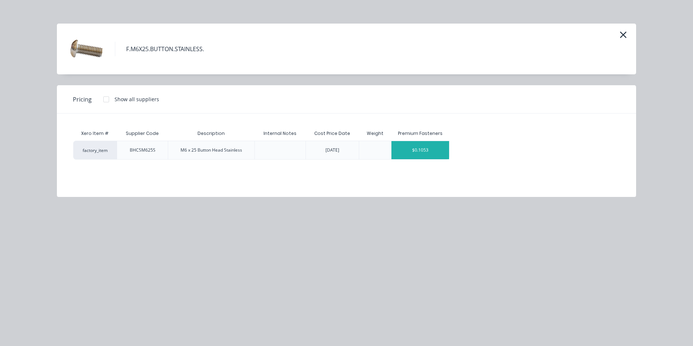
click at [442, 153] on div "$0.1053" at bounding box center [420, 150] width 58 height 18
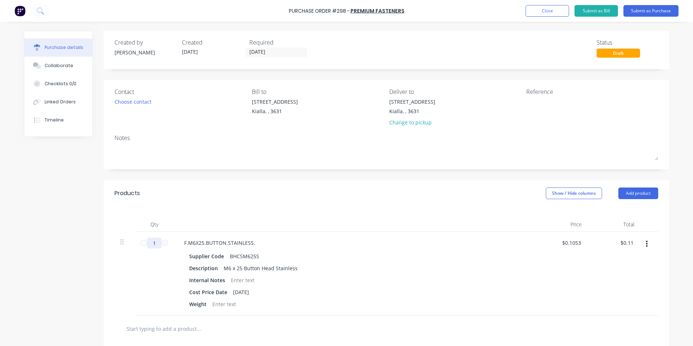
click at [153, 242] on input "1" at bounding box center [154, 242] width 14 height 11
click at [188, 330] on input "text" at bounding box center [198, 328] width 145 height 14
click at [637, 192] on button "Add product" at bounding box center [638, 193] width 40 height 12
click at [618, 216] on div "Product catalogue" at bounding box center [624, 211] width 56 height 11
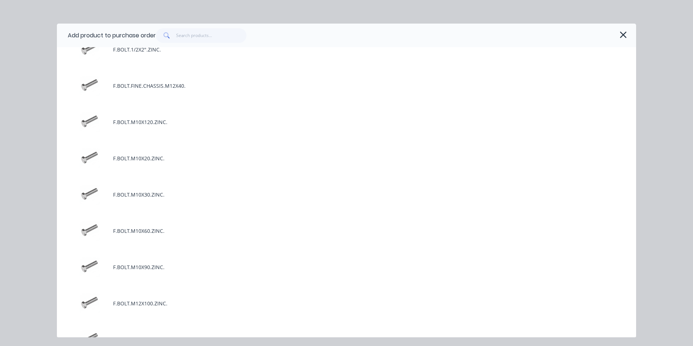
scroll to position [326, 0]
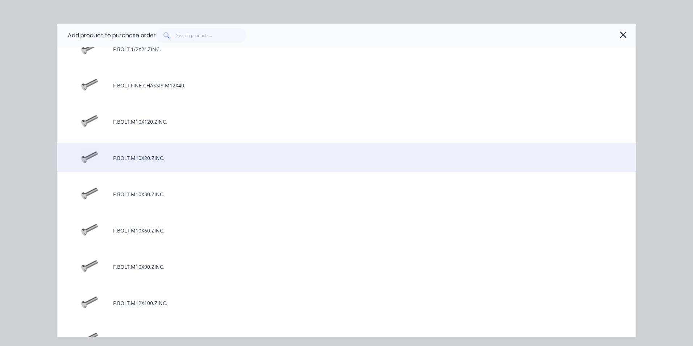
click at [132, 158] on div "F.BOLT.M10X20.ZINC." at bounding box center [346, 157] width 579 height 29
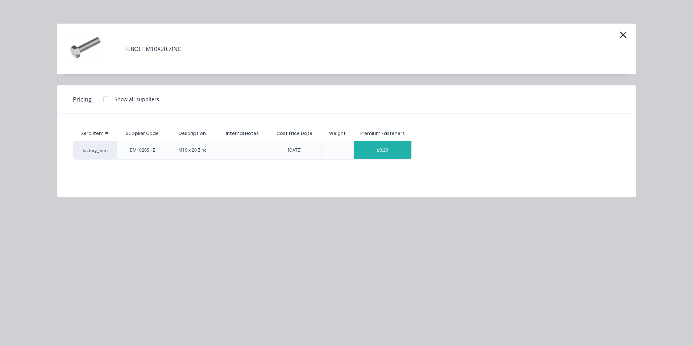
click at [406, 155] on div "$0.20" at bounding box center [383, 150] width 58 height 18
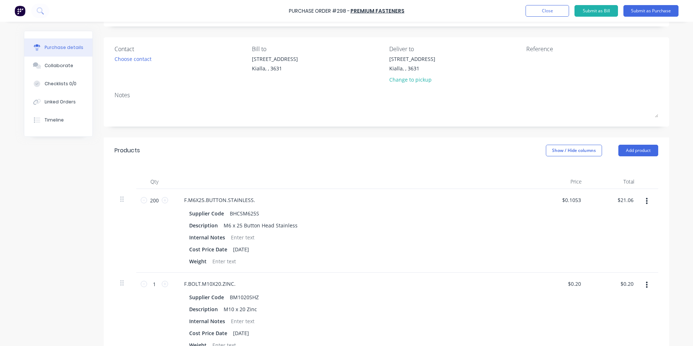
scroll to position [145, 0]
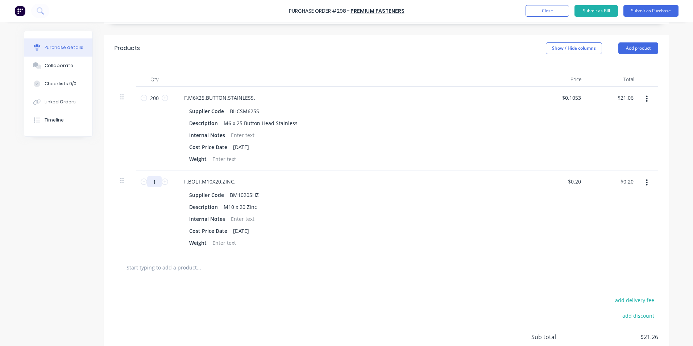
click at [153, 180] on input "1" at bounding box center [154, 181] width 14 height 11
click at [174, 266] on input "text" at bounding box center [198, 267] width 145 height 14
click at [640, 50] on button "Add product" at bounding box center [638, 48] width 40 height 12
click at [624, 67] on div "Product catalogue" at bounding box center [624, 67] width 56 height 11
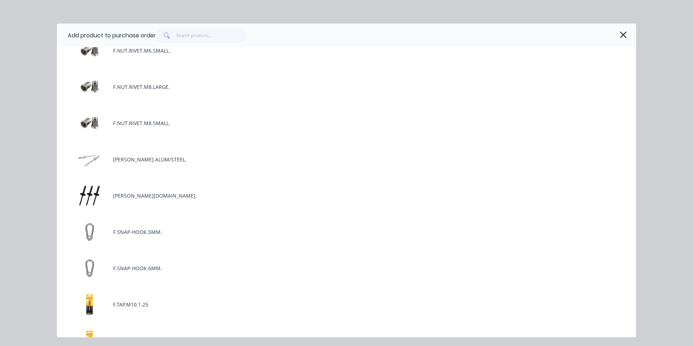
scroll to position [1956, 0]
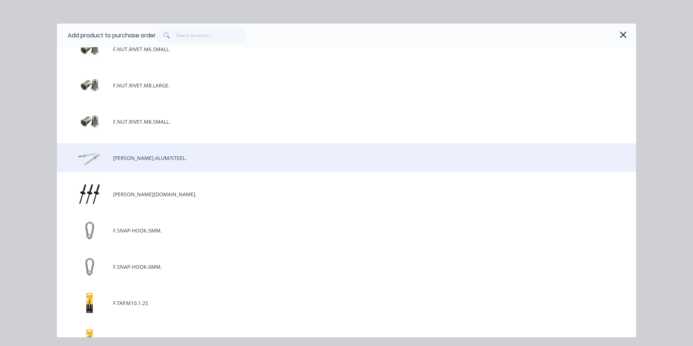
click at [165, 159] on div "[PERSON_NAME].ALUM/STEEL." at bounding box center [346, 157] width 579 height 29
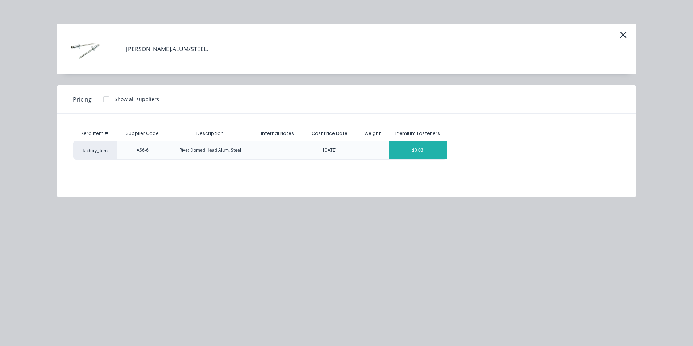
click at [433, 150] on div "$0.03" at bounding box center [418, 150] width 58 height 18
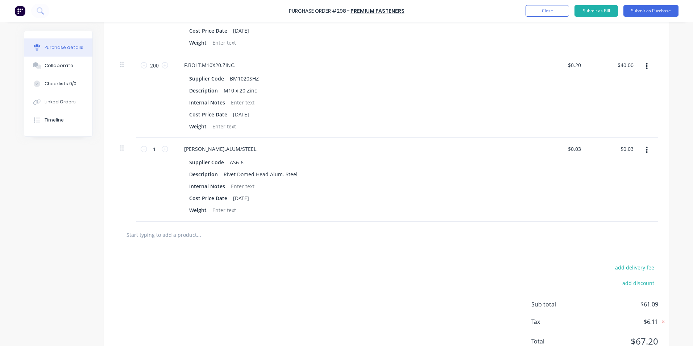
scroll to position [290, 0]
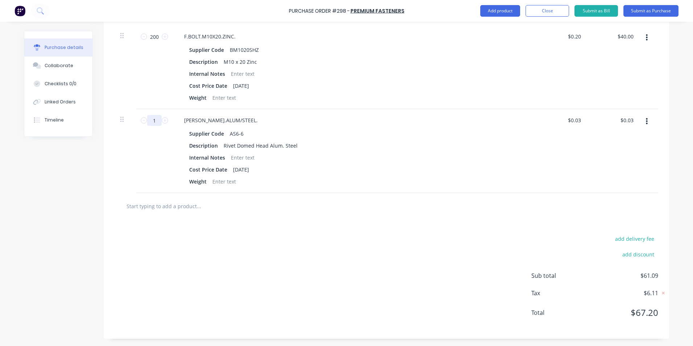
click at [152, 121] on input "1" at bounding box center [154, 120] width 14 height 11
click at [326, 174] on div "Cost Price Date [DATE]" at bounding box center [352, 169] width 332 height 11
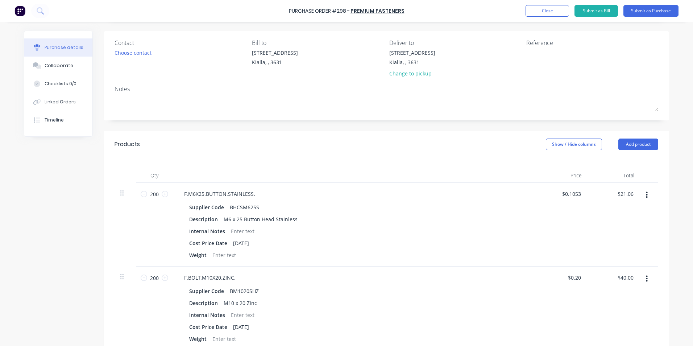
scroll to position [0, 0]
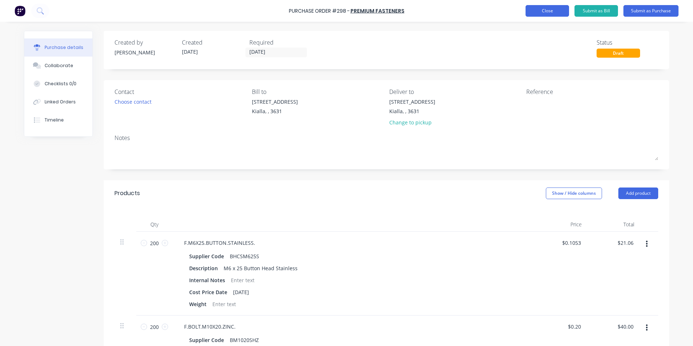
click at [547, 11] on button "Close" at bounding box center [546, 11] width 43 height 12
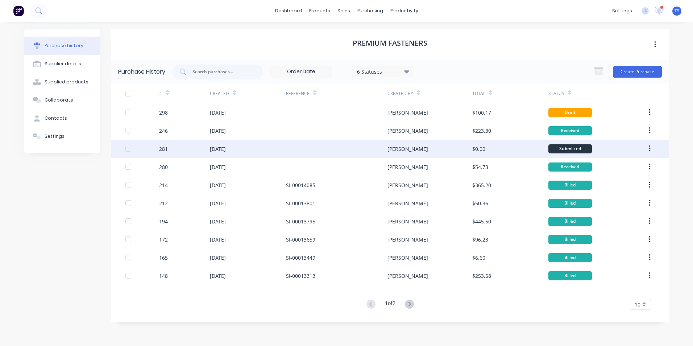
click at [221, 148] on div "[DATE]" at bounding box center [218, 149] width 16 height 8
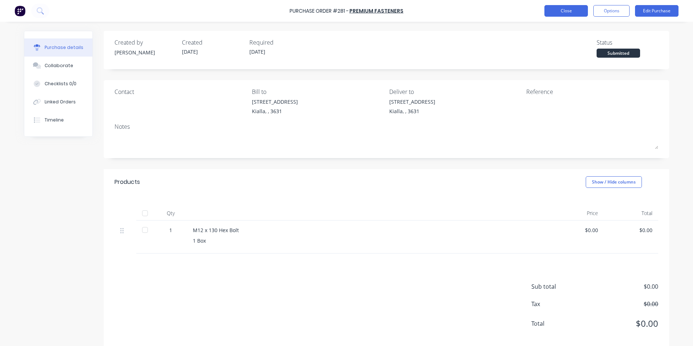
click at [568, 10] on button "Close" at bounding box center [565, 11] width 43 height 12
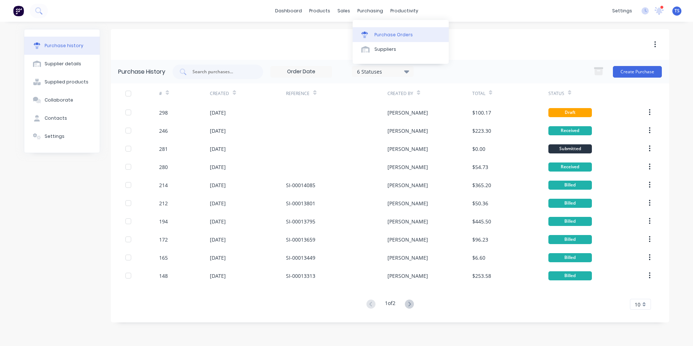
click at [387, 32] on div "Purchase Orders" at bounding box center [393, 35] width 38 height 7
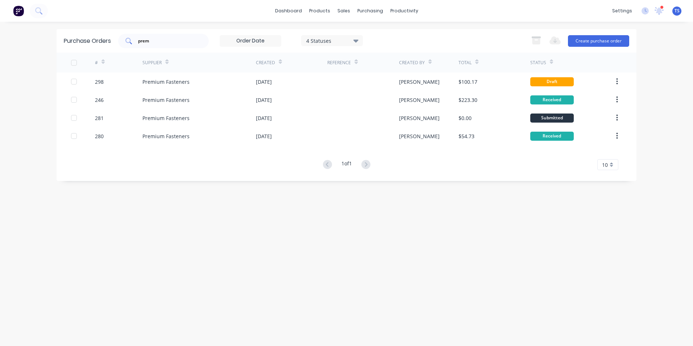
click at [150, 42] on input "prem" at bounding box center [167, 40] width 60 height 7
